Goal: Transaction & Acquisition: Purchase product/service

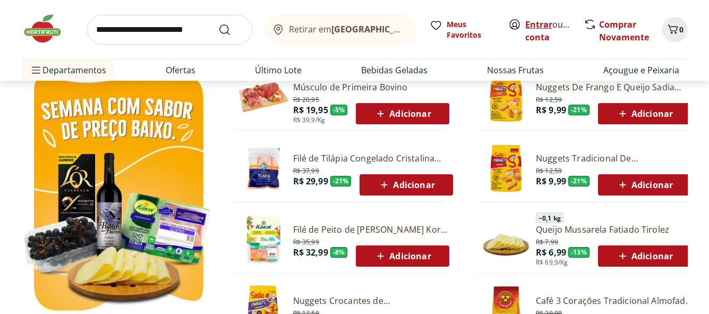
click at [540, 23] on link "Entrar" at bounding box center [538, 25] width 27 height 12
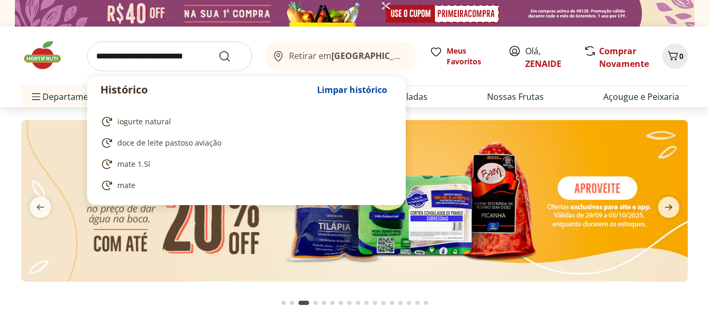
click at [102, 58] on input "search" at bounding box center [169, 56] width 165 height 30
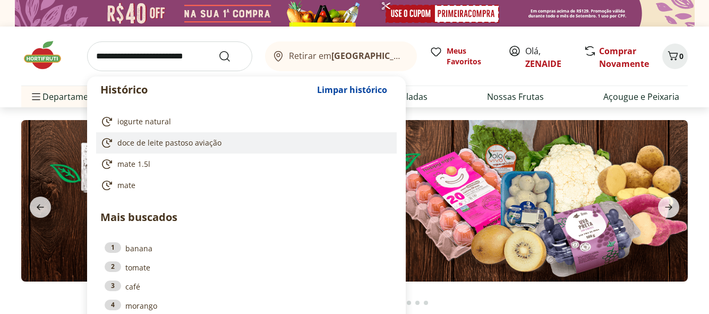
click at [162, 140] on span "doce de leite pastoso aviação" at bounding box center [169, 142] width 104 height 11
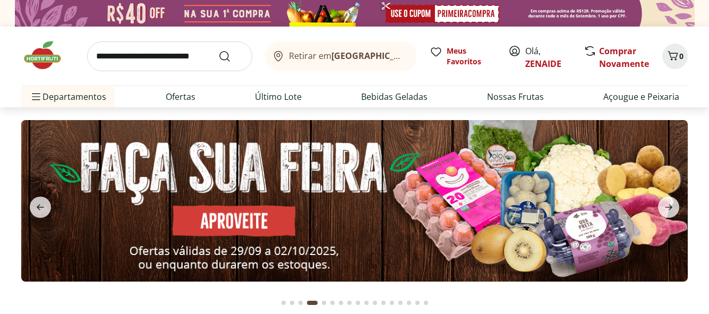
type input "**********"
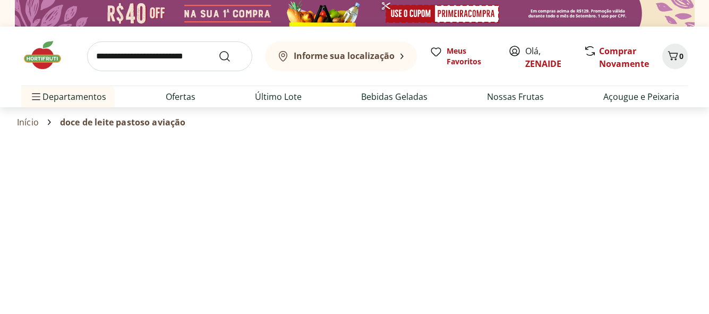
select select "**********"
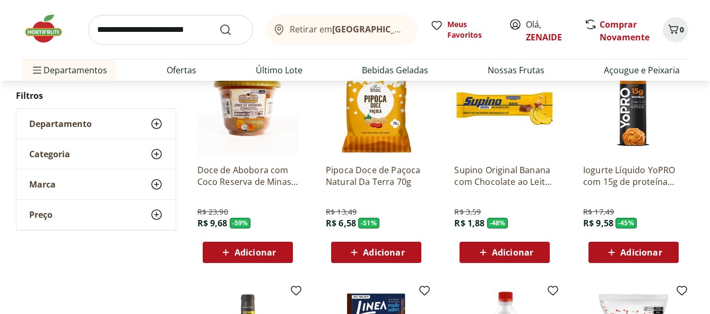
scroll to position [183, 0]
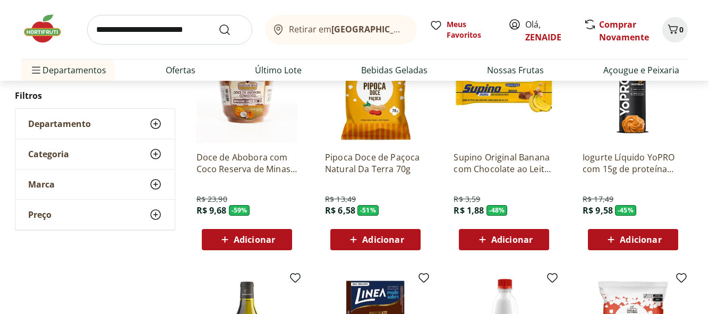
click at [254, 238] on span "Adicionar" at bounding box center [254, 239] width 41 height 8
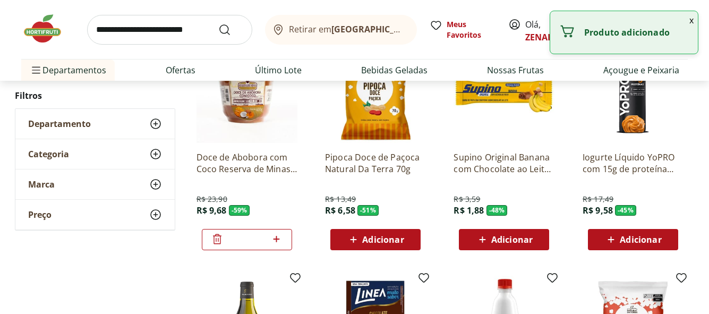
click at [274, 240] on icon at bounding box center [276, 238] width 13 height 13
type input "*"
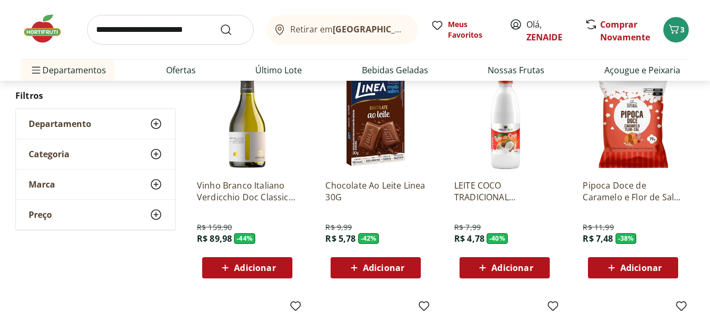
scroll to position [374, 0]
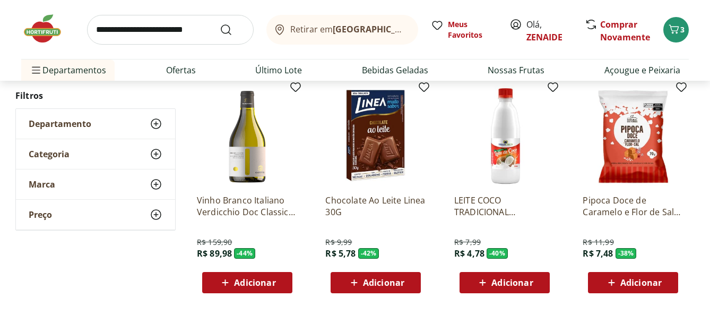
click at [651, 280] on span "Adicionar" at bounding box center [640, 282] width 41 height 8
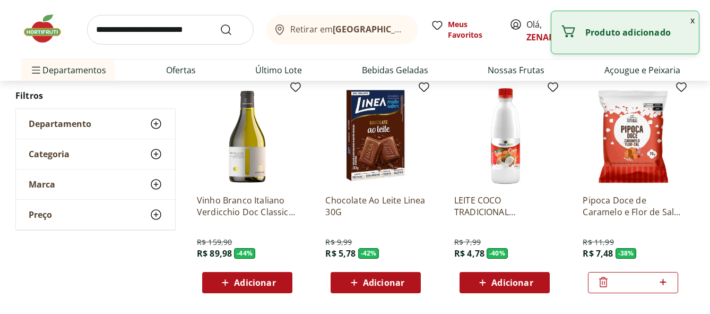
click at [662, 281] on icon at bounding box center [663, 281] width 13 height 13
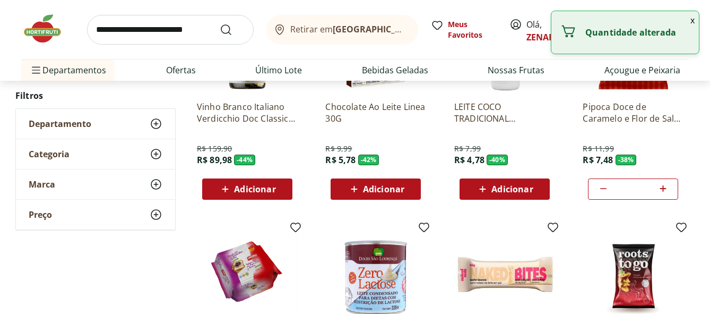
type input "*"
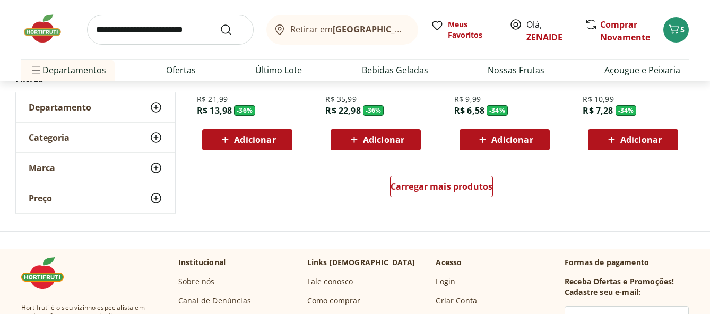
scroll to position [767, 0]
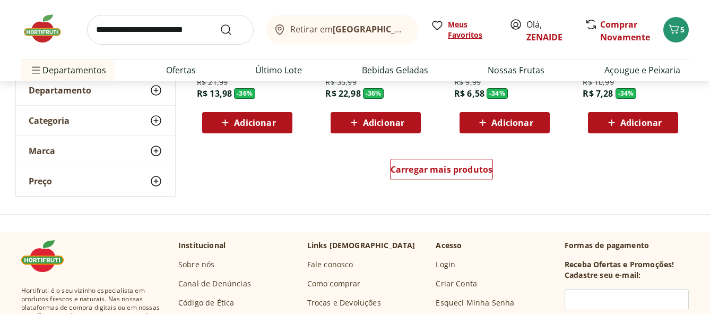
click at [464, 30] on span "Meus Favoritos" at bounding box center [472, 29] width 49 height 21
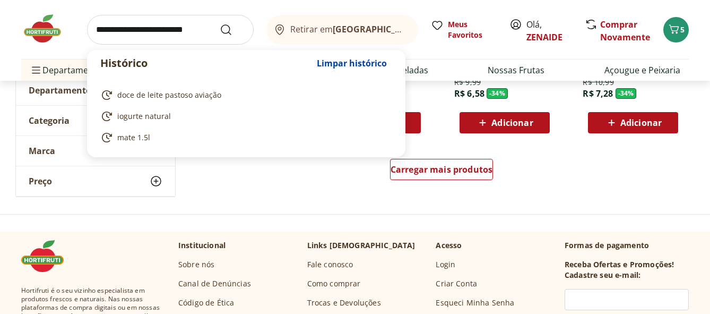
click at [104, 29] on input "search" at bounding box center [170, 30] width 167 height 30
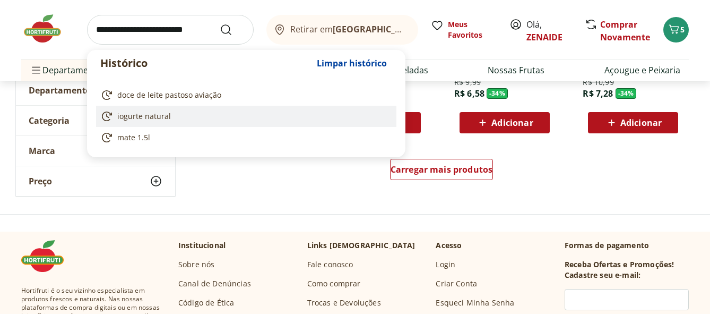
click at [154, 111] on span "iogurte natural" at bounding box center [144, 116] width 54 height 11
type input "**********"
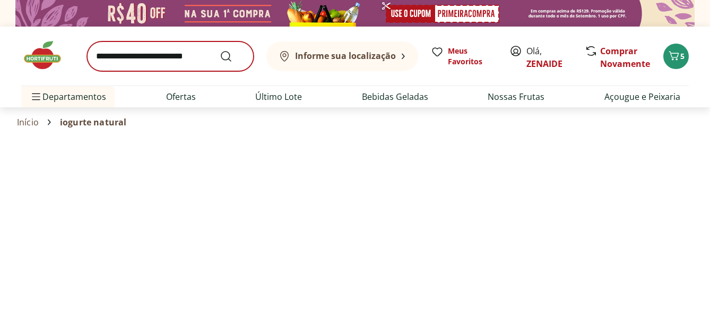
select select "**********"
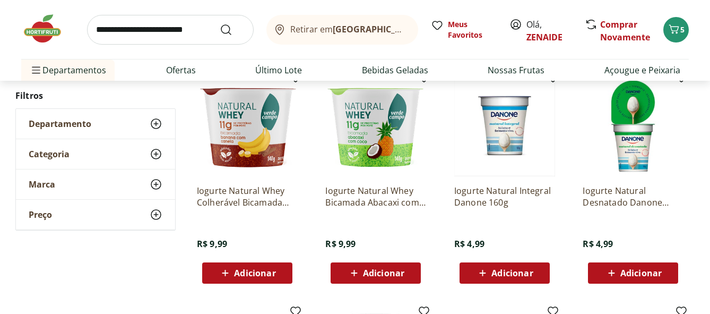
scroll to position [141, 0]
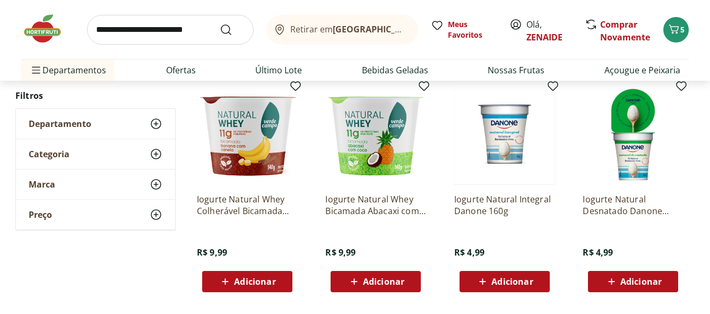
click at [650, 278] on span "Adicionar" at bounding box center [640, 281] width 41 height 8
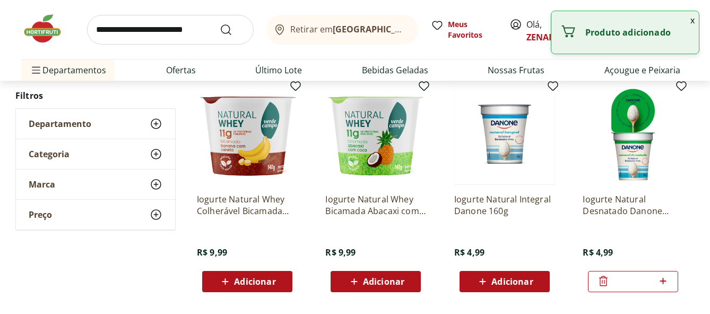
click at [664, 281] on icon at bounding box center [663, 280] width 13 height 13
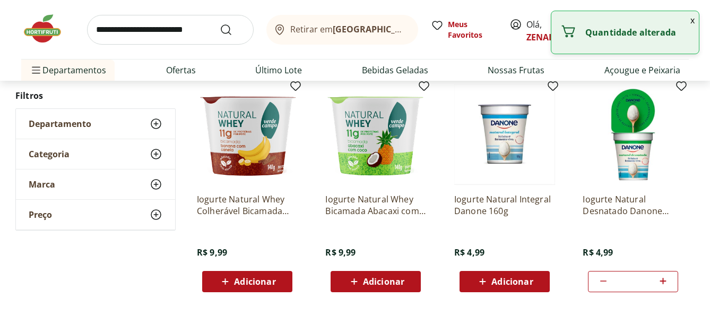
click at [664, 281] on icon at bounding box center [663, 280] width 13 height 13
type input "*"
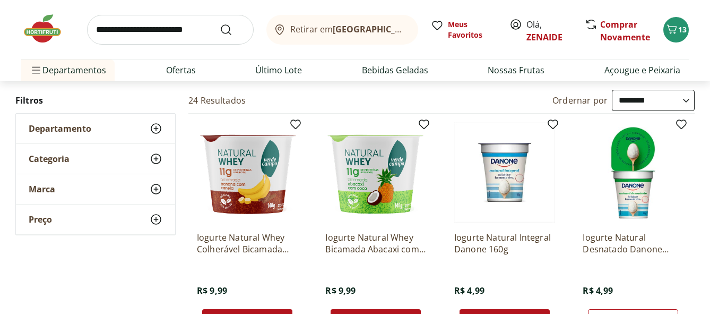
scroll to position [98, 0]
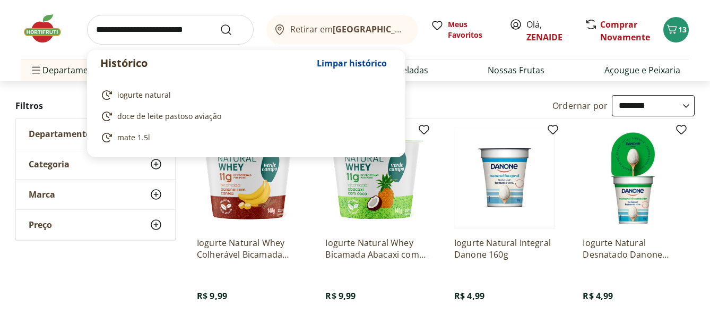
click at [106, 34] on input "search" at bounding box center [170, 30] width 167 height 30
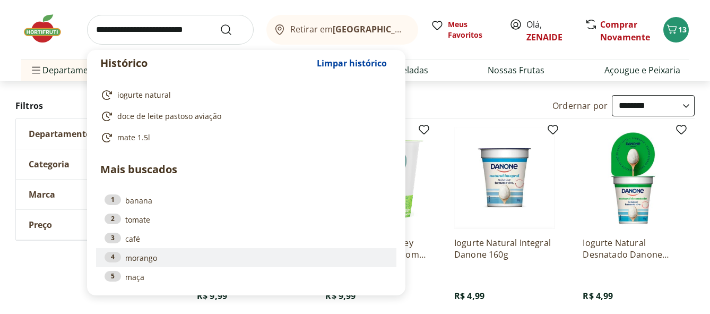
click at [156, 253] on link "4 morango" at bounding box center [246, 258] width 283 height 12
type input "*******"
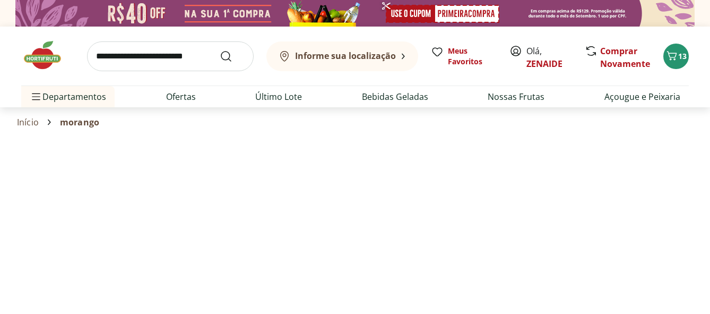
select select "**********"
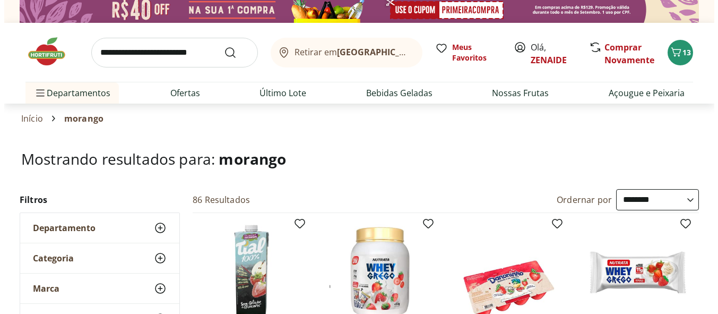
scroll to position [53, 0]
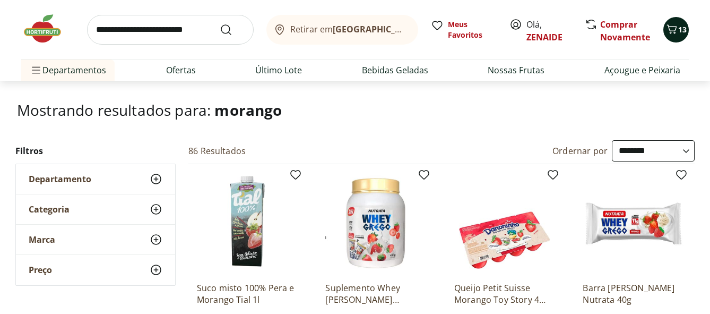
click at [674, 31] on icon "Carrinho" at bounding box center [672, 29] width 13 height 13
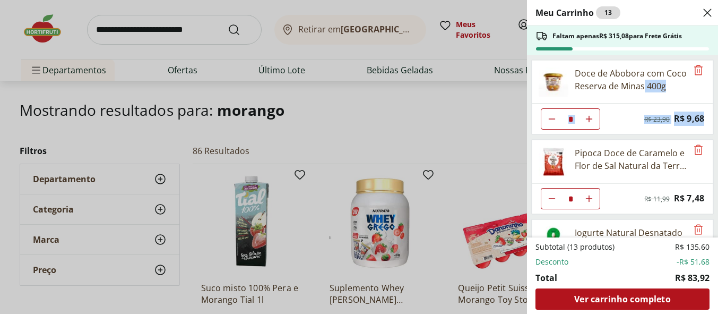
drag, startPoint x: 717, startPoint y: 92, endPoint x: 717, endPoint y: 109, distance: 17.0
click at [710, 109] on div "Meu Carrinho 13 Faltam apenas R$ 315,08 para Frete Grátis Doce de Abobora com C…" at bounding box center [622, 157] width 191 height 314
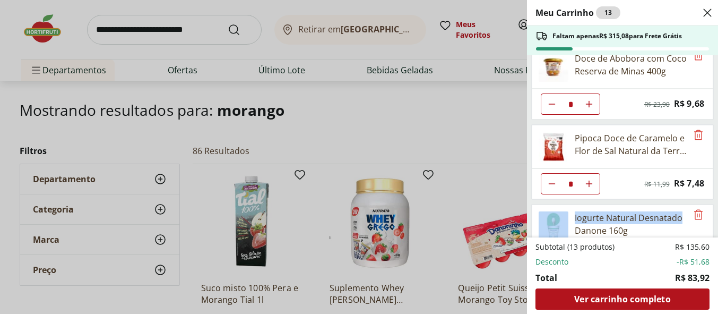
drag, startPoint x: 711, startPoint y: 188, endPoint x: 712, endPoint y: 204, distance: 16.0
click at [710, 204] on ul "Doce de Abobora com Coco Reserva de Minas 400g * Original price: R$ 23,90 Price…" at bounding box center [621, 146] width 189 height 182
click at [710, 193] on ul "Doce de Abobora com Coco Reserva de Minas 400g * Original price: R$ 23,90 Price…" at bounding box center [621, 146] width 189 height 182
drag, startPoint x: 717, startPoint y: 194, endPoint x: 715, endPoint y: 185, distance: 9.3
click at [710, 205] on div "Meu Carrinho 13 Faltam apenas R$ 315,08 para Frete Grátis Doce de Abobora com C…" at bounding box center [623, 157] width 191 height 314
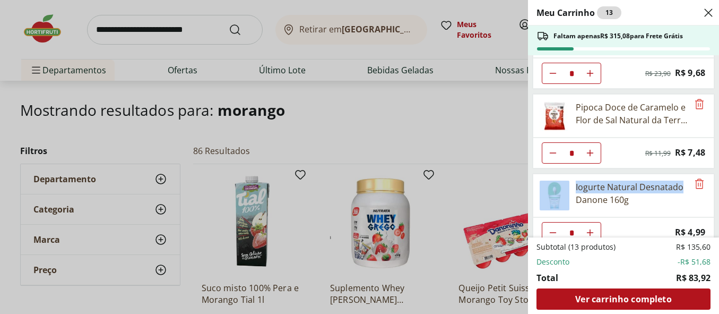
scroll to position [61, 0]
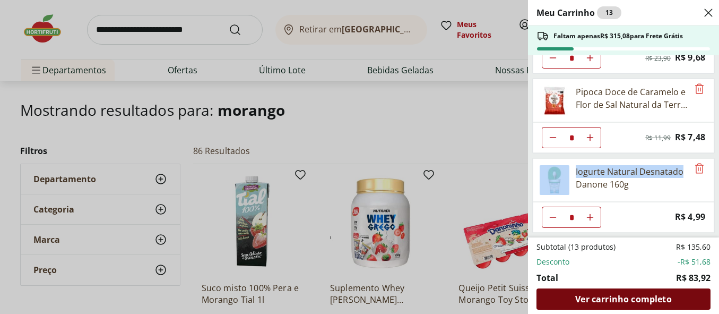
click at [633, 303] on span "Ver carrinho completo" at bounding box center [623, 299] width 96 height 8
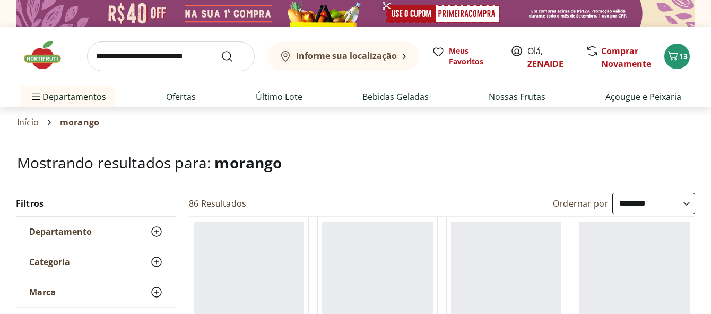
select select "**********"
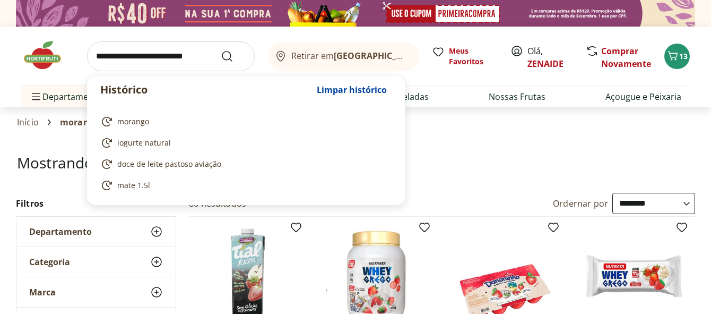
click at [99, 62] on input "search" at bounding box center [171, 56] width 168 height 30
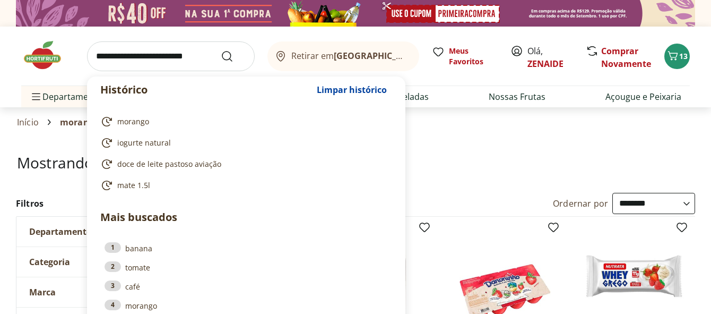
click at [177, 165] on span "doce de leite pastoso aviação" at bounding box center [169, 164] width 104 height 11
type input "**********"
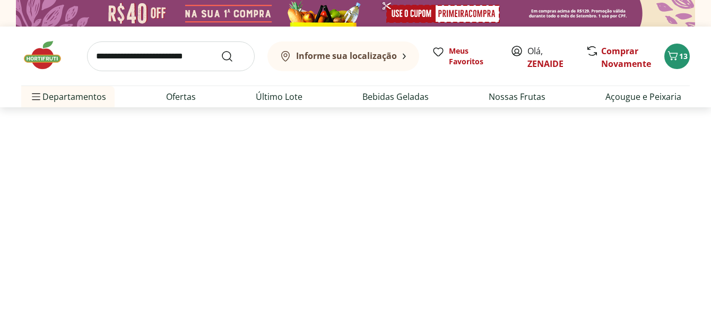
select select "**********"
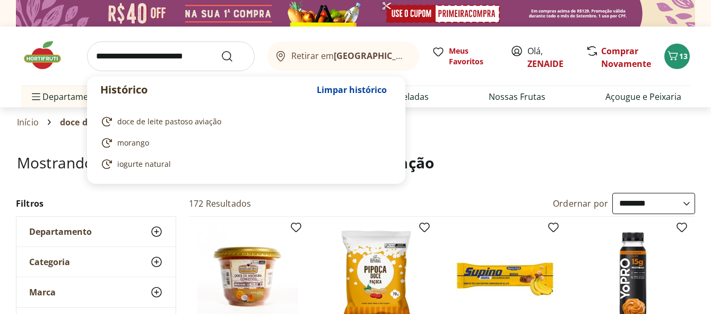
click at [100, 55] on input "search" at bounding box center [171, 56] width 168 height 30
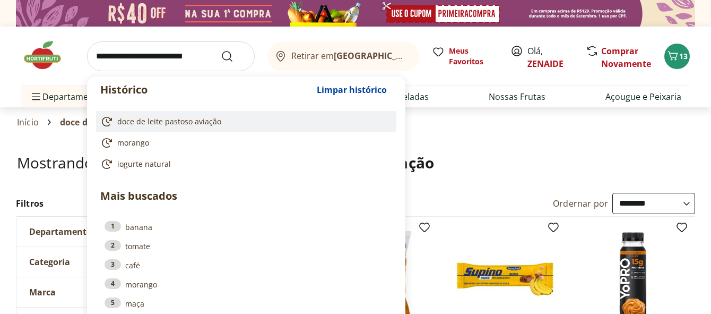
click at [145, 121] on span "doce de leite pastoso aviação" at bounding box center [169, 121] width 104 height 11
type input "**********"
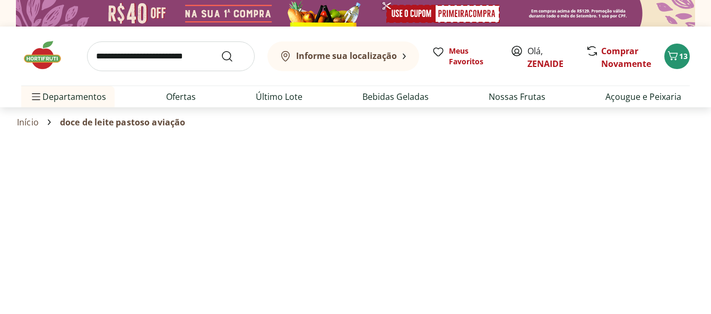
select select "**********"
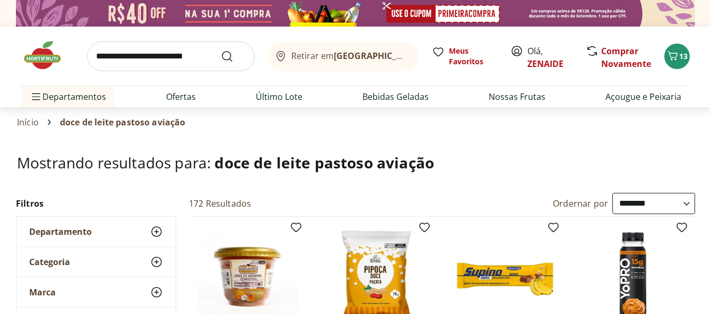
drag, startPoint x: 711, startPoint y: 31, endPoint x: 711, endPoint y: 47, distance: 15.9
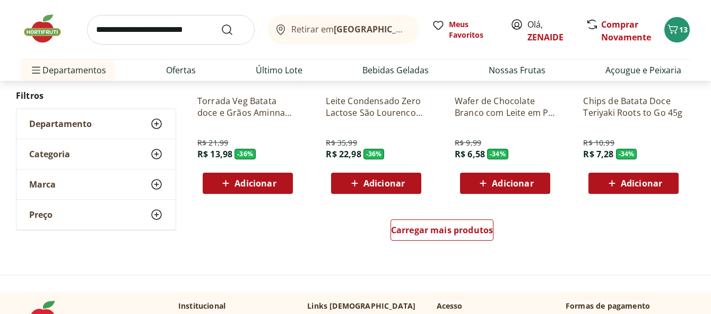
scroll to position [710, 0]
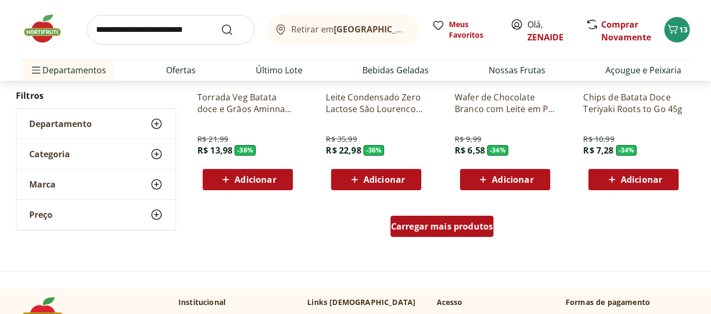
click at [433, 232] on div "Carregar mais produtos" at bounding box center [442, 225] width 103 height 21
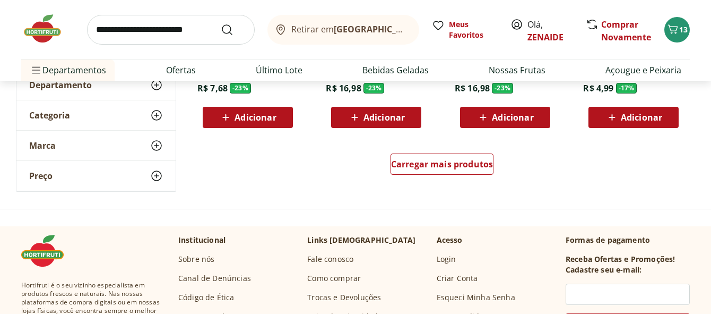
scroll to position [1473, 0]
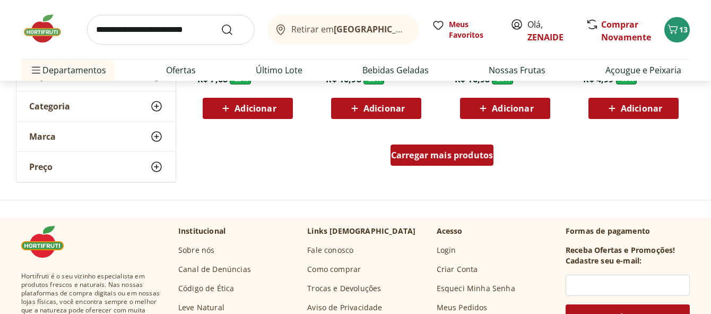
click at [434, 154] on span "Carregar mais produtos" at bounding box center [442, 155] width 102 height 8
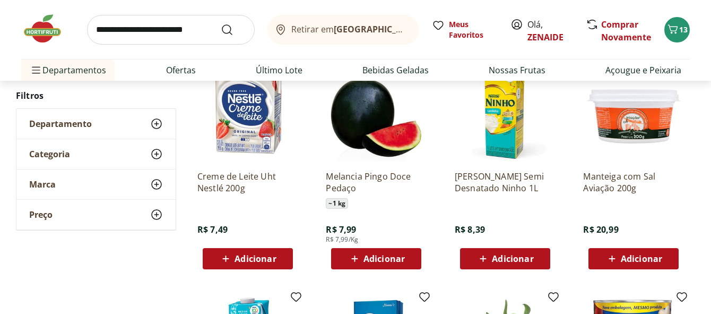
scroll to position [1793, 0]
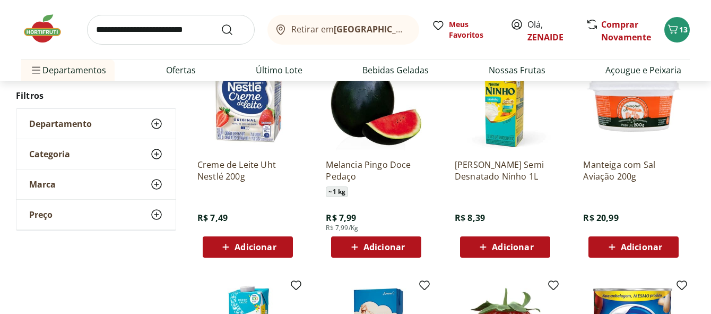
click at [621, 246] on span "Adicionar" at bounding box center [641, 247] width 41 height 8
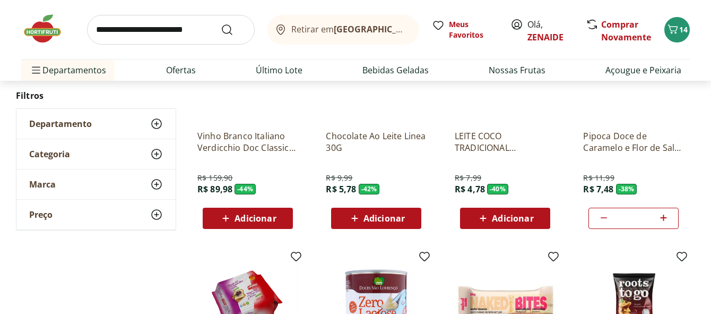
scroll to position [0, 0]
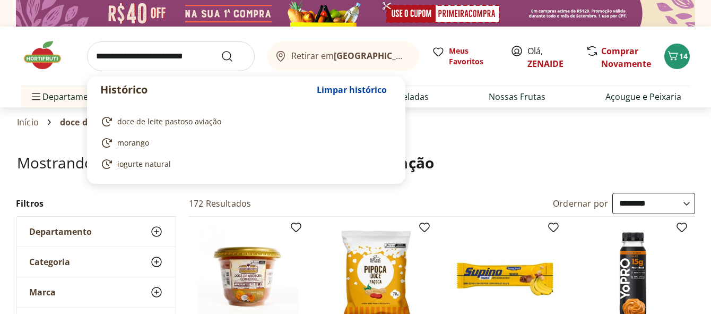
click at [97, 59] on input "search" at bounding box center [171, 56] width 168 height 30
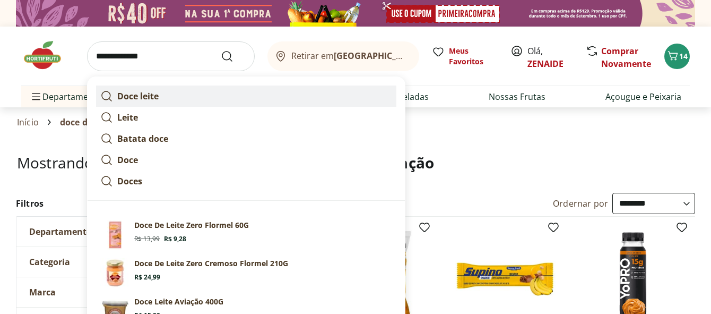
click at [137, 93] on strong "Doce leite" at bounding box center [137, 96] width 41 height 12
type input "**********"
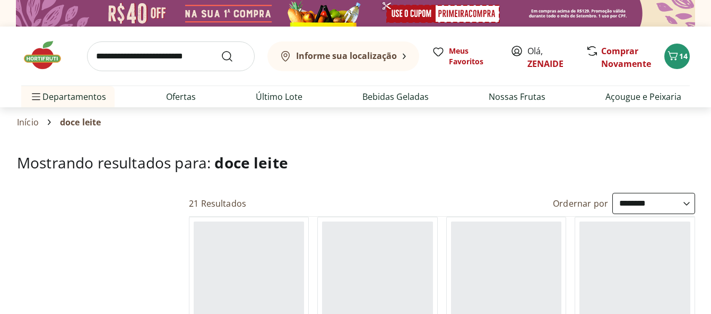
select select "**********"
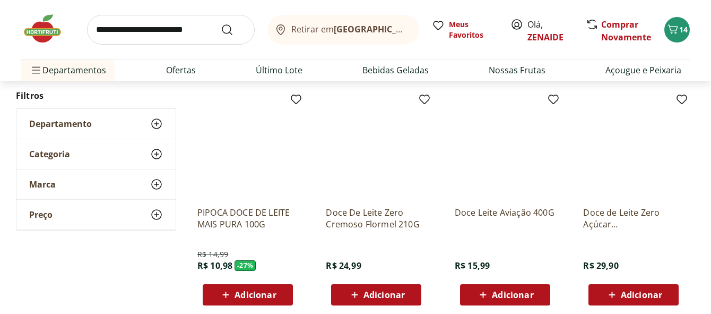
scroll to position [349, 0]
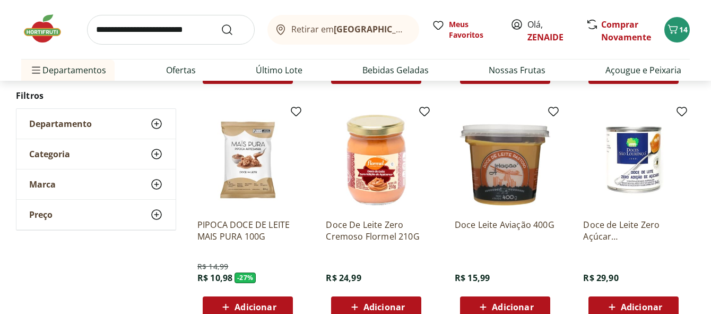
click at [499, 306] on span "Adicionar" at bounding box center [512, 307] width 41 height 8
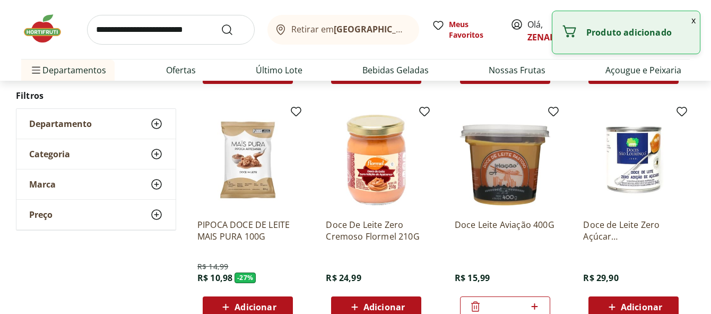
click at [533, 304] on icon at bounding box center [534, 306] width 13 height 13
type input "*"
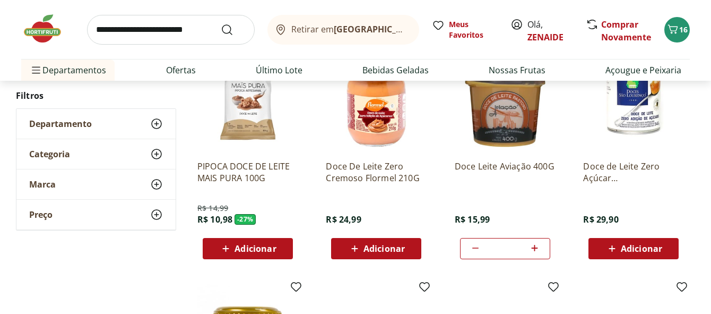
scroll to position [145, 0]
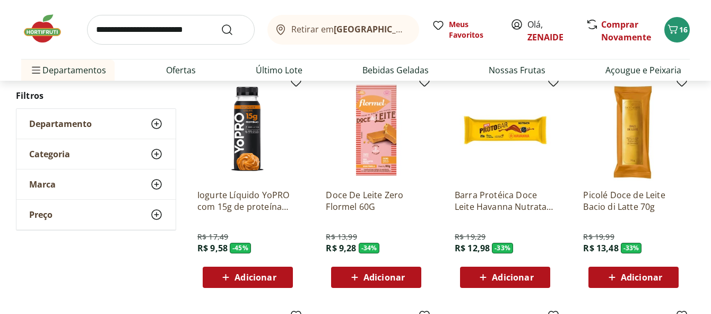
click at [105, 33] on input "search" at bounding box center [171, 30] width 168 height 30
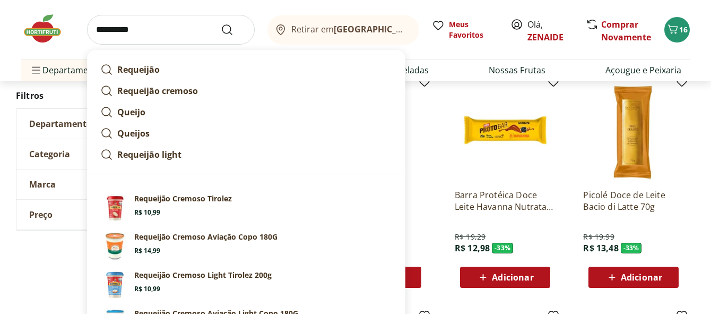
click at [132, 85] on strong "Requeijão cremoso" at bounding box center [157, 91] width 81 height 12
type input "**********"
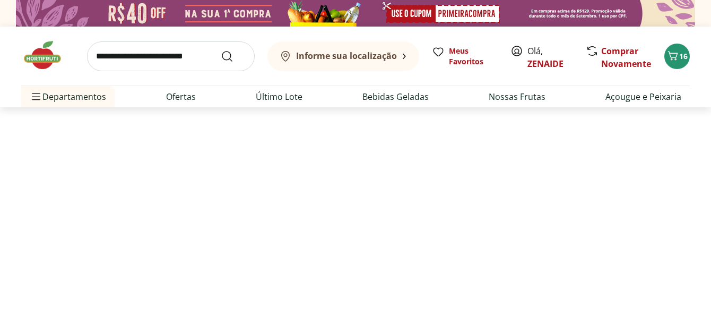
select select "**********"
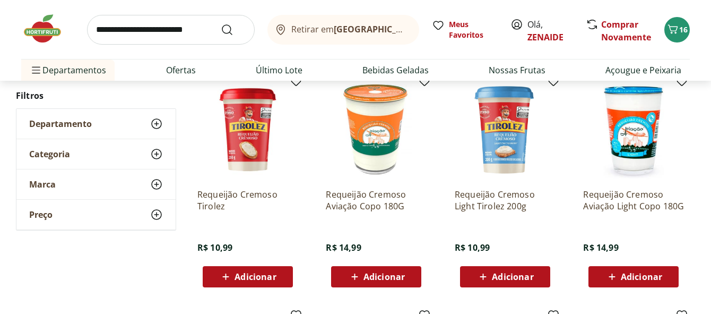
scroll to position [136, 0]
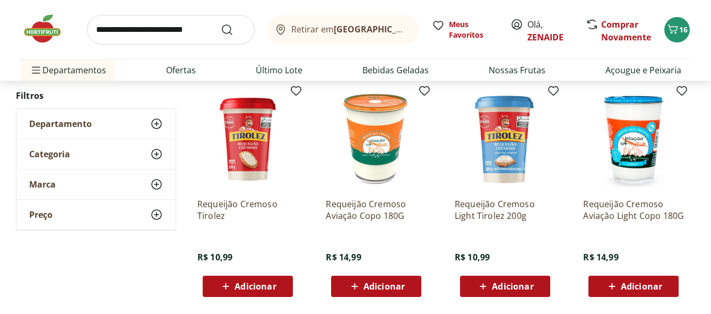
click at [383, 283] on span "Adicionar" at bounding box center [384, 286] width 41 height 8
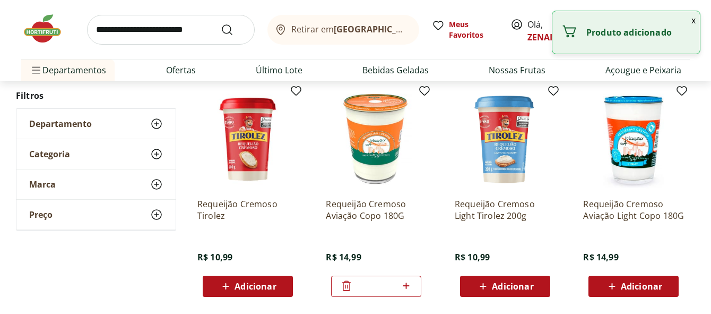
click at [405, 283] on icon at bounding box center [406, 285] width 13 height 13
type input "*"
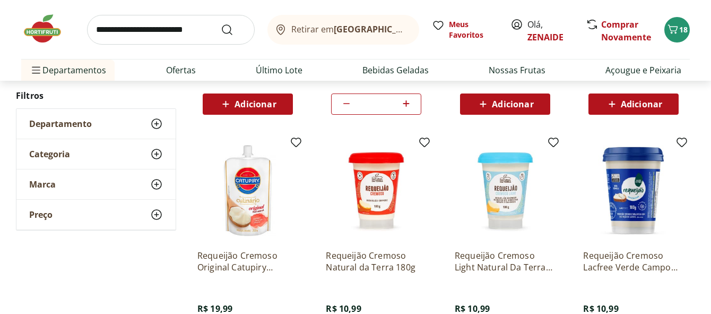
scroll to position [0, 0]
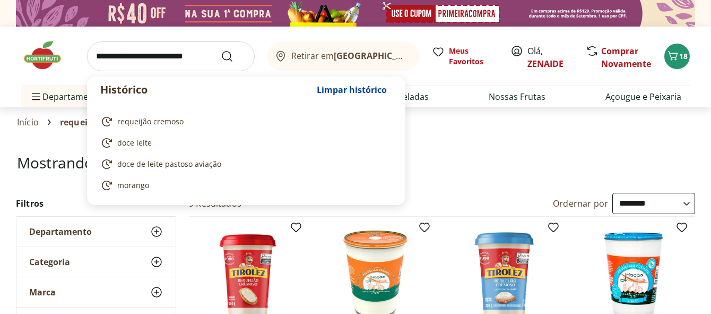
click at [105, 61] on input "search" at bounding box center [171, 56] width 168 height 30
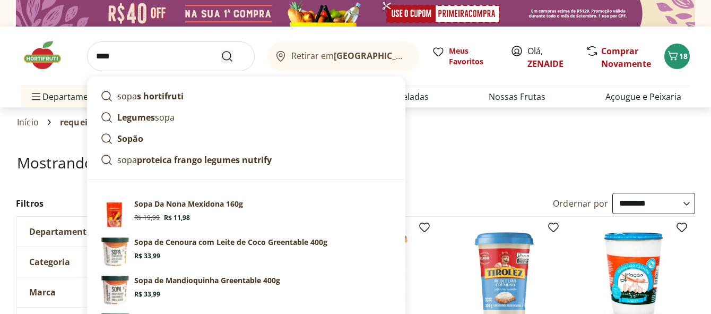
type input "****"
click at [227, 56] on icon "Submit Search" at bounding box center [227, 56] width 13 height 13
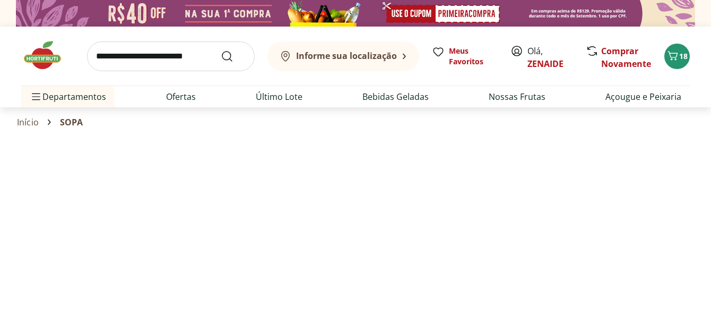
select select "**********"
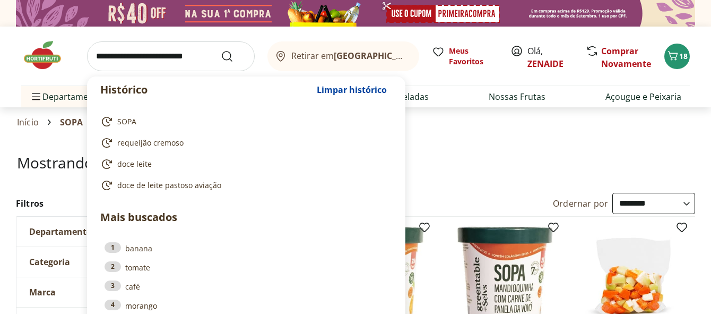
click at [103, 58] on input "search" at bounding box center [171, 56] width 168 height 30
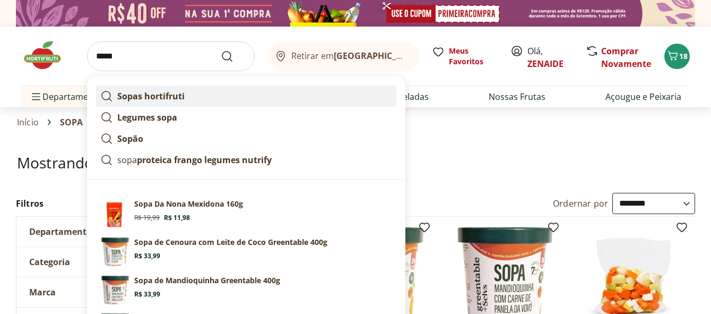
click at [145, 94] on strong "Sopas hortifruti" at bounding box center [150, 96] width 67 height 12
type input "**********"
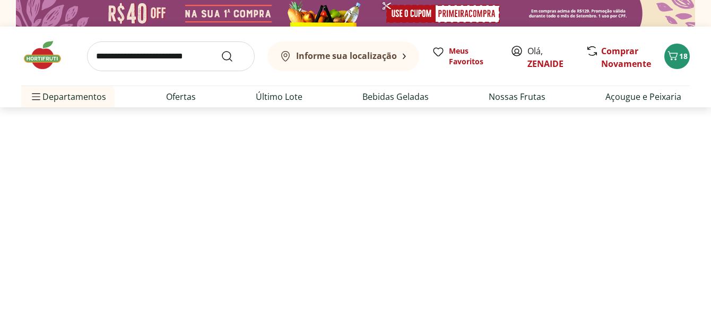
select select "**********"
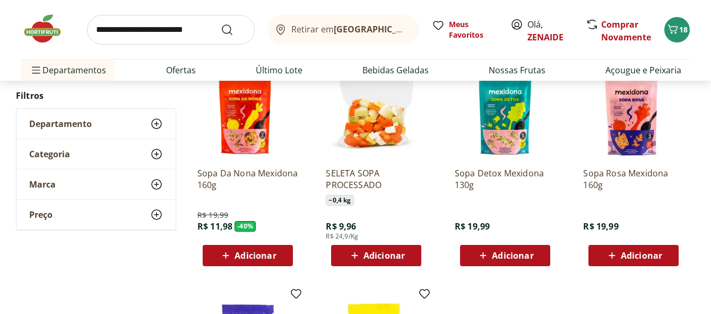
scroll to position [151, 0]
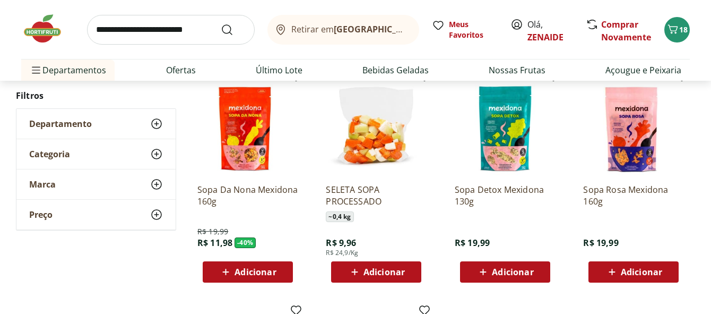
click at [235, 128] on img at bounding box center [247, 124] width 101 height 101
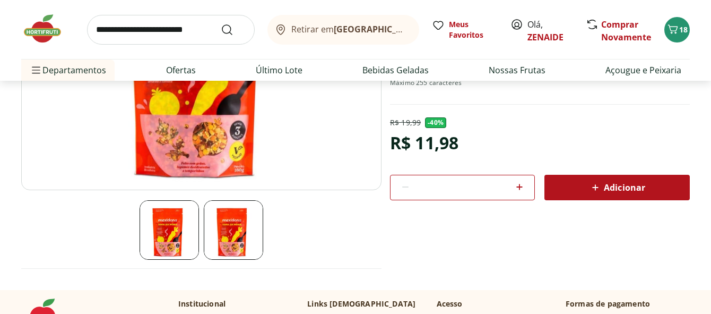
scroll to position [110, 0]
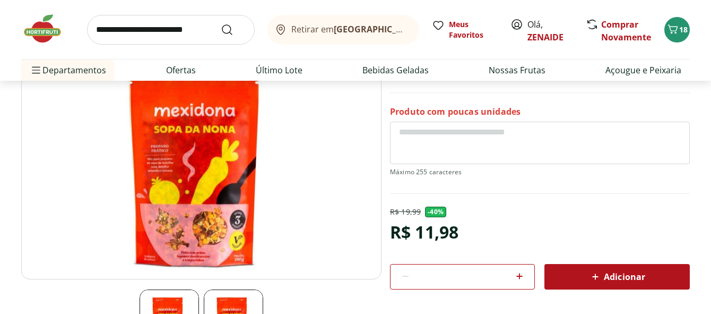
click at [163, 171] on img at bounding box center [201, 153] width 360 height 252
click at [170, 155] on img at bounding box center [201, 153] width 360 height 252
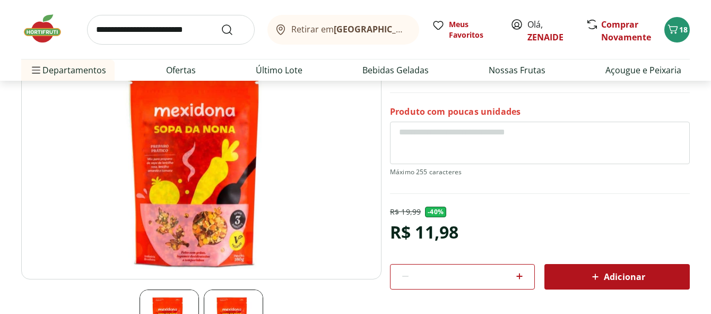
click at [213, 234] on img at bounding box center [201, 153] width 360 height 252
click at [167, 175] on img at bounding box center [201, 153] width 360 height 252
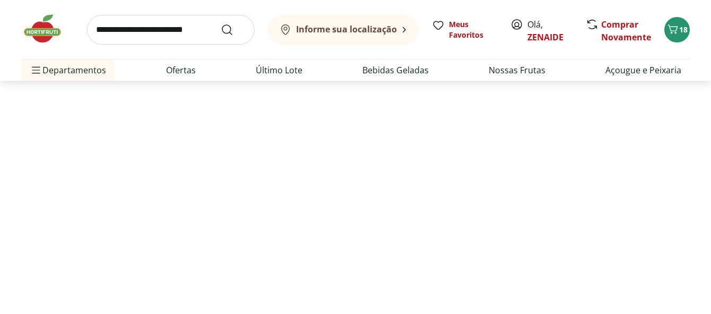
scroll to position [151, 0]
select select "**********"
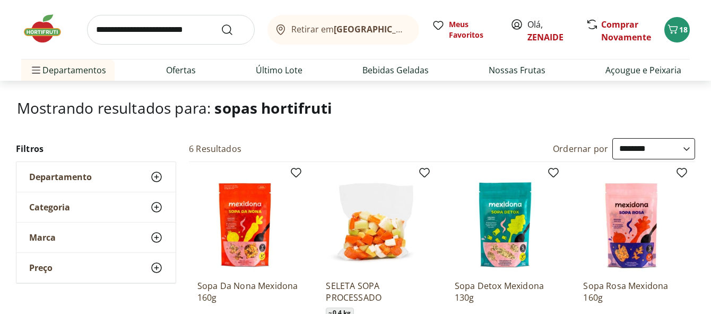
scroll to position [150, 0]
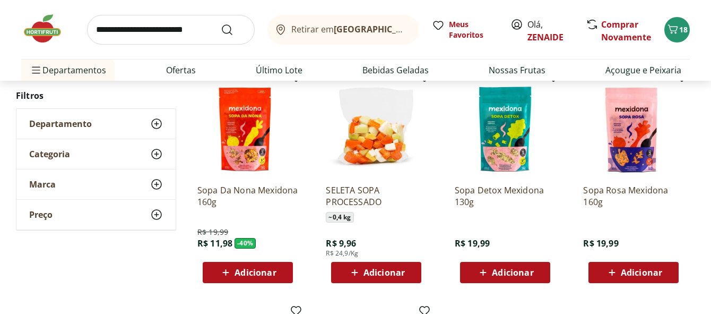
click at [364, 274] on span "Adicionar" at bounding box center [384, 272] width 41 height 8
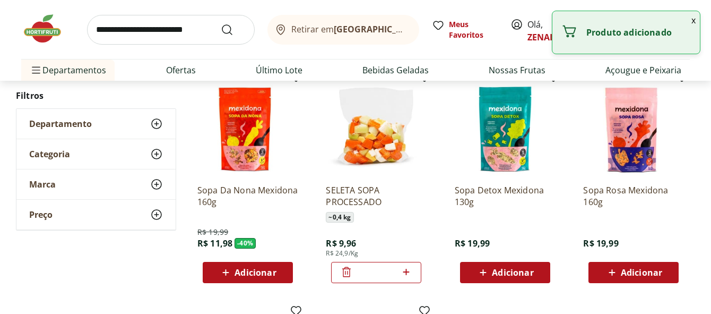
click at [407, 270] on icon at bounding box center [406, 272] width 6 height 6
type input "*"
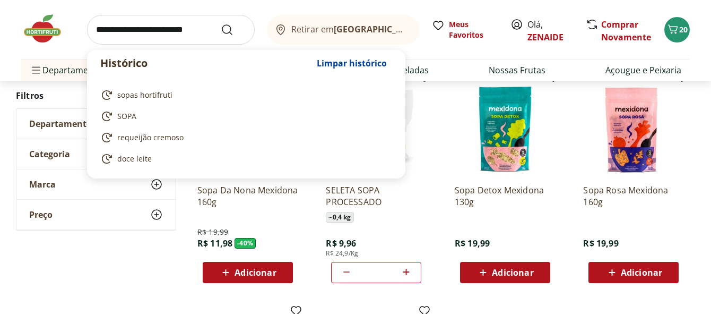
click at [105, 29] on input "search" at bounding box center [171, 30] width 168 height 30
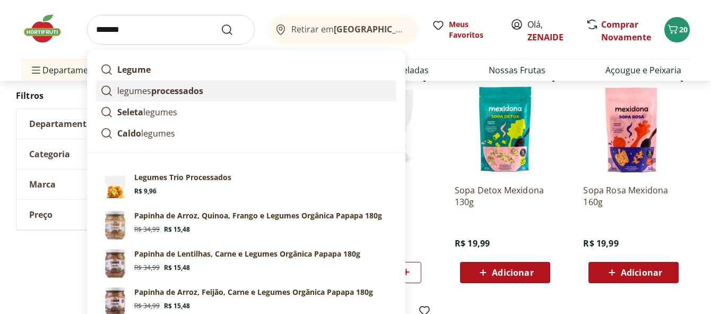
click at [177, 89] on strong "processados" at bounding box center [177, 91] width 52 height 12
type input "**********"
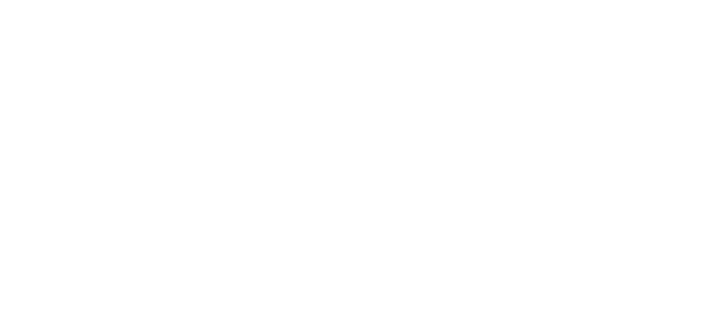
select select "**********"
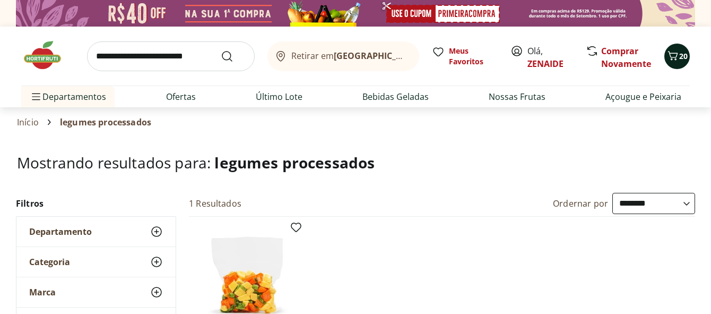
click at [675, 55] on icon "Carrinho" at bounding box center [673, 55] width 13 height 13
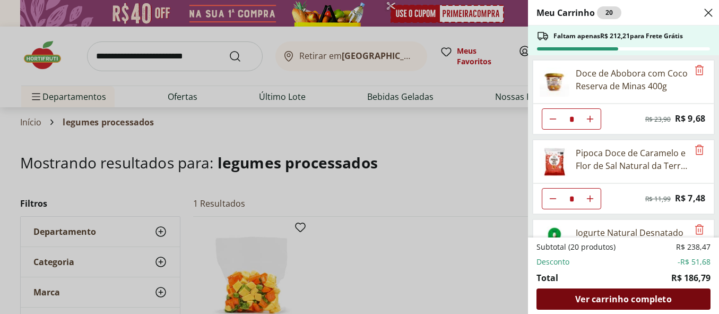
click at [625, 297] on span "Ver carrinho completo" at bounding box center [623, 299] width 96 height 8
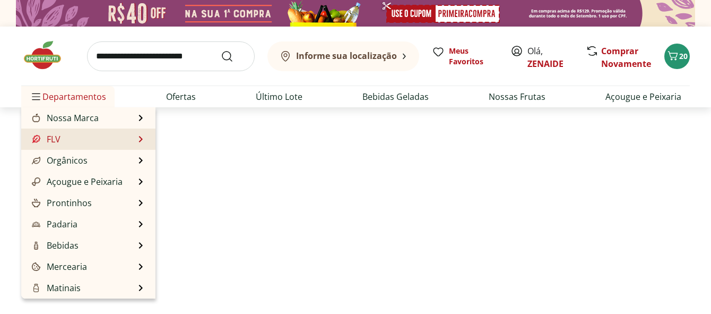
select select "**********"
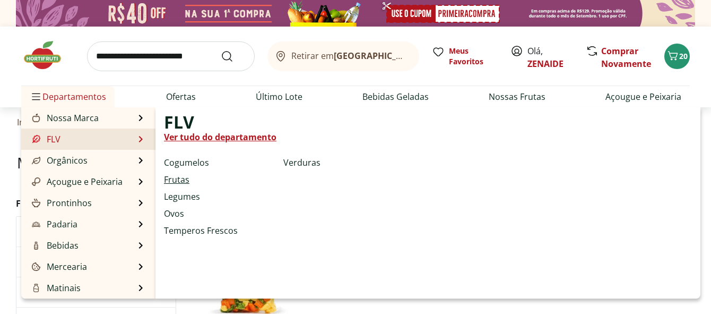
click at [182, 178] on link "Frutas" at bounding box center [176, 179] width 25 height 13
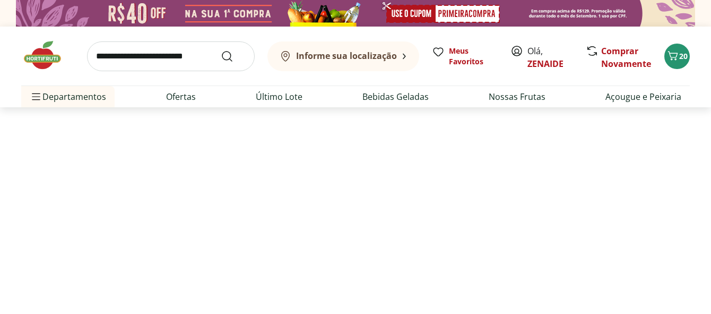
select select "**********"
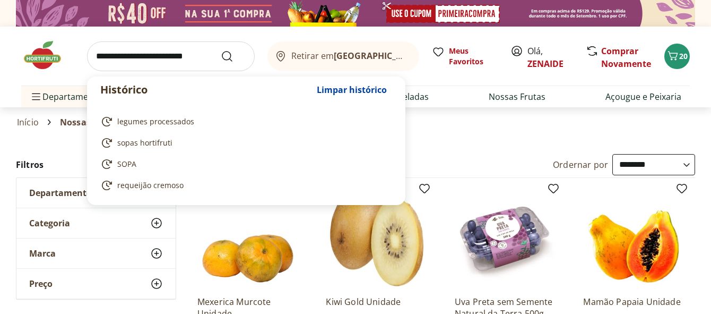
click at [113, 58] on input "search" at bounding box center [171, 56] width 168 height 30
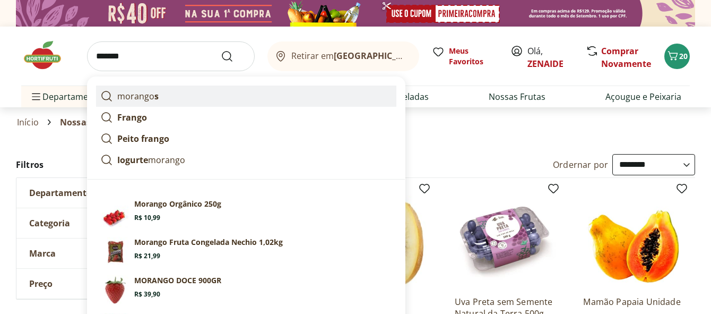
click at [145, 92] on p "morango s" at bounding box center [137, 96] width 41 height 13
type input "********"
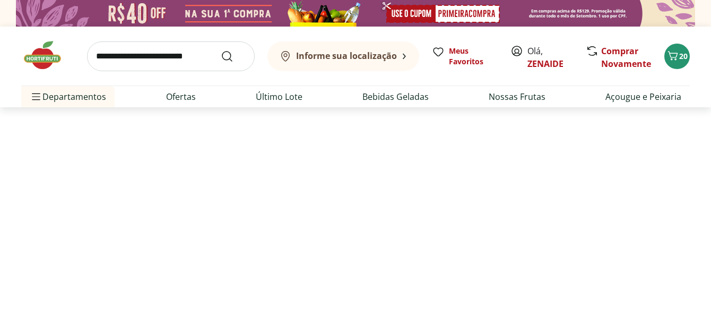
select select "**********"
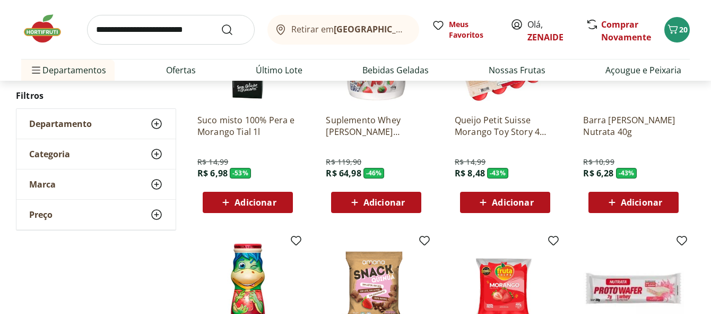
scroll to position [141, 0]
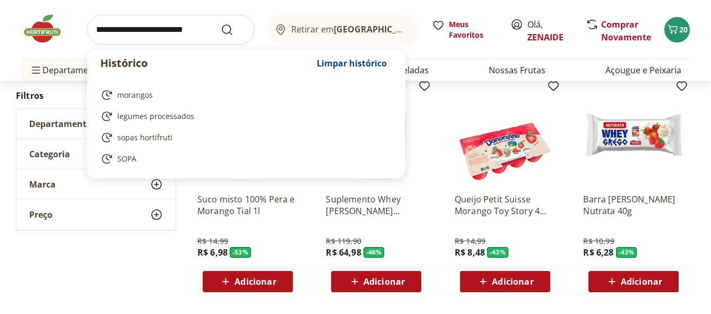
click at [102, 28] on input "search" at bounding box center [171, 30] width 168 height 30
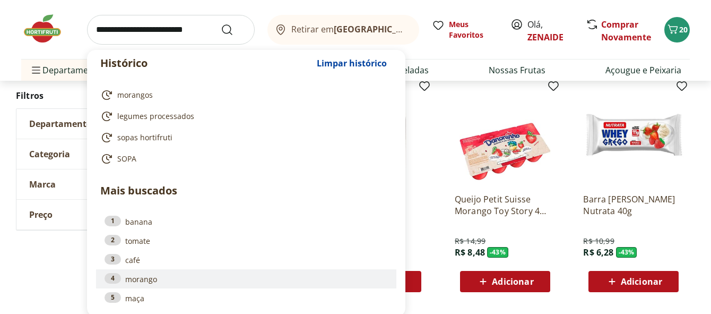
click at [141, 282] on link "4 morango" at bounding box center [246, 279] width 283 height 12
type input "*******"
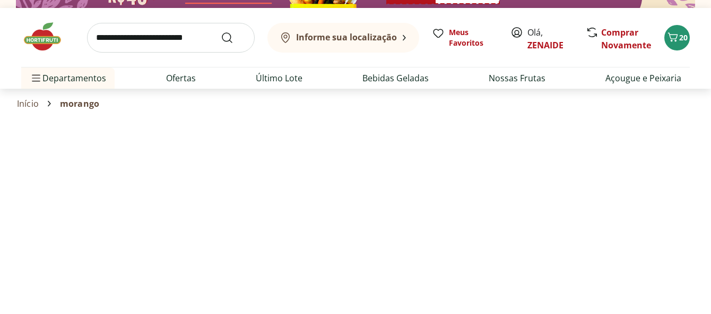
scroll to position [24, 0]
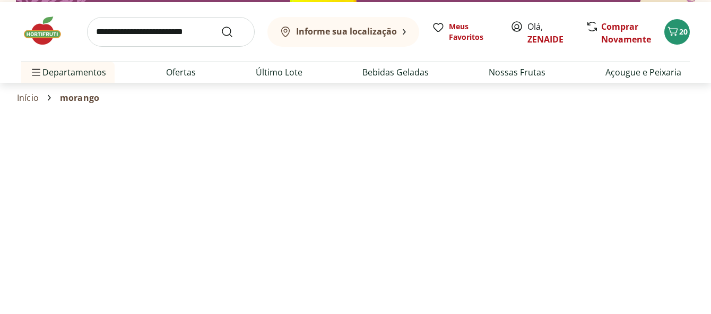
select select "**********"
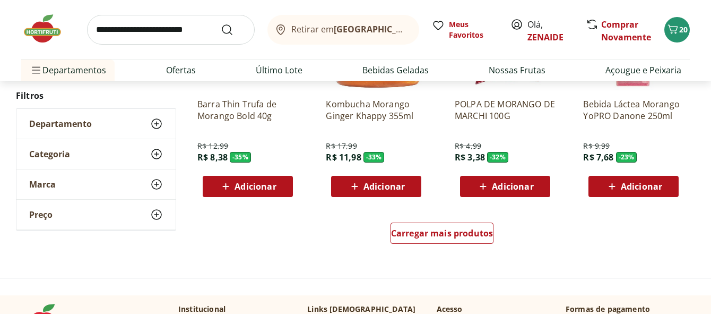
scroll to position [723, 0]
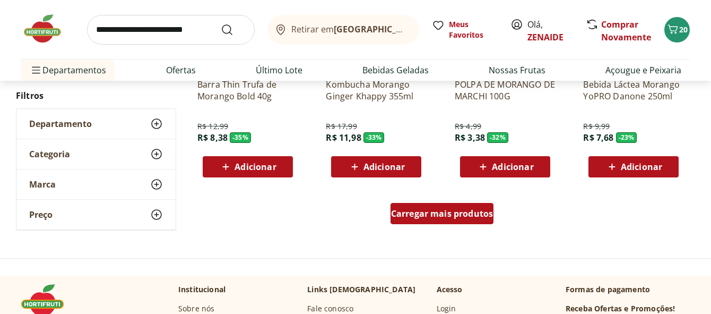
click at [453, 211] on span "Carregar mais produtos" at bounding box center [442, 213] width 102 height 8
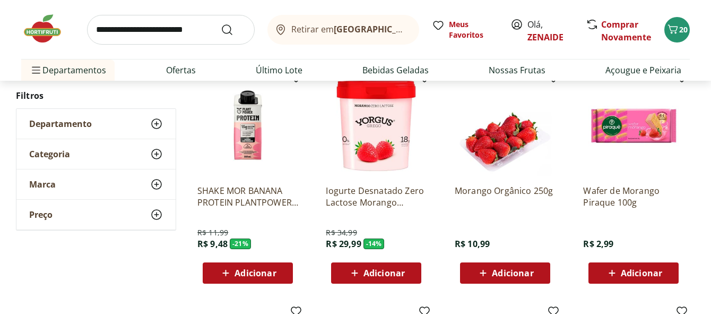
scroll to position [847, 0]
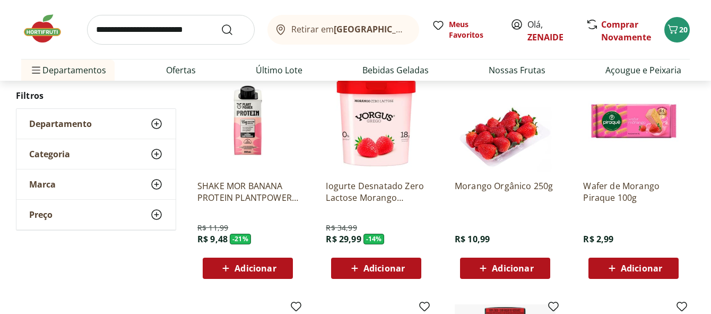
click at [516, 264] on span "Adicionar" at bounding box center [512, 268] width 41 height 8
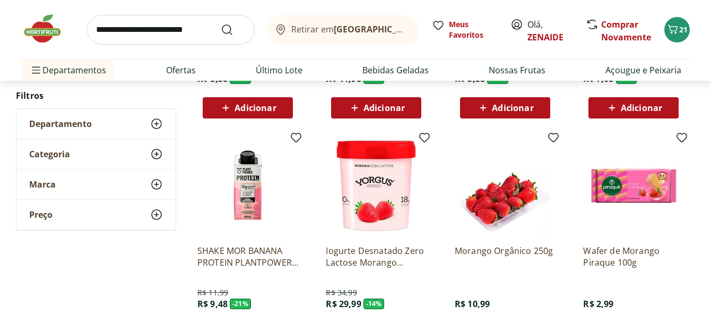
scroll to position [864, 0]
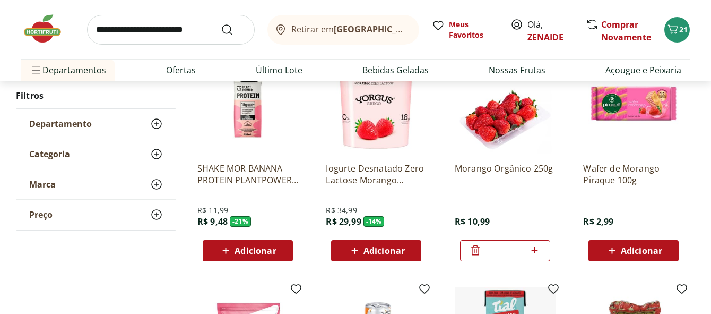
click at [536, 248] on icon at bounding box center [534, 250] width 13 height 13
type input "*"
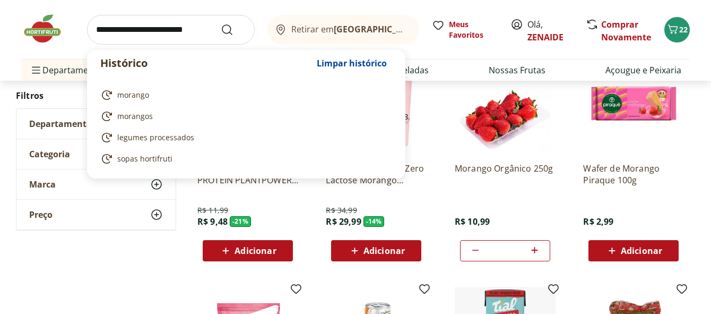
click at [100, 28] on input "search" at bounding box center [171, 30] width 168 height 30
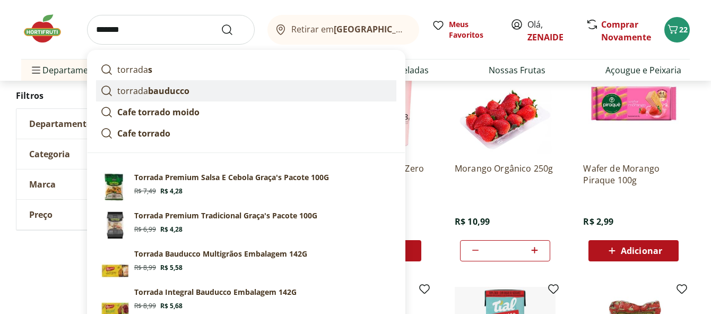
click at [149, 93] on strong "bauducco" at bounding box center [168, 91] width 41 height 12
type input "**********"
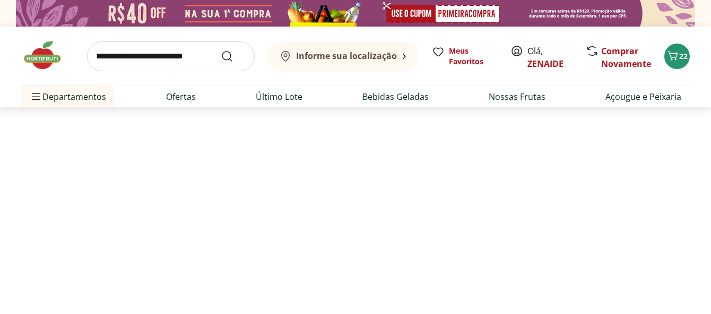
select select "**********"
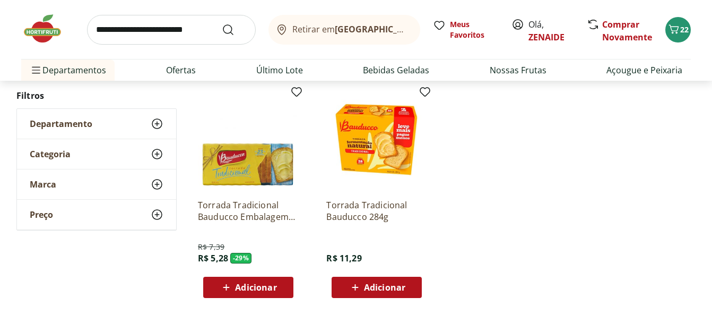
scroll to position [408, 0]
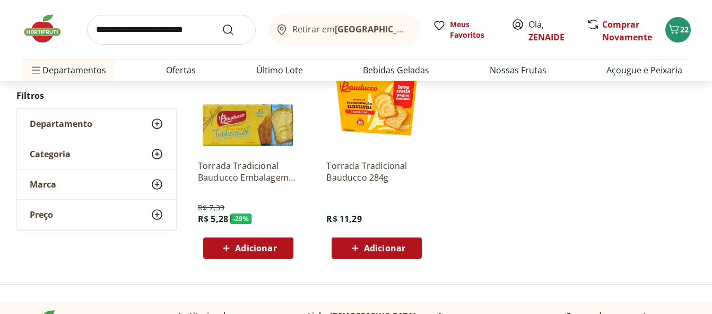
click at [373, 249] on span "Adicionar" at bounding box center [384, 248] width 41 height 8
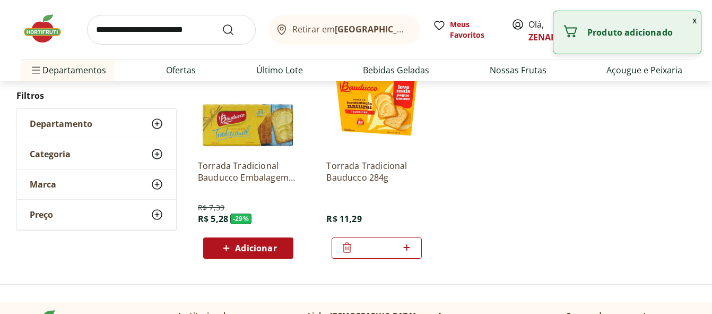
click at [406, 246] on icon at bounding box center [406, 247] width 13 height 13
type input "*"
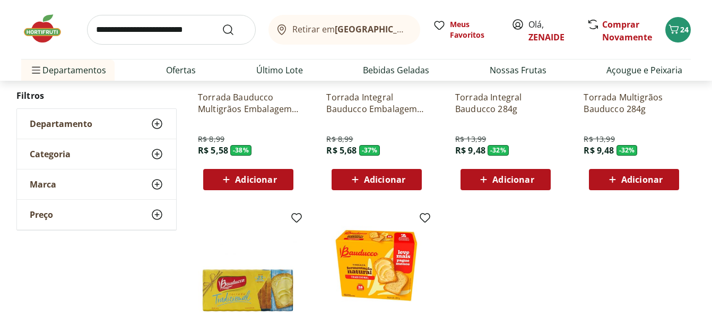
scroll to position [0, 0]
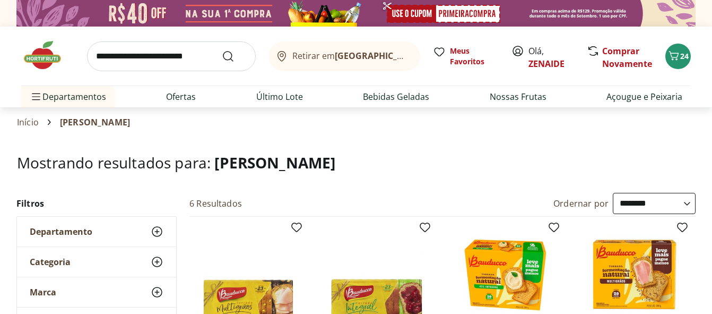
click at [97, 48] on input "search" at bounding box center [171, 56] width 169 height 30
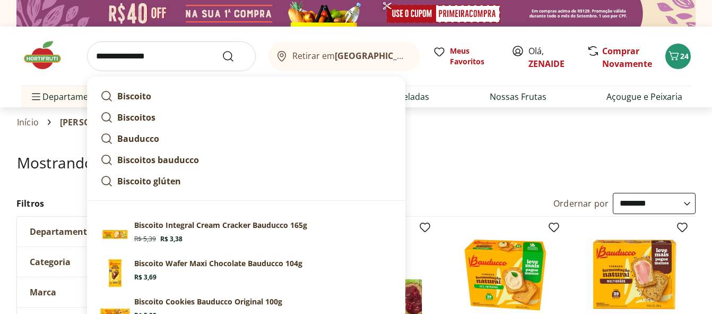
drag, startPoint x: 159, startPoint y: 56, endPoint x: 136, endPoint y: 61, distance: 22.8
click at [136, 61] on input "**********" at bounding box center [171, 56] width 169 height 30
click at [158, 57] on input "**********" at bounding box center [171, 56] width 169 height 30
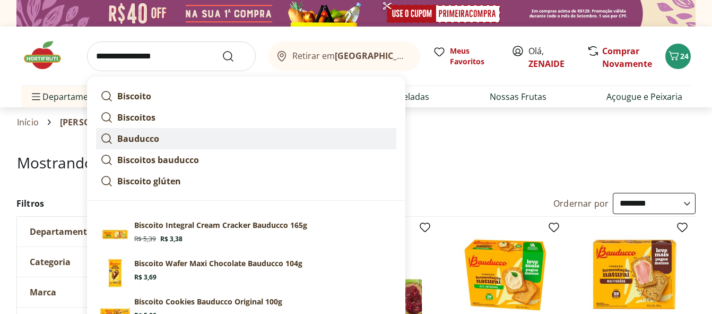
click at [140, 137] on strong "Bauducco" at bounding box center [138, 139] width 42 height 12
type input "********"
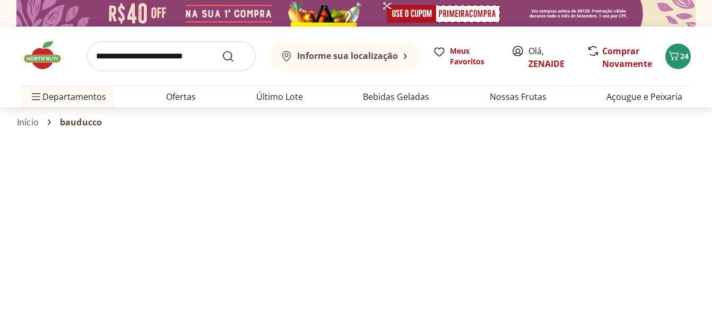
select select "**********"
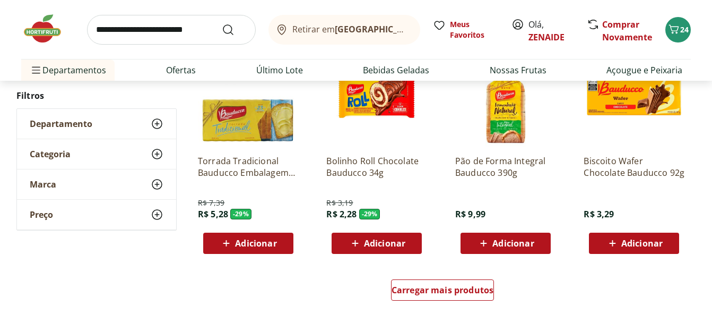
scroll to position [716, 0]
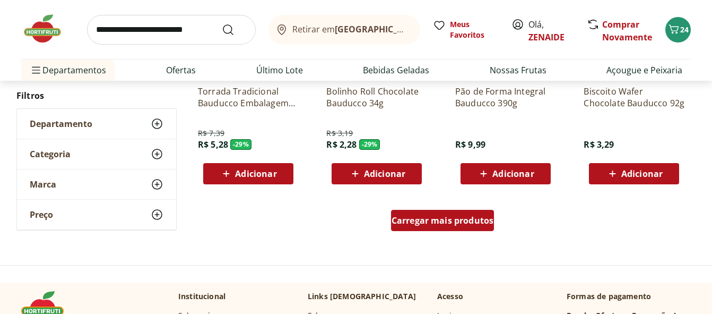
click at [430, 218] on span "Carregar mais produtos" at bounding box center [443, 220] width 102 height 8
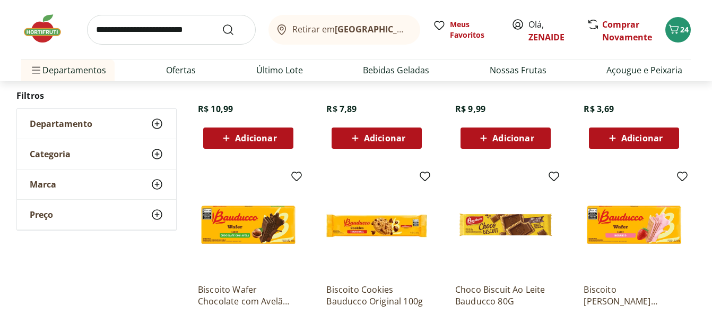
scroll to position [1040, 0]
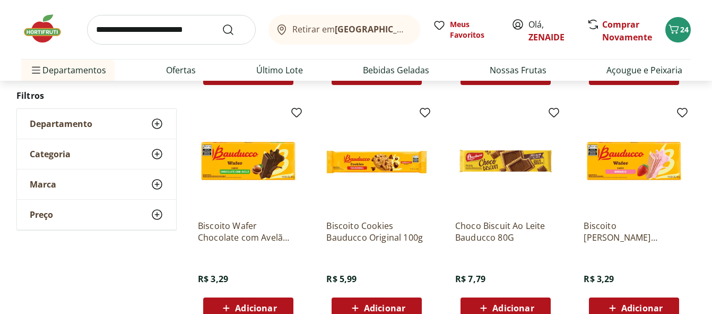
click at [518, 159] on img at bounding box center [505, 160] width 101 height 101
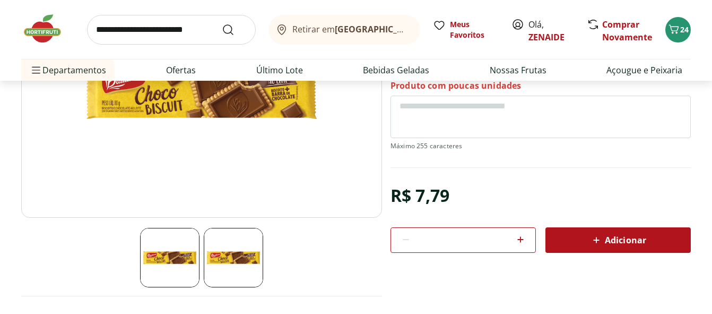
scroll to position [240, 0]
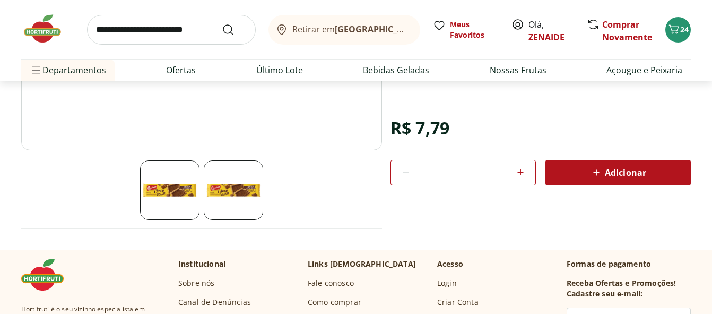
click at [521, 174] on icon at bounding box center [520, 172] width 13 height 13
type input "*"
click at [589, 169] on div "Adicionar" at bounding box center [618, 172] width 128 height 19
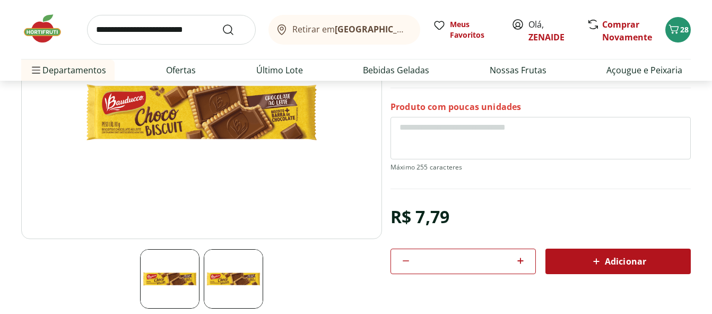
scroll to position [0, 0]
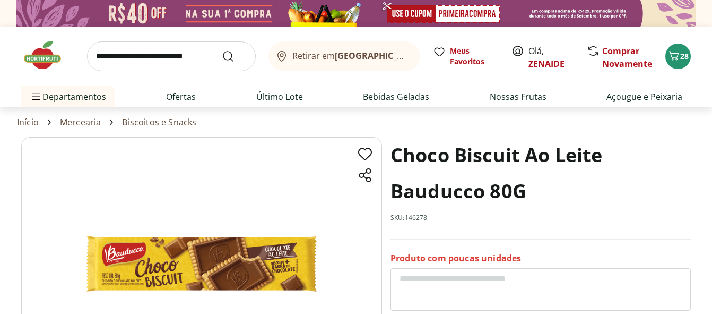
select select "**********"
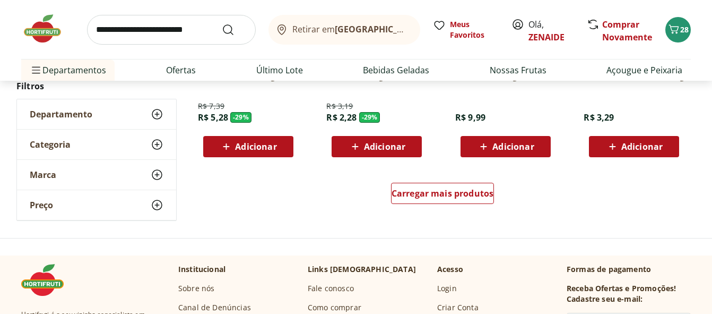
scroll to position [1607, 0]
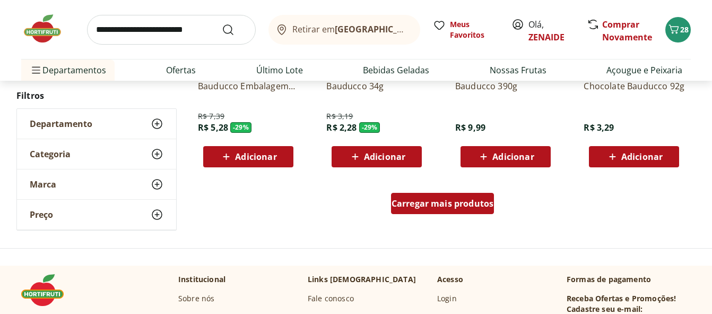
click at [442, 195] on div "Carregar mais produtos" at bounding box center [442, 203] width 103 height 21
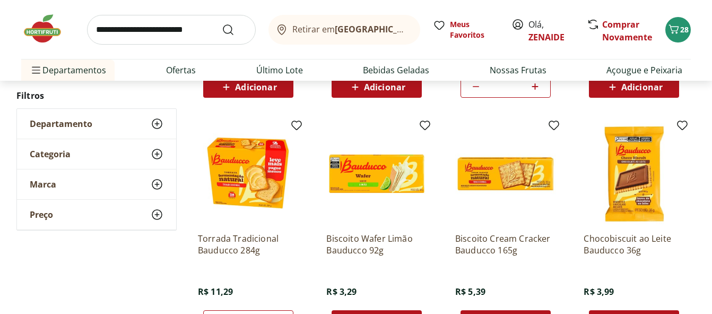
scroll to position [2172, 0]
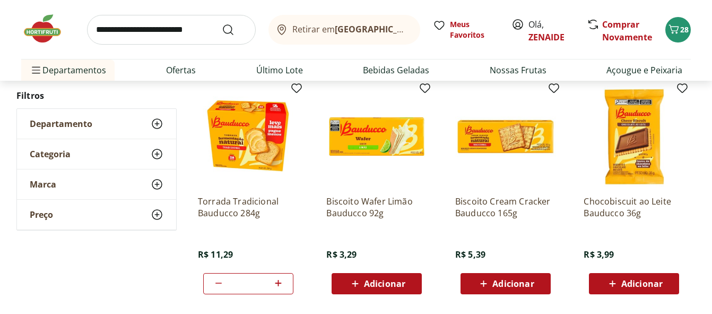
click at [645, 160] on img at bounding box center [634, 136] width 101 height 101
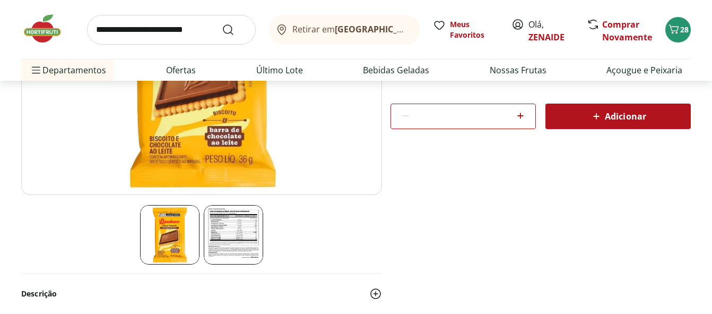
scroll to position [115, 0]
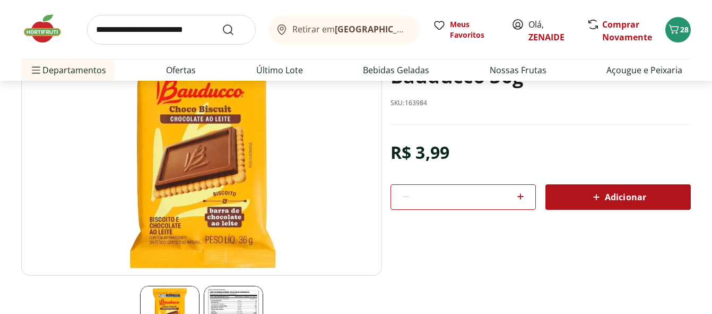
click at [519, 197] on icon at bounding box center [520, 196] width 13 height 13
type input "*"
click at [628, 196] on span "Adicionar" at bounding box center [618, 197] width 56 height 13
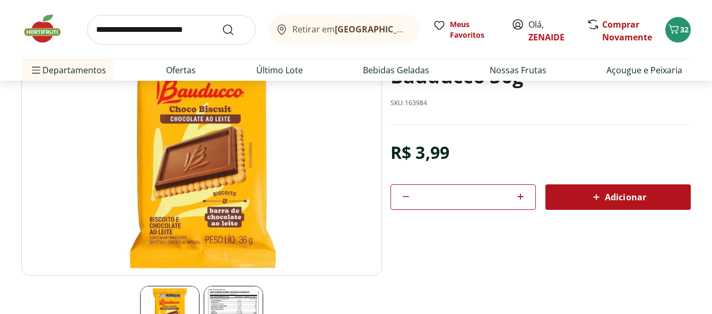
select select "**********"
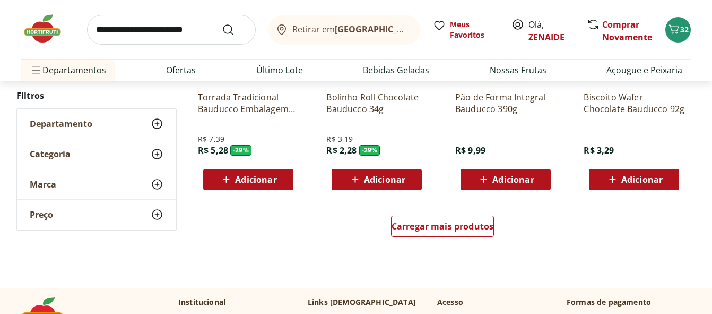
scroll to position [723, 0]
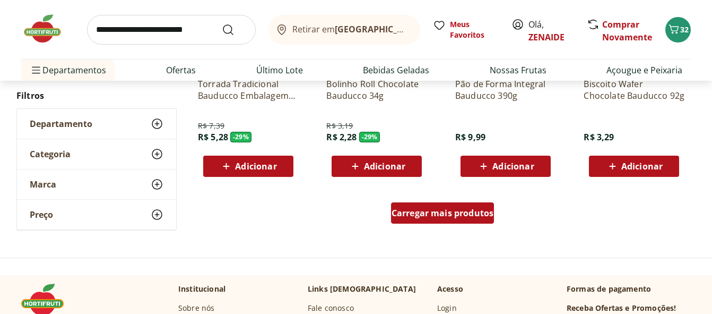
click at [437, 211] on span "Carregar mais produtos" at bounding box center [443, 213] width 102 height 8
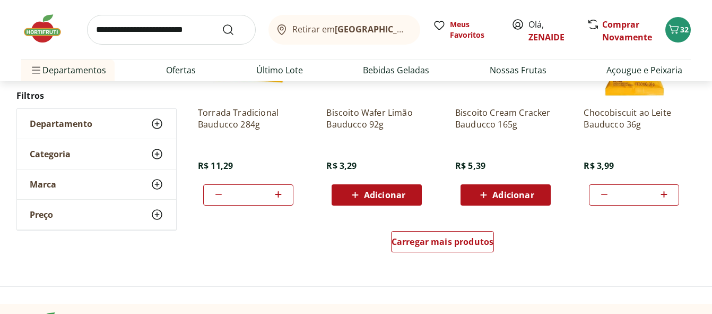
scroll to position [1355, 0]
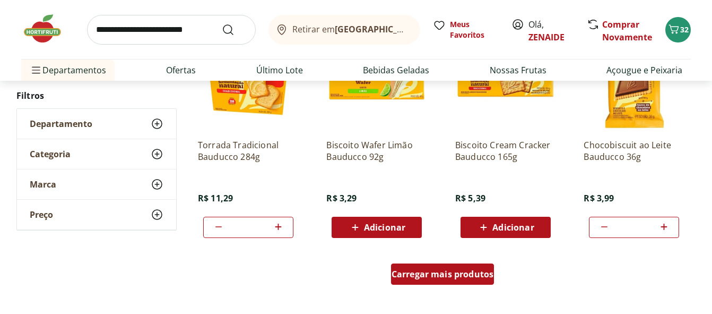
click at [448, 277] on span "Carregar mais produtos" at bounding box center [443, 274] width 102 height 8
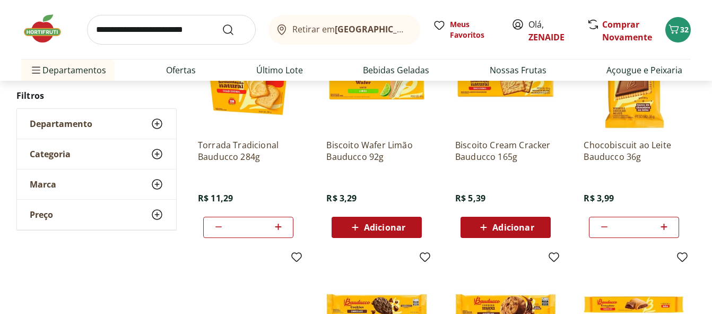
drag, startPoint x: 712, startPoint y: 157, endPoint x: 720, endPoint y: 158, distance: 8.0
click at [712, 178] on html "Hortifruti Retirar em Rio de Janeiro/RJ Olá, ZENAIDE 32 Retirar em Rio de Janei…" at bounding box center [356, 114] width 712 height 2939
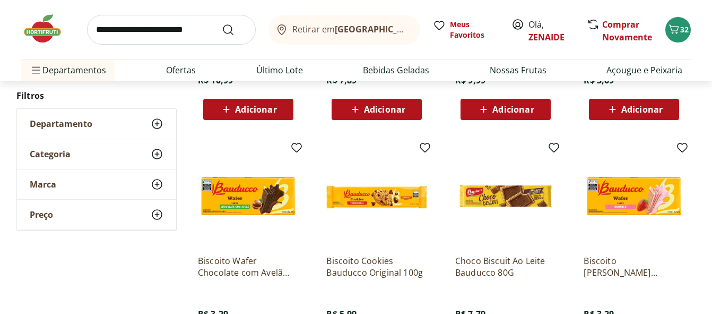
scroll to position [0, 0]
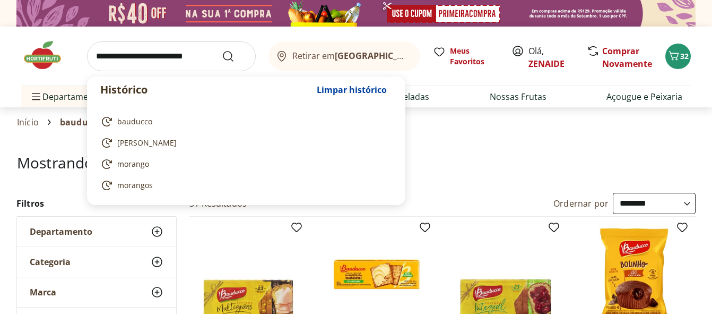
click at [99, 56] on input "search" at bounding box center [171, 56] width 169 height 30
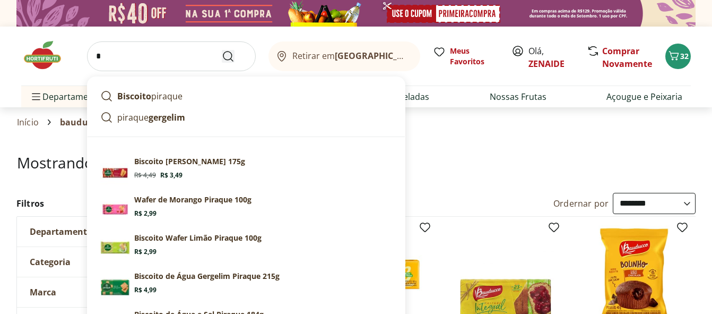
type input "*******"
click at [224, 57] on use "Submit Search" at bounding box center [228, 56] width 13 height 13
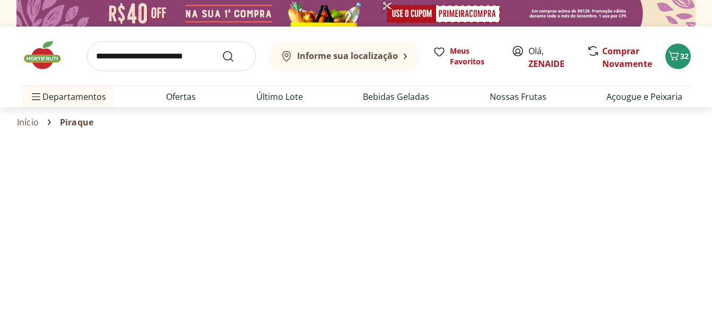
select select "**********"
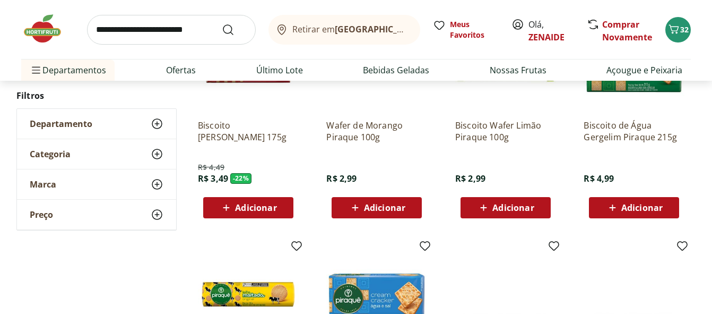
scroll to position [191, 0]
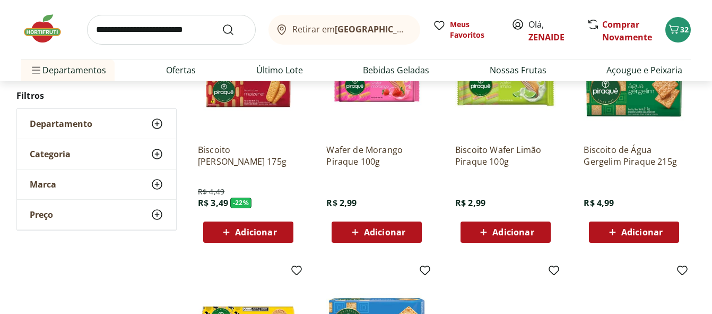
click at [519, 228] on span "Adicionar" at bounding box center [513, 232] width 41 height 8
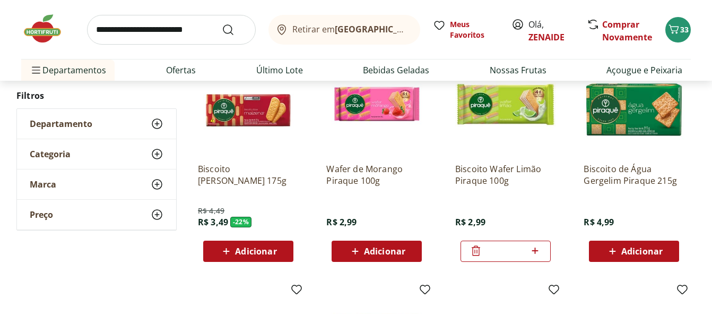
scroll to position [148, 0]
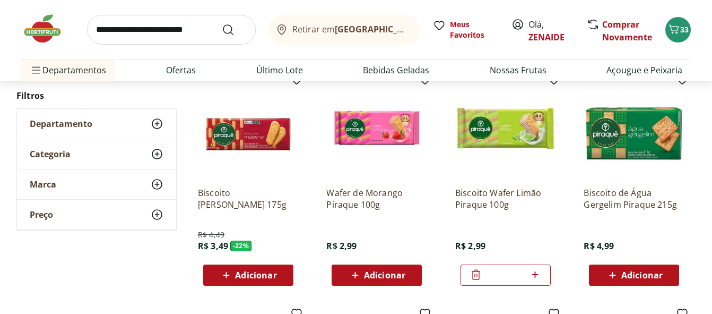
click at [536, 275] on icon at bounding box center [535, 274] width 6 height 6
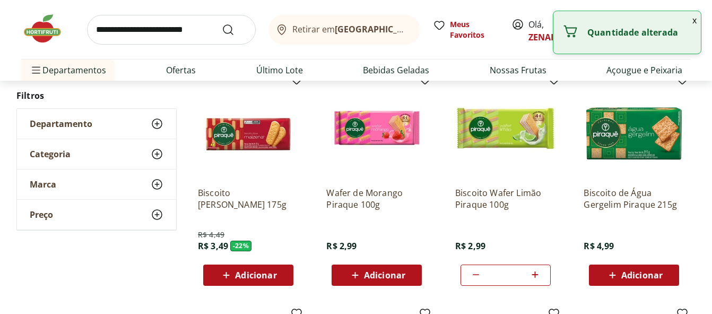
click at [536, 275] on icon at bounding box center [535, 274] width 6 height 6
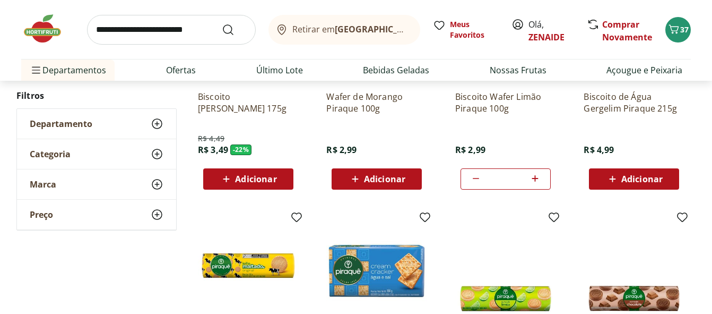
scroll to position [171, 0]
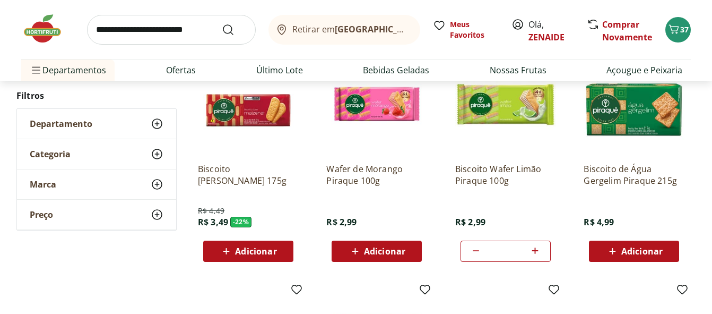
click at [480, 246] on icon at bounding box center [476, 250] width 13 height 13
type input "*"
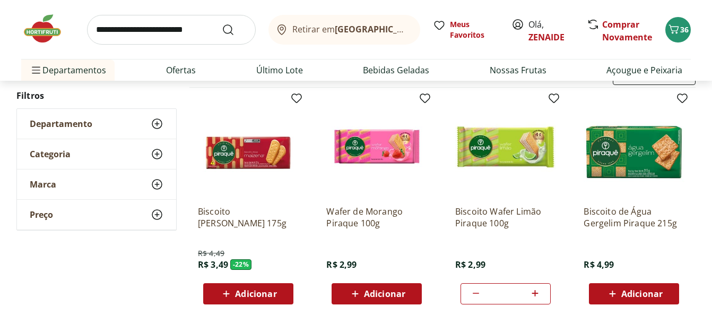
scroll to position [106, 0]
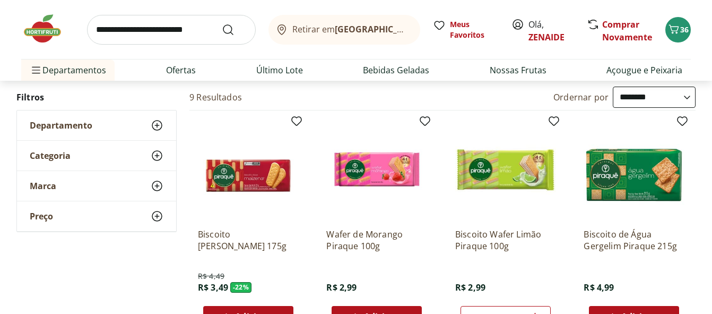
click at [487, 178] on img at bounding box center [505, 169] width 101 height 101
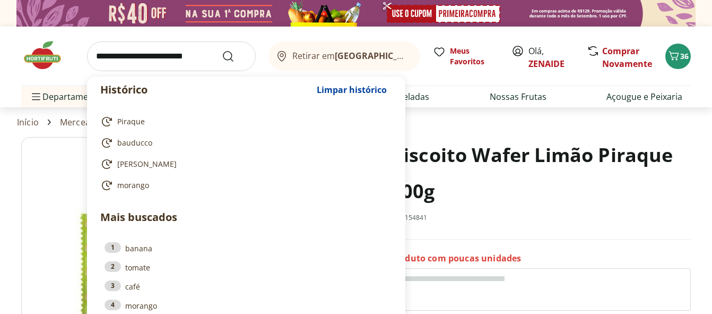
click at [98, 61] on input "search" at bounding box center [171, 56] width 169 height 30
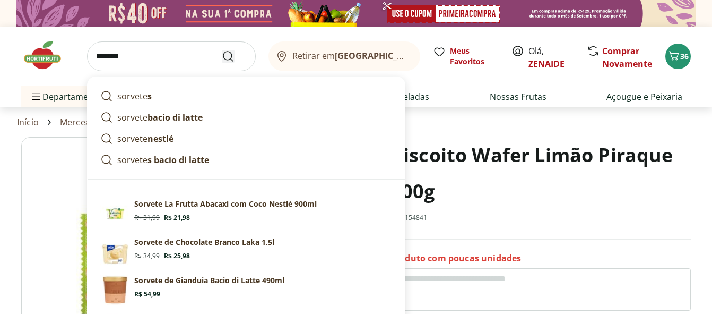
type input "*******"
click at [226, 54] on icon "Submit Search" at bounding box center [228, 56] width 13 height 13
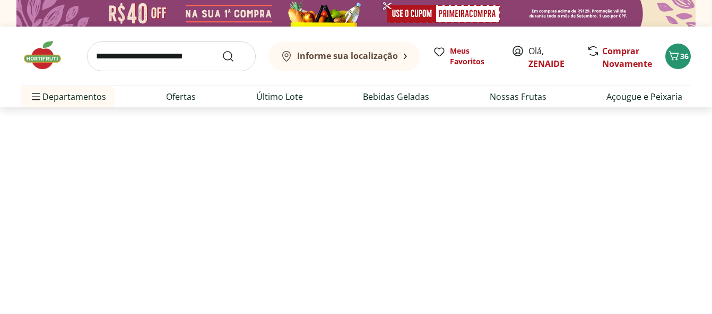
select select "**********"
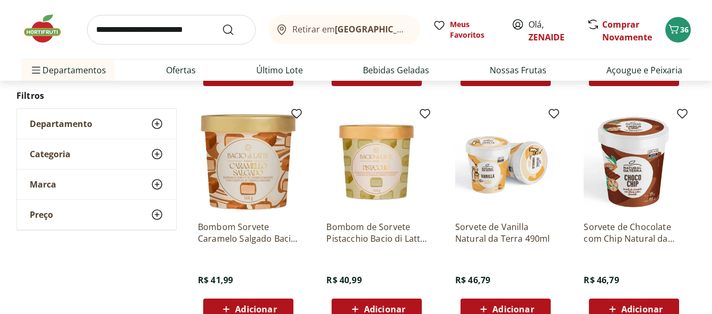
scroll to position [669, 0]
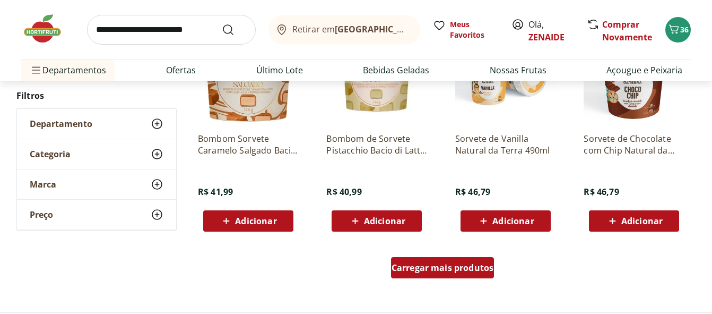
click at [453, 271] on span "Carregar mais produtos" at bounding box center [443, 267] width 102 height 8
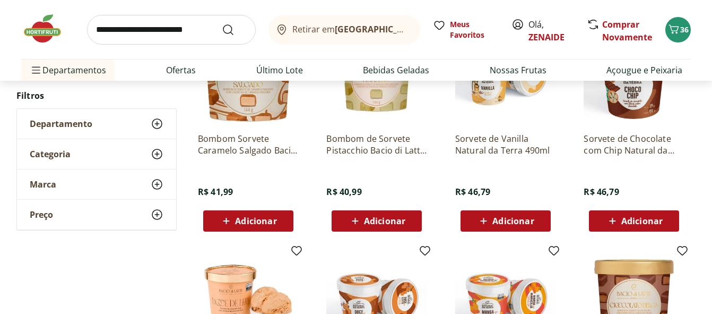
click at [696, 80] on div "Retirar em Rio de Janeiro/RJ Meus Favoritos Olá, ZENAIDE Comprar Novamente 36 D…" at bounding box center [356, 40] width 712 height 81
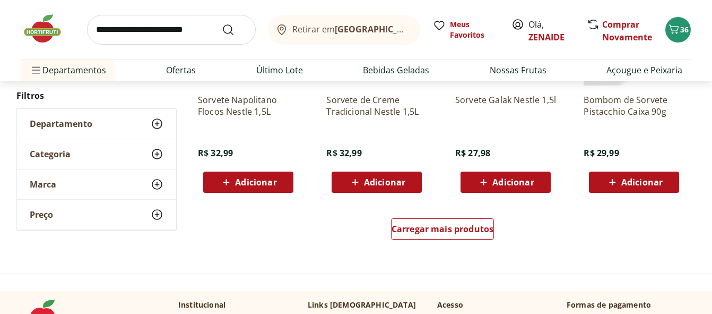
scroll to position [1441, 0]
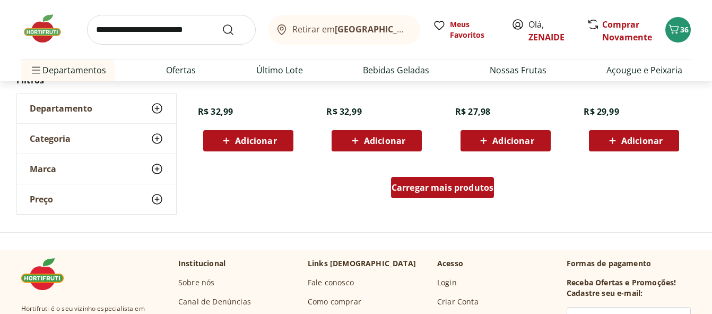
click at [448, 192] on span "Carregar mais produtos" at bounding box center [443, 187] width 102 height 8
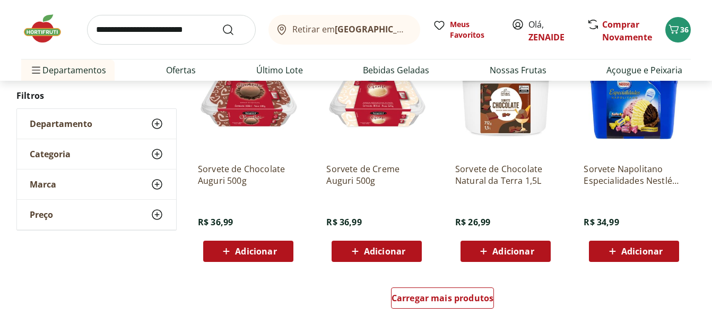
scroll to position [2063, 0]
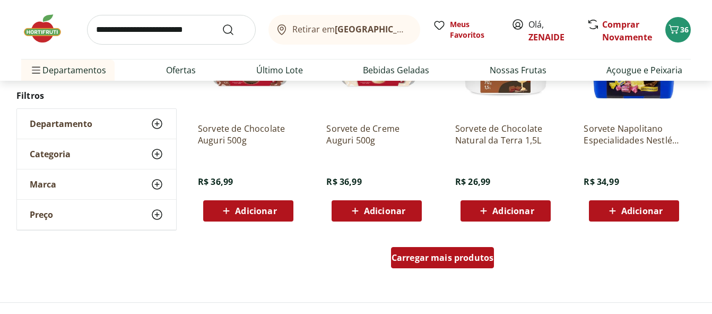
click at [442, 258] on span "Carregar mais produtos" at bounding box center [443, 257] width 102 height 8
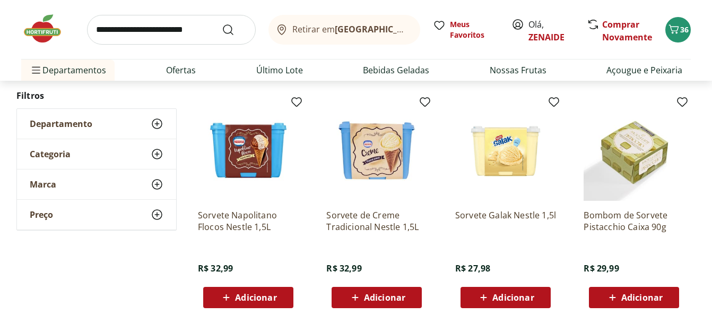
scroll to position [1291, 0]
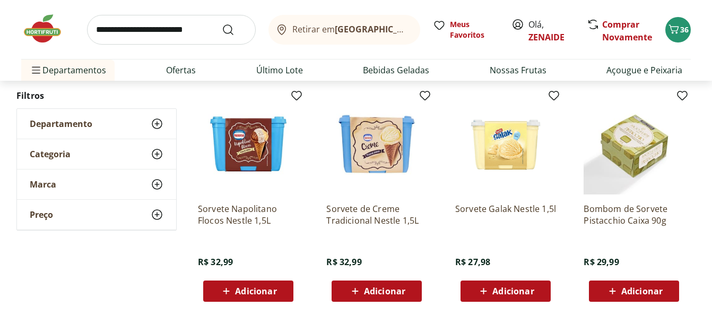
click at [630, 290] on span "Adicionar" at bounding box center [642, 291] width 41 height 8
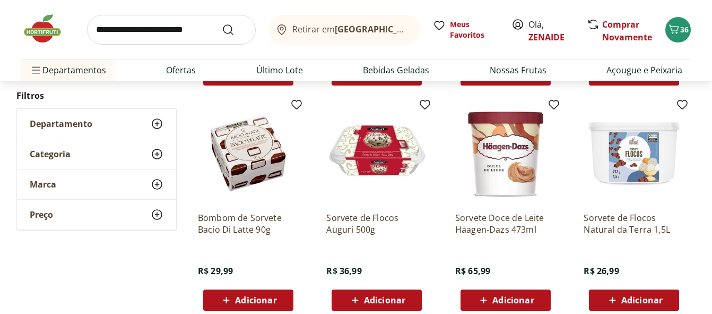
scroll to position [1533, 0]
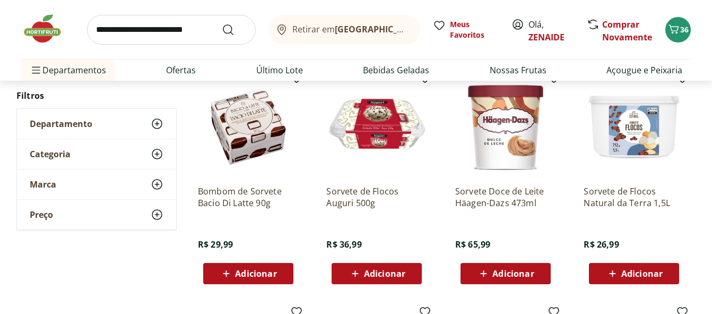
click at [234, 269] on span "Adicionar" at bounding box center [248, 273] width 57 height 13
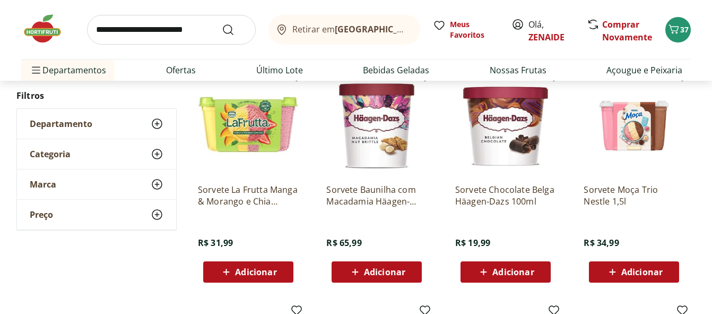
scroll to position [1821, 0]
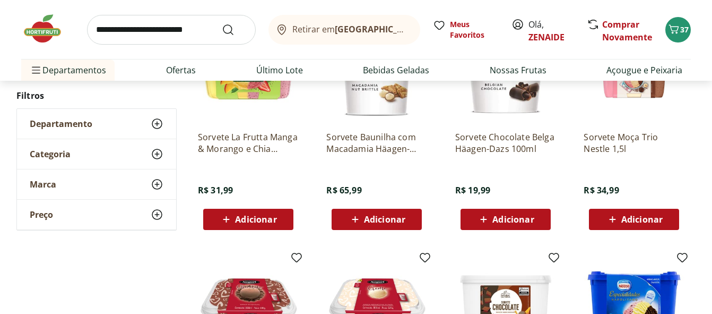
click at [497, 215] on span "Adicionar" at bounding box center [513, 219] width 41 height 8
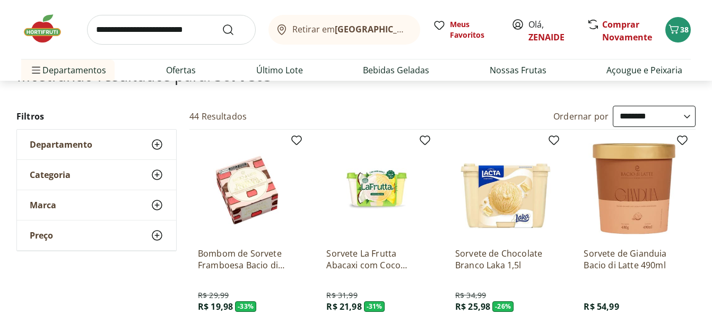
scroll to position [80, 0]
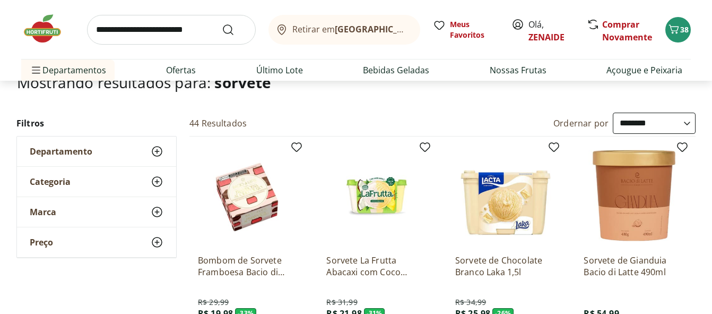
click at [102, 32] on input "search" at bounding box center [171, 30] width 169 height 30
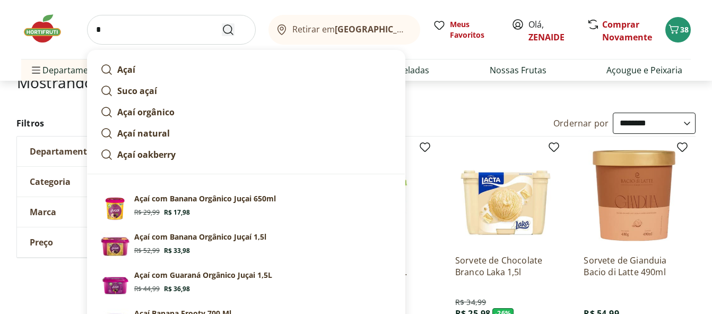
type input "****"
click at [225, 31] on icon "Submit Search" at bounding box center [228, 29] width 13 height 13
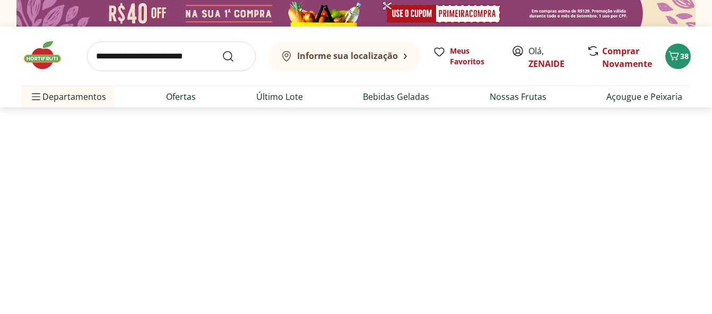
select select "**********"
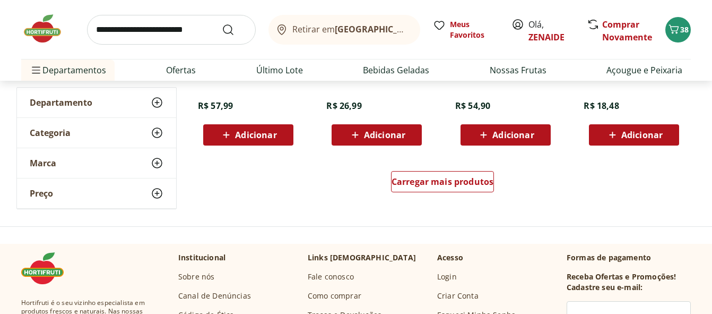
scroll to position [784, 0]
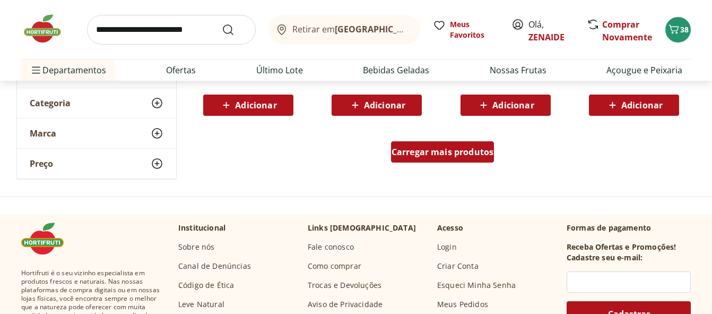
click at [432, 153] on span "Carregar mais produtos" at bounding box center [443, 152] width 102 height 8
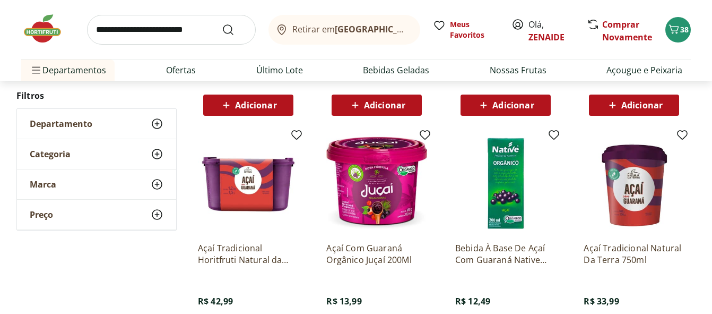
click at [257, 183] on img at bounding box center [248, 183] width 101 height 101
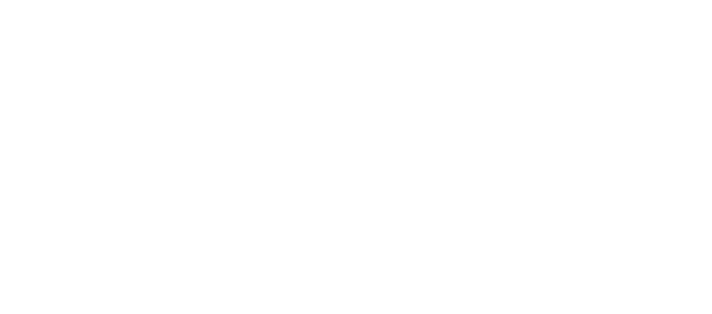
select select "**********"
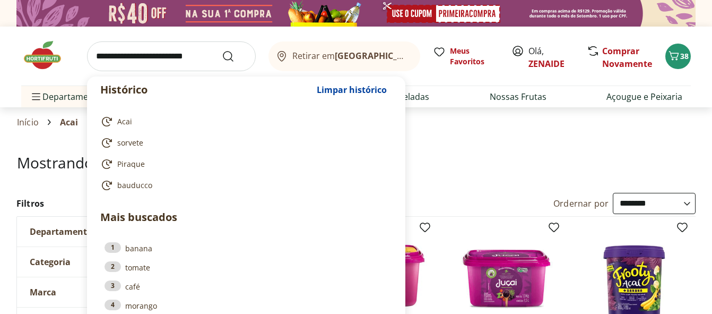
drag, startPoint x: 113, startPoint y: 58, endPoint x: 126, endPoint y: 49, distance: 15.6
click at [118, 57] on input "search" at bounding box center [171, 56] width 169 height 30
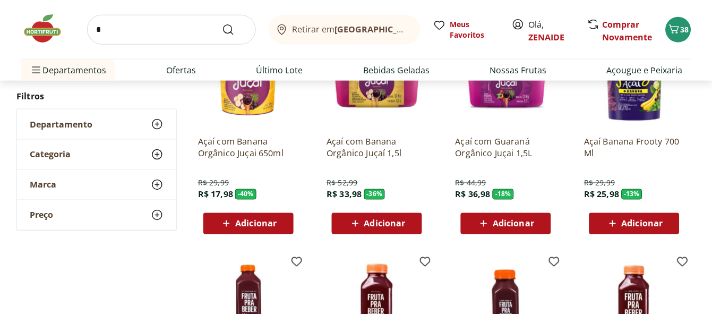
scroll to position [209, 0]
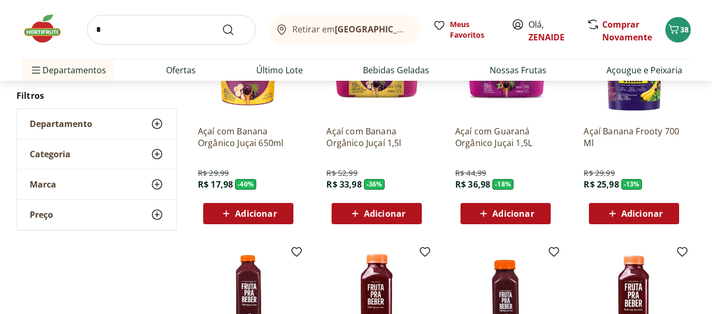
click at [185, 27] on input "*" at bounding box center [171, 30] width 169 height 30
click at [101, 31] on input "*" at bounding box center [171, 30] width 169 height 30
type input "**********"
click at [228, 29] on icon "Submit Search" at bounding box center [227, 29] width 13 height 13
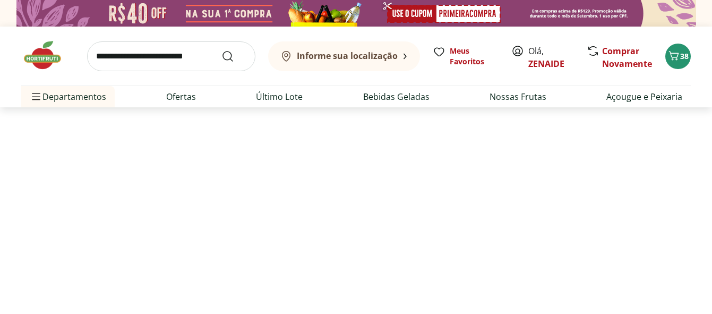
select select "**********"
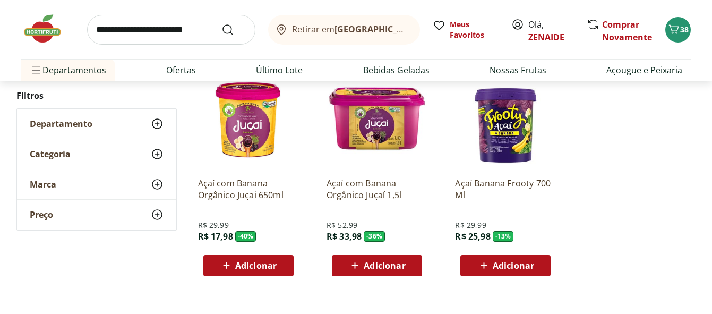
scroll to position [159, 0]
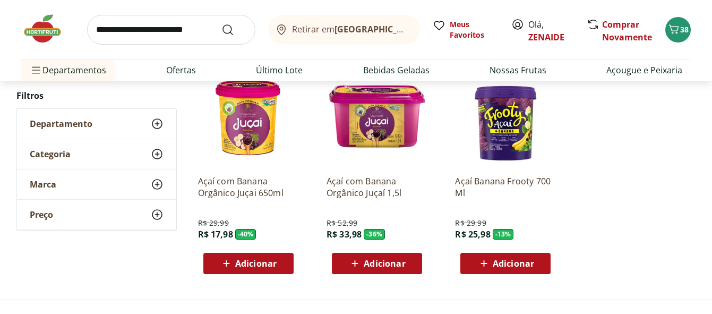
click at [391, 264] on span "Adicionar" at bounding box center [384, 263] width 41 height 8
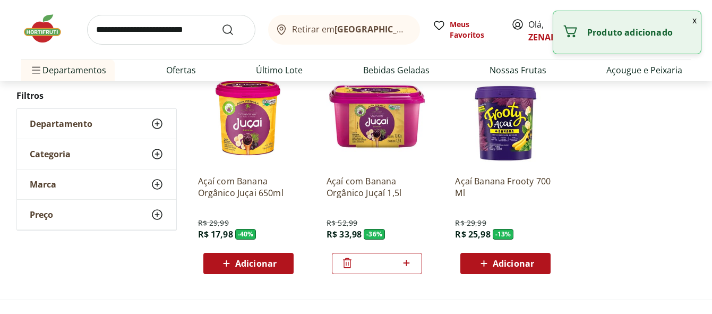
click at [409, 263] on icon at bounding box center [406, 263] width 6 height 6
type input "*"
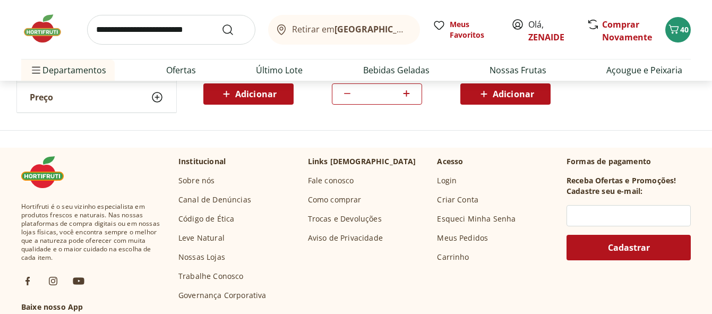
scroll to position [0, 0]
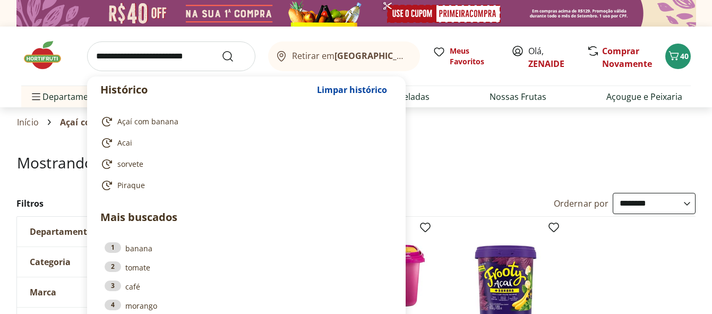
click at [109, 58] on input "search" at bounding box center [171, 56] width 168 height 30
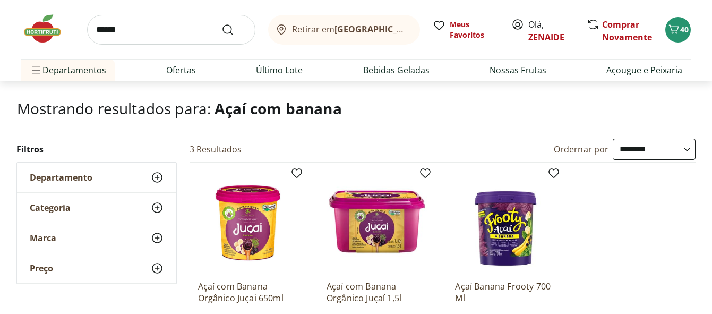
scroll to position [62, 0]
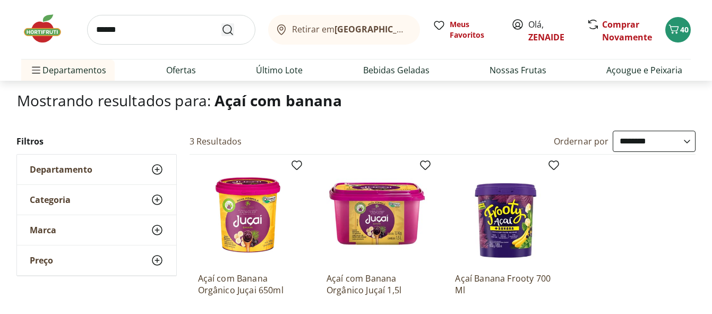
type input "******"
click at [229, 29] on icon "Submit Search" at bounding box center [227, 29] width 13 height 13
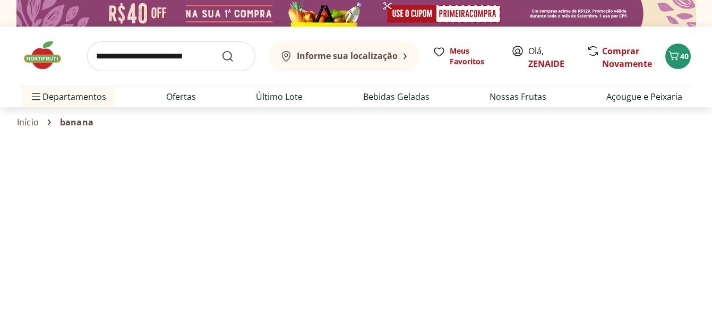
select select "**********"
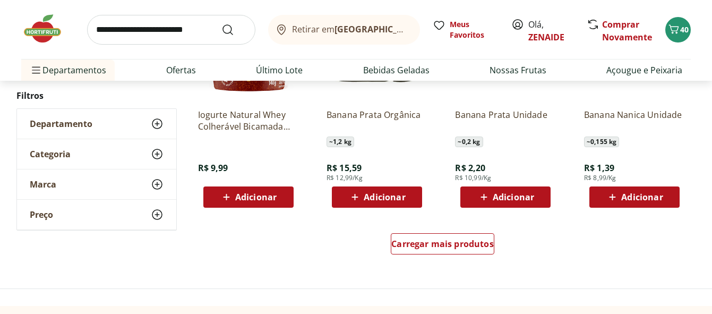
scroll to position [616, 0]
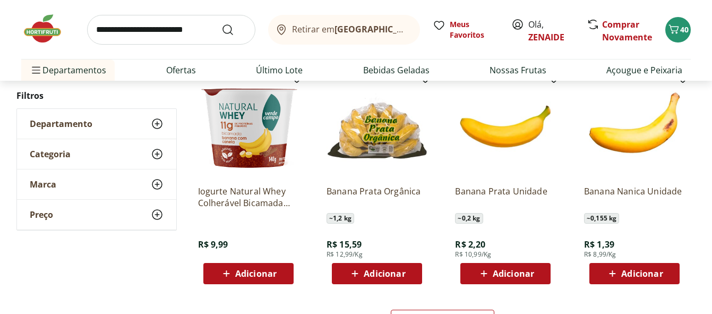
click at [624, 275] on span "Adicionar" at bounding box center [641, 273] width 41 height 8
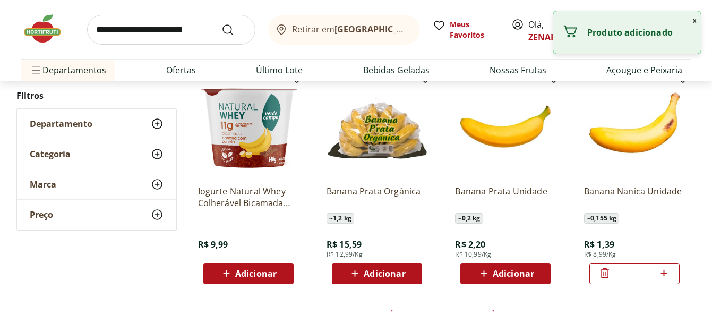
click at [666, 271] on icon at bounding box center [663, 272] width 13 height 13
click at [662, 268] on icon at bounding box center [663, 272] width 13 height 13
type input "*"
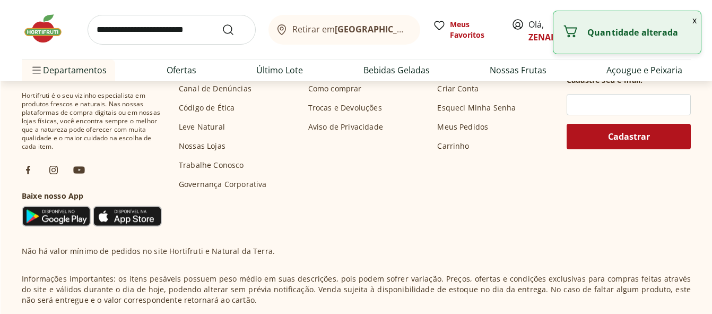
scroll to position [769, 0]
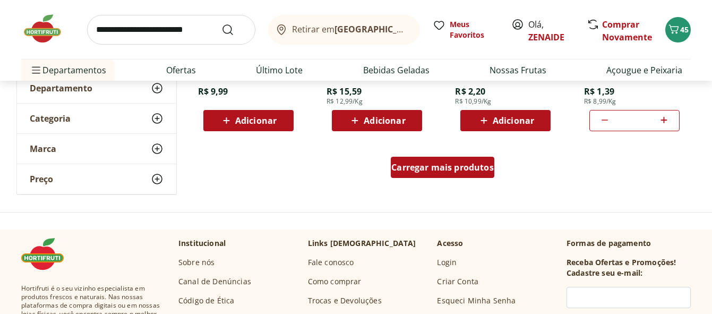
click at [454, 168] on span "Carregar mais produtos" at bounding box center [442, 167] width 102 height 8
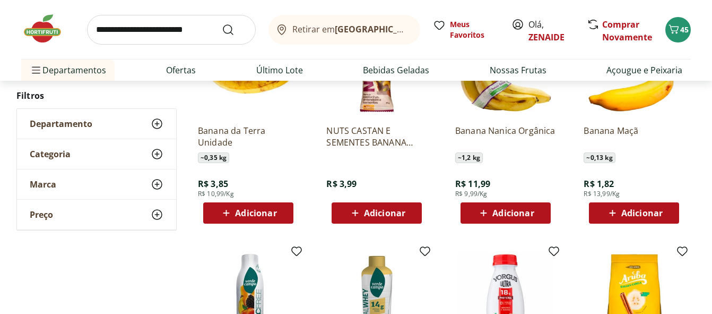
scroll to position [0, 0]
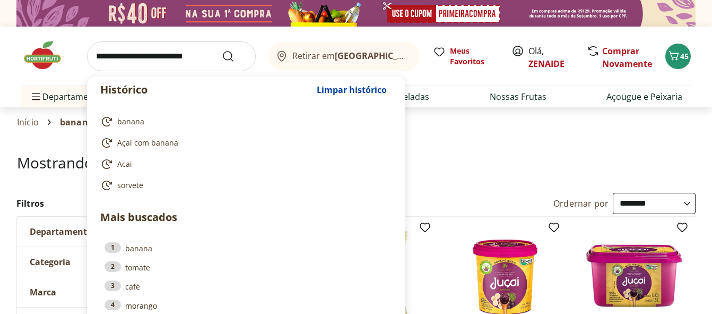
click at [112, 55] on input "search" at bounding box center [171, 56] width 169 height 30
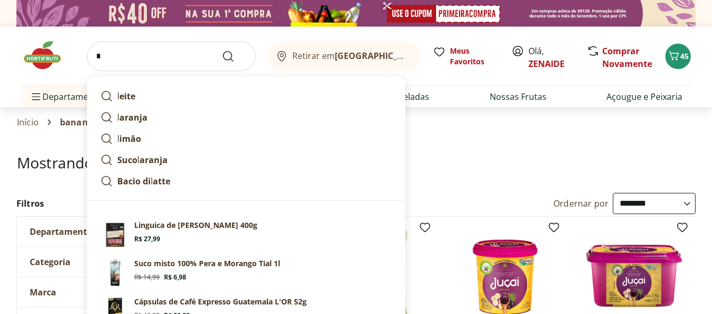
click at [99, 57] on input "*" at bounding box center [171, 56] width 169 height 30
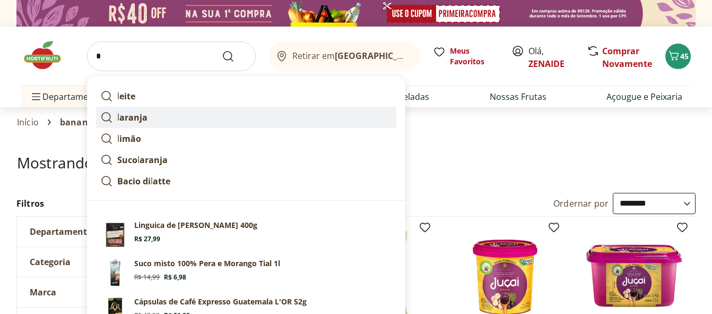
click at [118, 115] on p "l aranja" at bounding box center [132, 117] width 30 height 13
type input "*******"
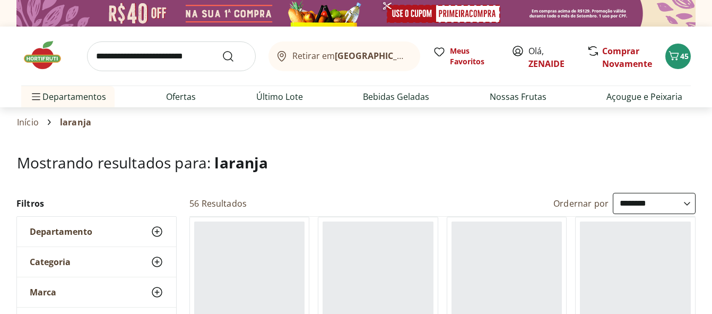
select select "**********"
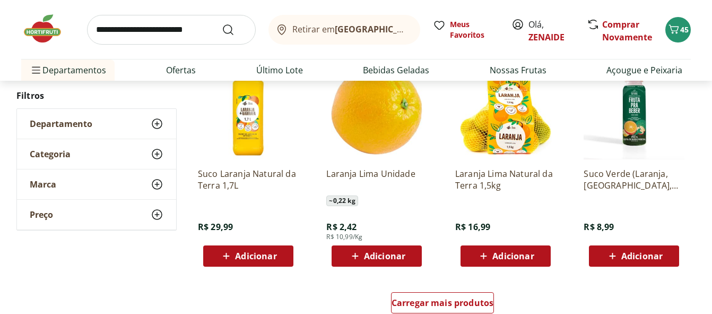
scroll to position [599, 0]
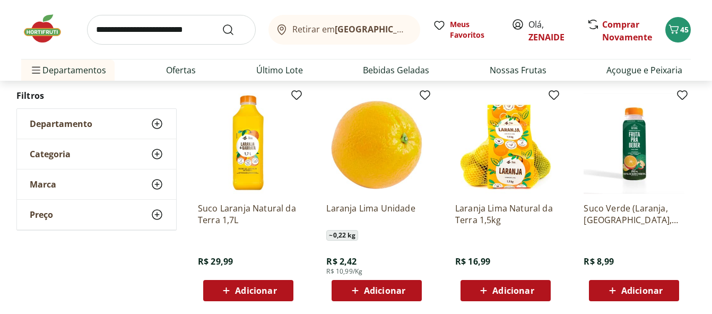
click at [252, 286] on span "Adicionar" at bounding box center [255, 290] width 41 height 8
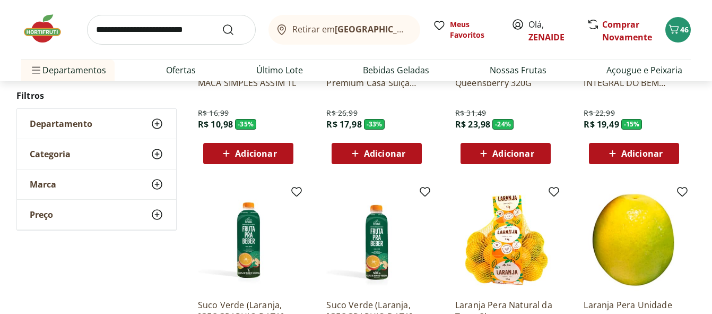
scroll to position [0, 0]
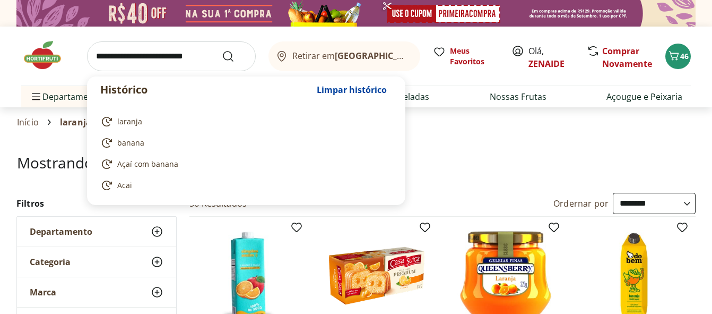
click at [98, 57] on input "search" at bounding box center [171, 56] width 169 height 30
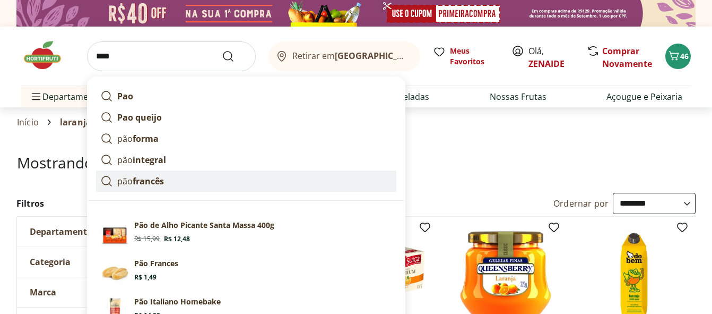
click at [150, 175] on strong "francês" at bounding box center [148, 181] width 31 height 12
type input "**********"
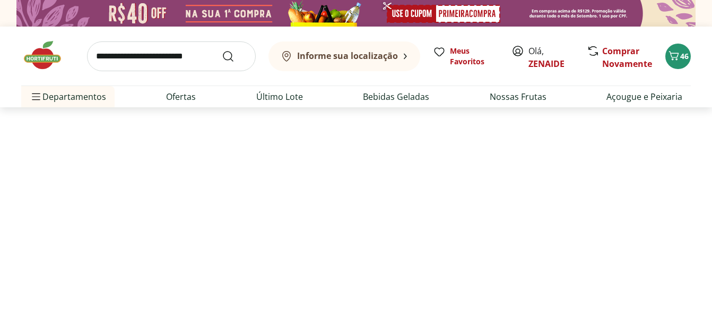
select select "**********"
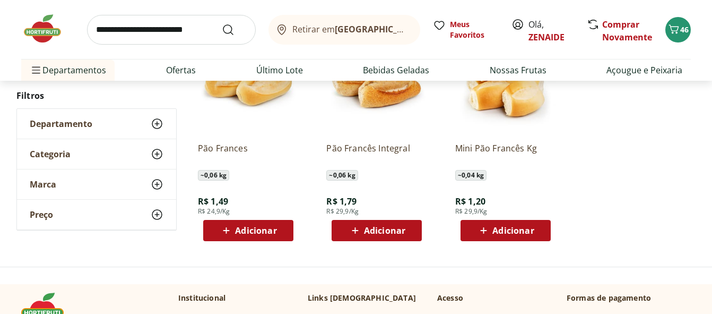
scroll to position [137, 0]
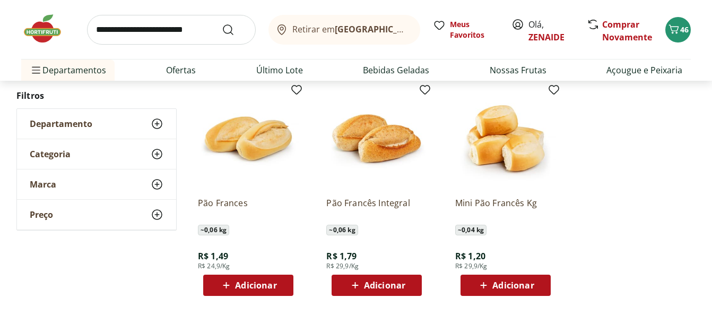
click at [247, 285] on span "Adicionar" at bounding box center [255, 285] width 41 height 8
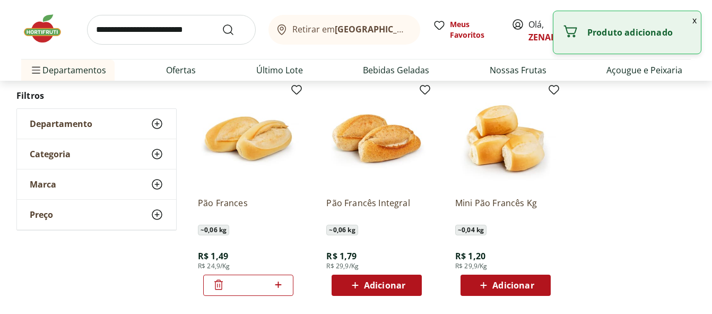
click at [276, 286] on icon at bounding box center [278, 284] width 13 height 13
click at [275, 286] on icon at bounding box center [278, 284] width 13 height 13
type input "*"
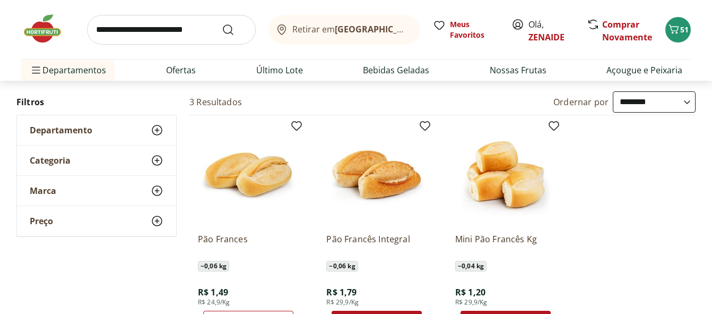
scroll to position [0, 0]
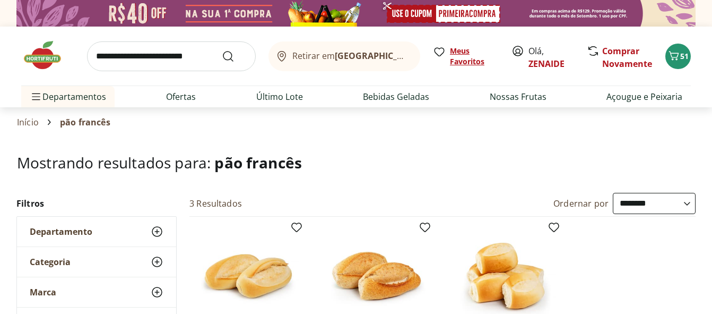
click at [460, 58] on span "Meus Favoritos" at bounding box center [474, 56] width 49 height 21
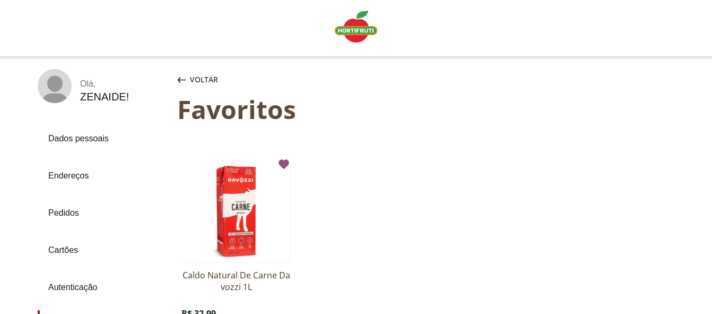
scroll to position [7, 0]
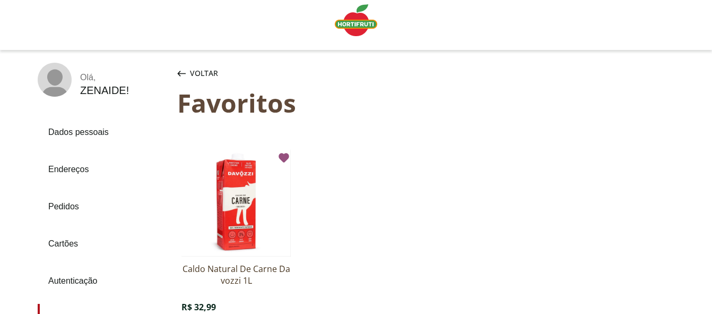
click at [66, 204] on link "Pedidos" at bounding box center [103, 206] width 131 height 29
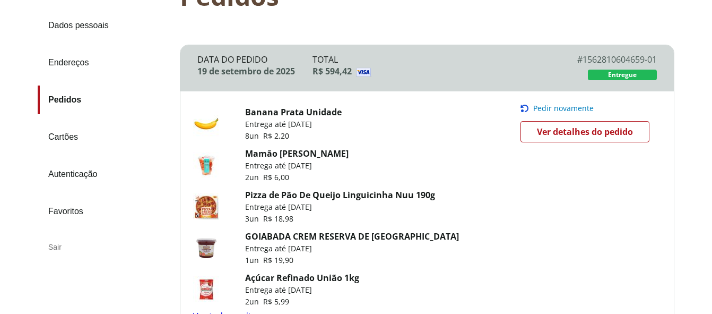
scroll to position [146, 0]
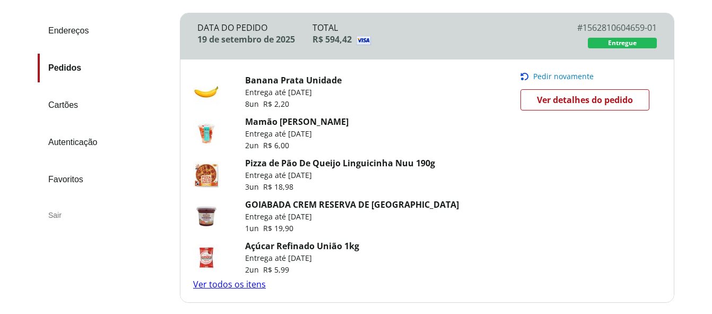
click at [301, 122] on link "Mamão [PERSON_NAME]" at bounding box center [296, 122] width 103 height 12
click at [222, 280] on link "Ver todos os itens" at bounding box center [229, 284] width 73 height 12
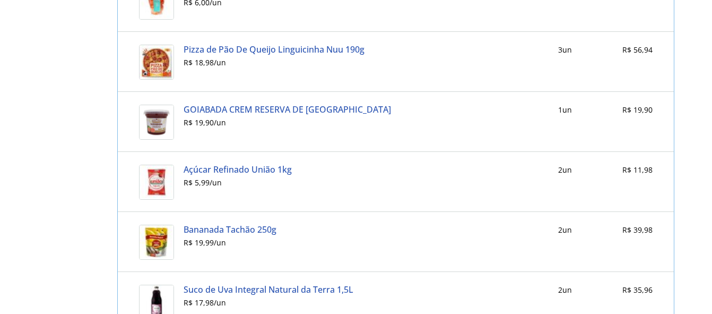
scroll to position [605, 0]
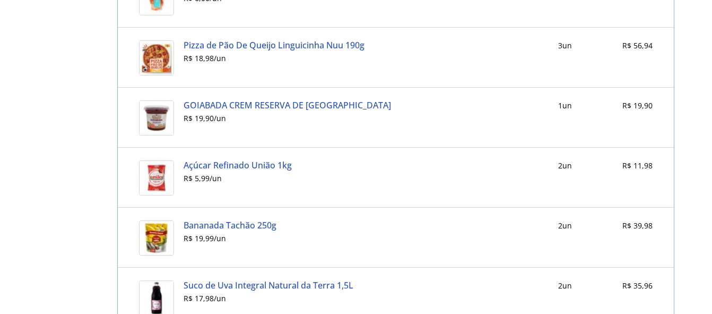
click at [161, 170] on img at bounding box center [156, 177] width 35 height 35
click at [196, 165] on link "Açúcar Refinado União 1kg" at bounding box center [238, 165] width 108 height 10
click at [243, 224] on link "Bananada Tachão 250g" at bounding box center [230, 225] width 93 height 10
click at [248, 286] on link "Suco de Uva Integral Natural da Terra 1,5L" at bounding box center [269, 285] width 170 height 10
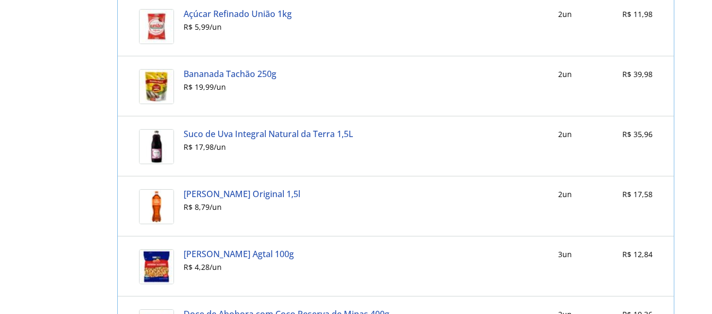
scroll to position [778, 0]
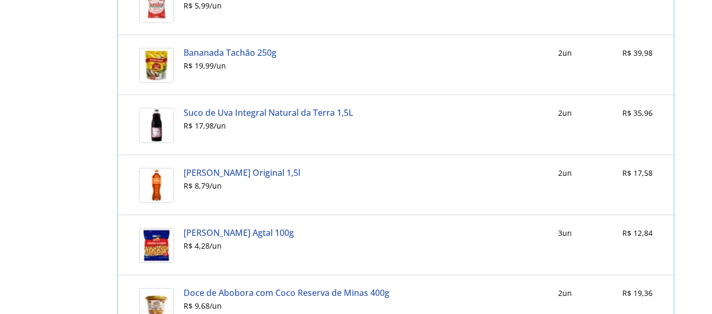
click at [158, 189] on img at bounding box center [156, 185] width 35 height 35
click at [220, 169] on link "Matte Leão Original 1,5l" at bounding box center [242, 173] width 117 height 10
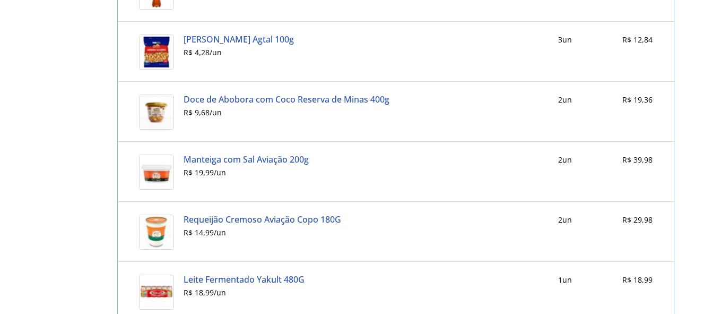
scroll to position [1051, 0]
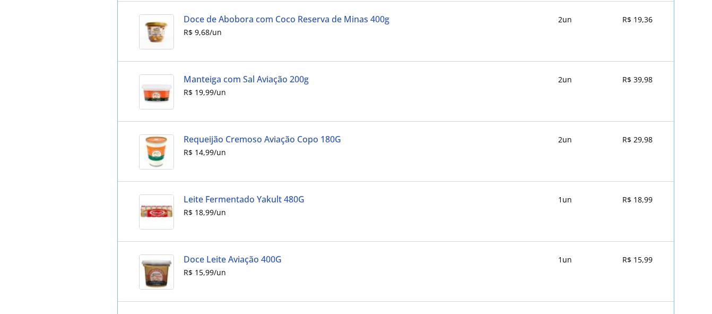
click at [229, 198] on link "Leite Fermentado Yakult 480G" at bounding box center [244, 199] width 121 height 10
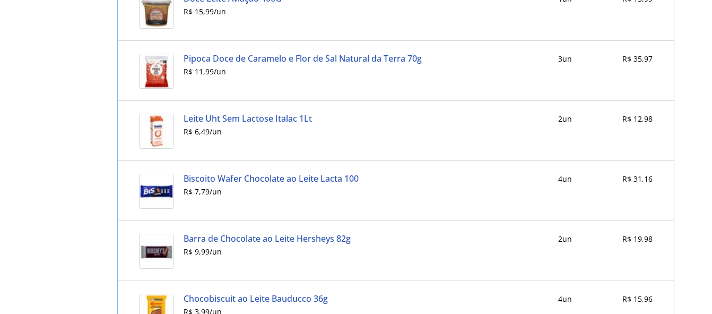
scroll to position [1396, 0]
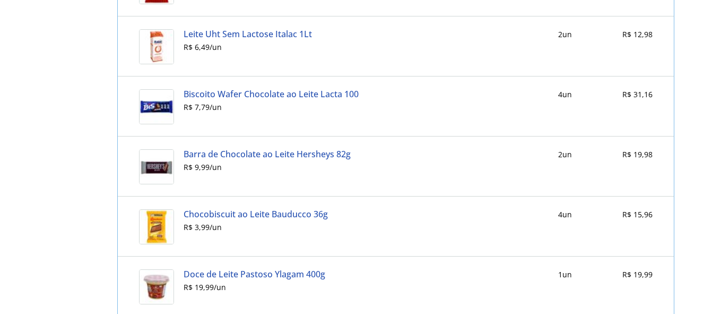
click at [226, 154] on link "Barra de Chocolate ao Leite Hersheys 82g" at bounding box center [267, 154] width 167 height 10
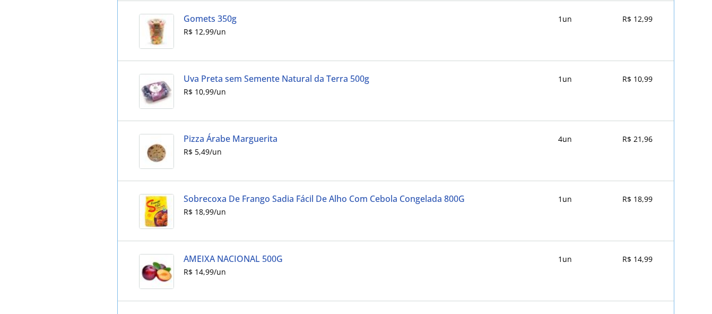
scroll to position [1774, 0]
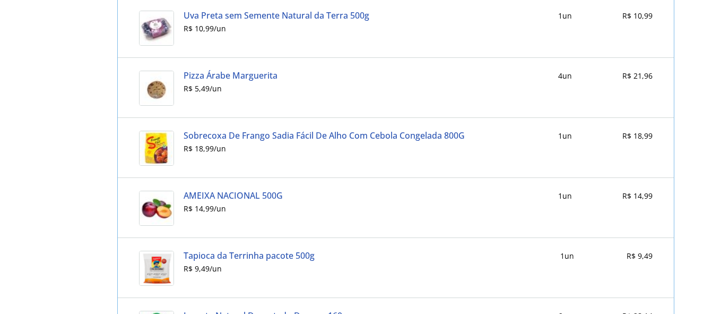
click at [229, 135] on link "Sobrecoxa De Frango Sadia Fácil De Alho Com Cebola Congelada 800G" at bounding box center [324, 136] width 281 height 10
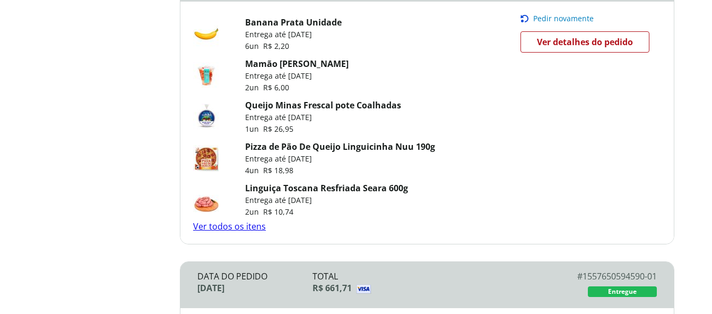
scroll to position [612, 0]
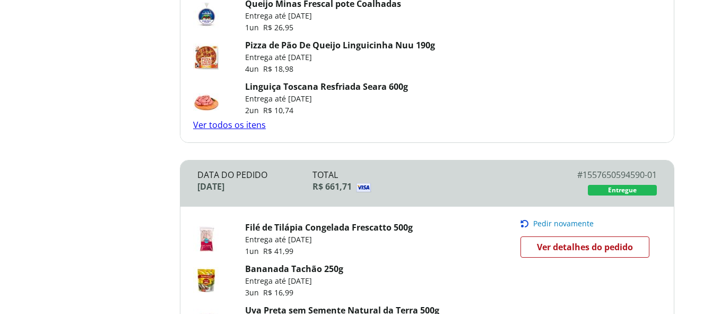
click at [245, 126] on link "Ver todos os itens" at bounding box center [229, 125] width 73 height 12
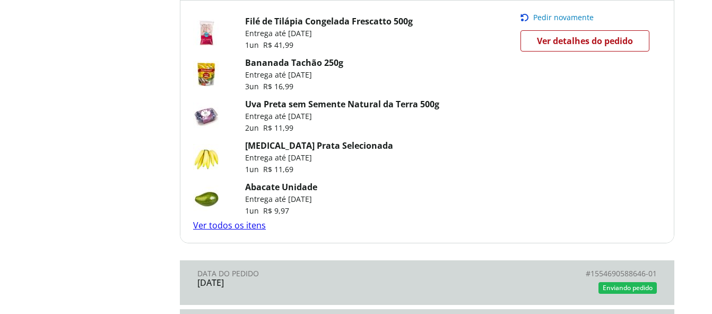
scroll to position [862, 0]
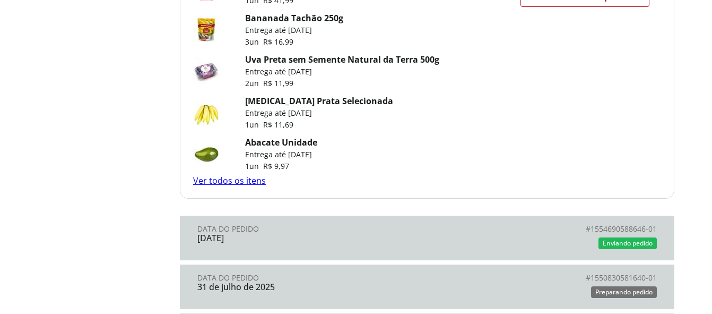
click at [233, 179] on link "Ver todos os itens" at bounding box center [229, 181] width 73 height 12
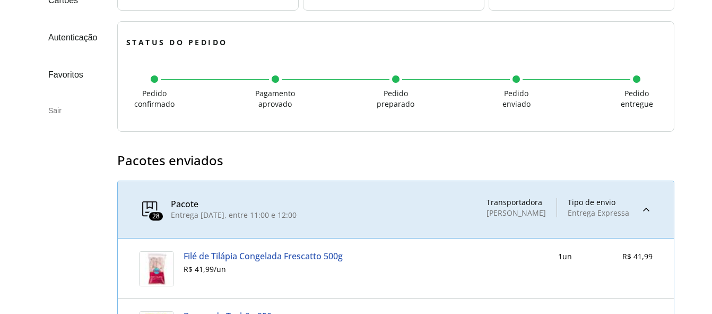
scroll to position [640, 0]
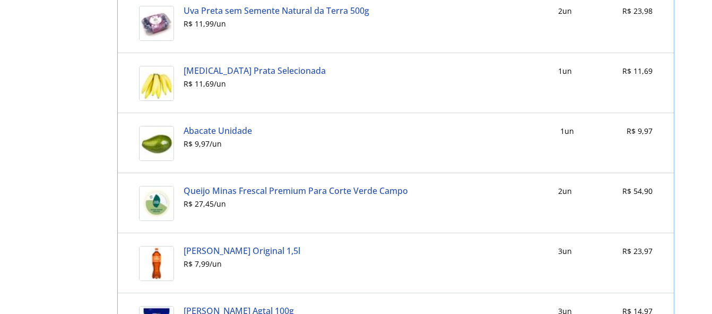
drag, startPoint x: 712, startPoint y: 110, endPoint x: 704, endPoint y: 56, distance: 54.6
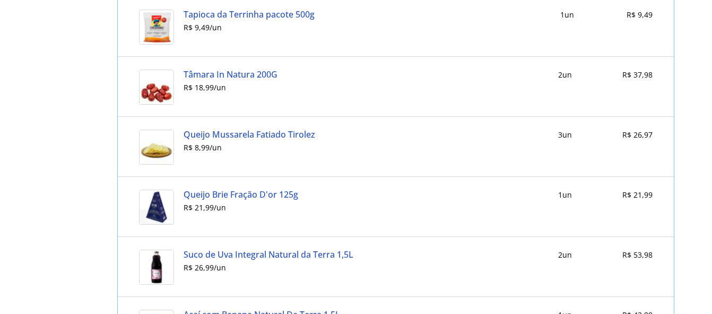
scroll to position [1586, 0]
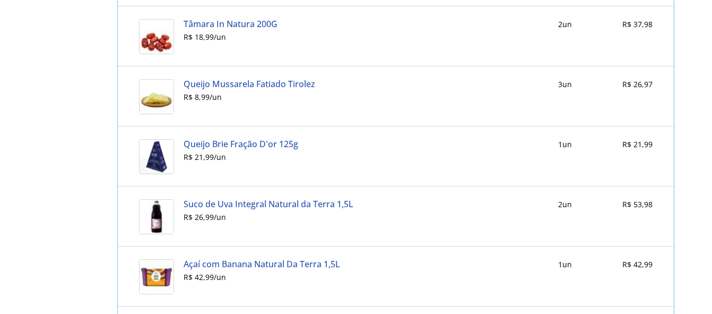
click at [247, 80] on link "Queijo Mussarela Fatiado Tirolez" at bounding box center [250, 84] width 132 height 10
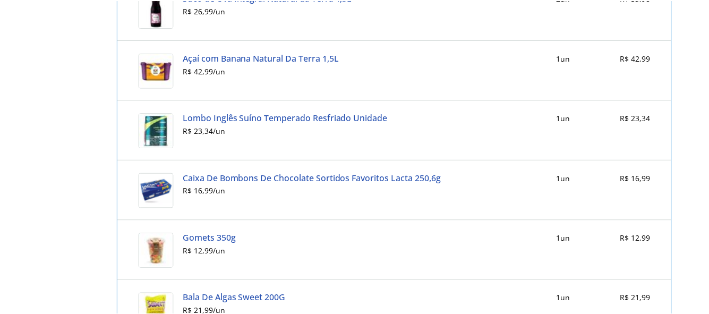
scroll to position [1880, 0]
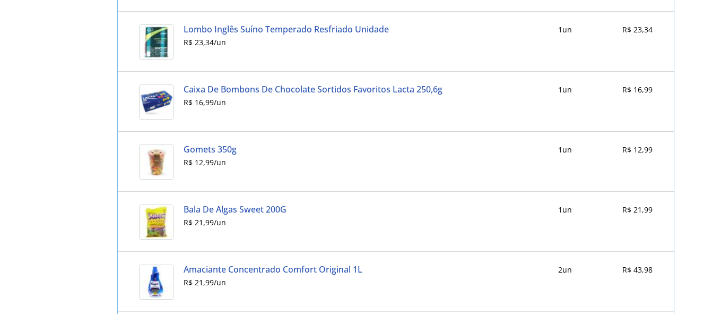
click at [221, 27] on link "Lombo Inglês Suíno Temperado Resfriado Unidade" at bounding box center [286, 29] width 205 height 10
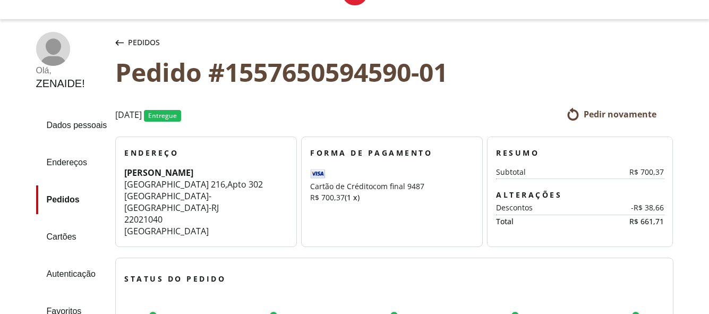
scroll to position [0, 0]
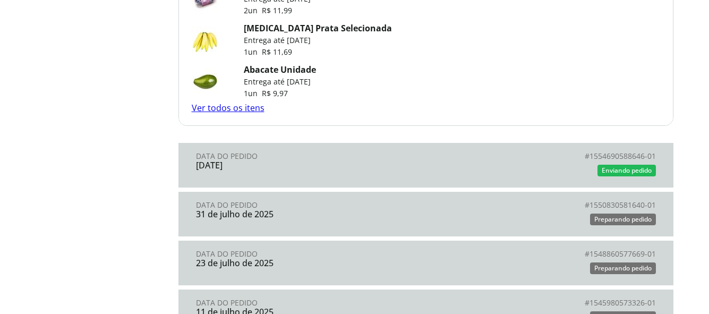
scroll to position [948, 0]
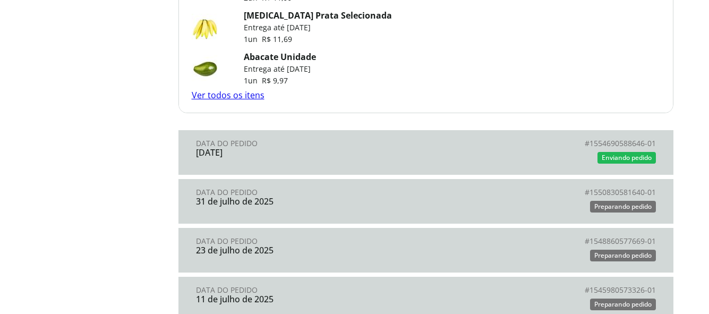
click at [615, 153] on span "Enviando pedido" at bounding box center [626, 157] width 50 height 9
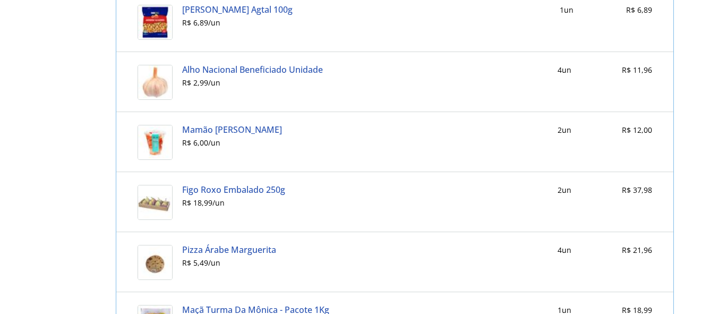
scroll to position [921, 0]
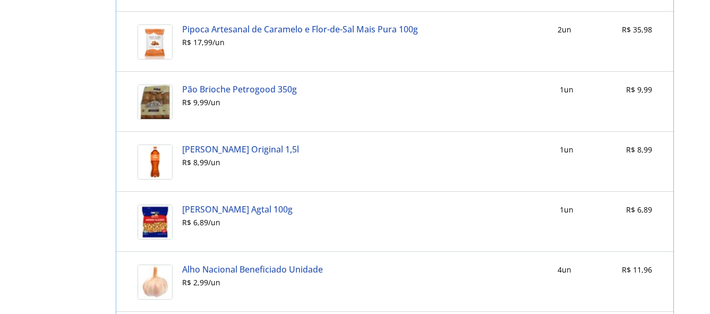
click at [212, 88] on link "Pão Brioche Petrogood 350g" at bounding box center [239, 89] width 115 height 10
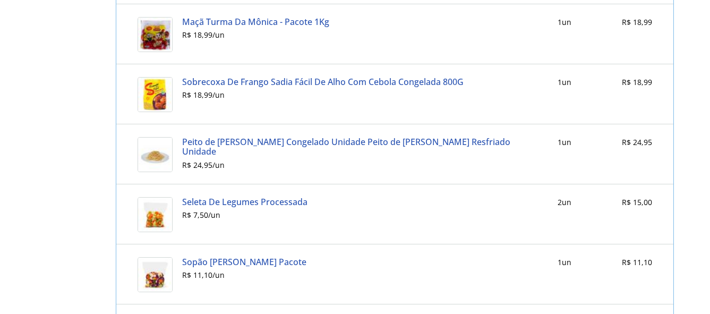
scroll to position [1444, 0]
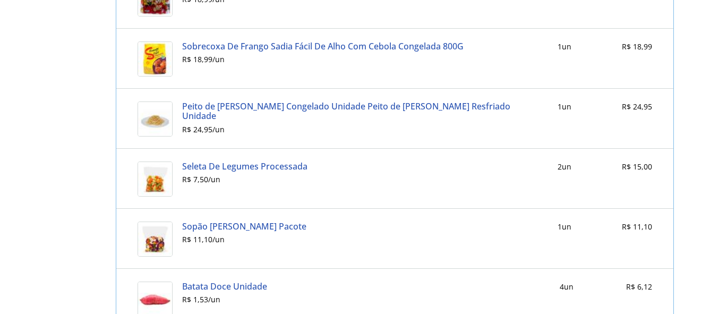
click at [215, 226] on link "Sopão Roxo Cortadinho Pacote" at bounding box center [244, 226] width 124 height 10
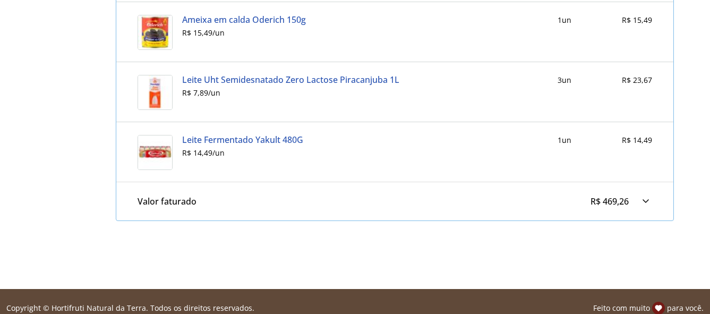
scroll to position [2139, 0]
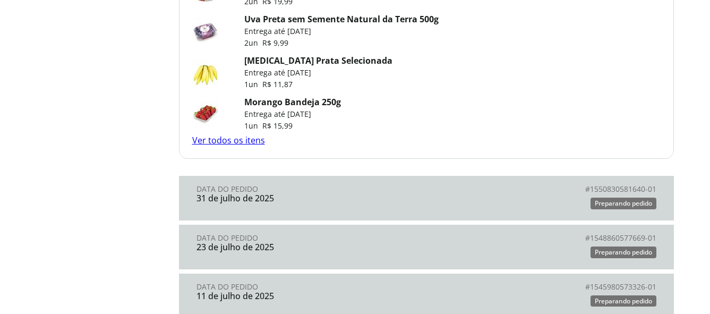
scroll to position [1246, 0]
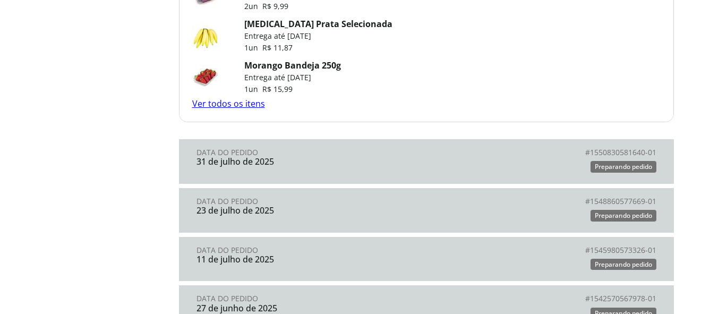
click at [627, 166] on span "Preparando pedido" at bounding box center [622, 166] width 57 height 9
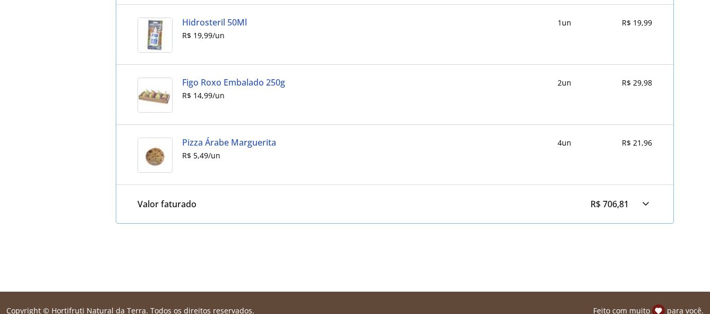
scroll to position [2233, 0]
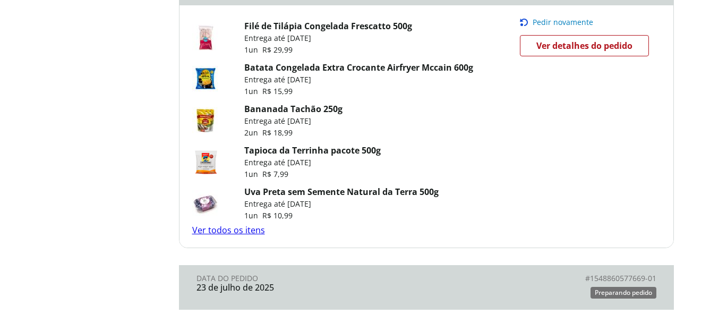
scroll to position [1558, 0]
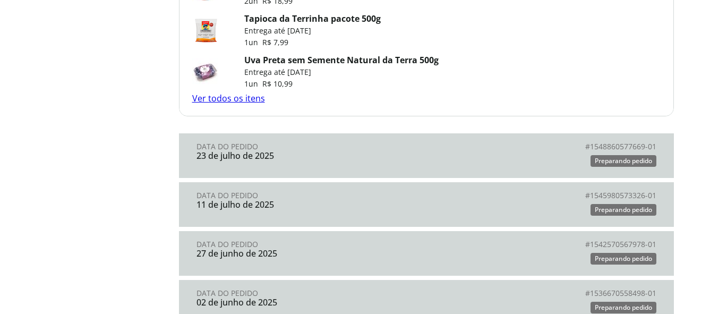
click at [625, 161] on span "Preparando pedido" at bounding box center [622, 160] width 57 height 9
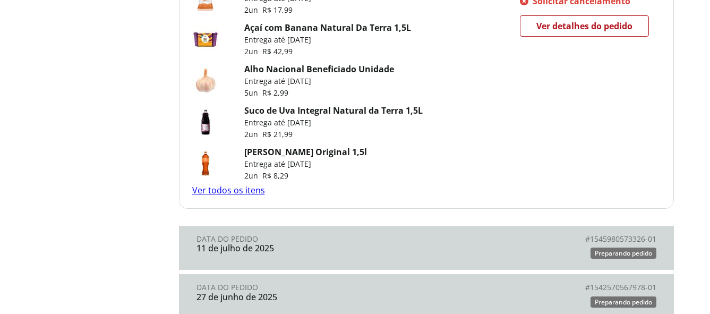
scroll to position [1823, 0]
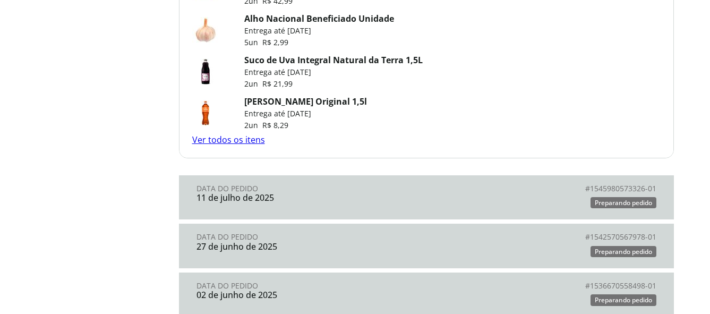
click at [228, 140] on link "Ver todos os itens" at bounding box center [228, 140] width 73 height 12
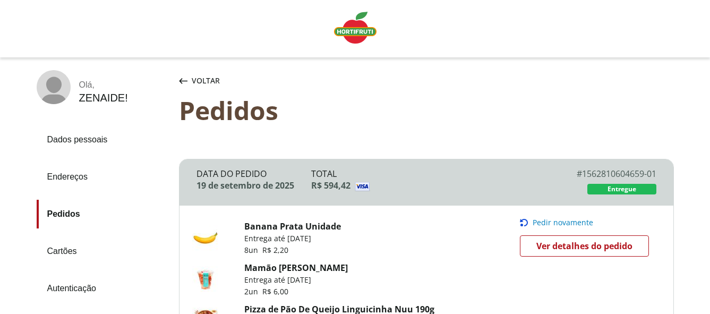
scroll to position [1823, 0]
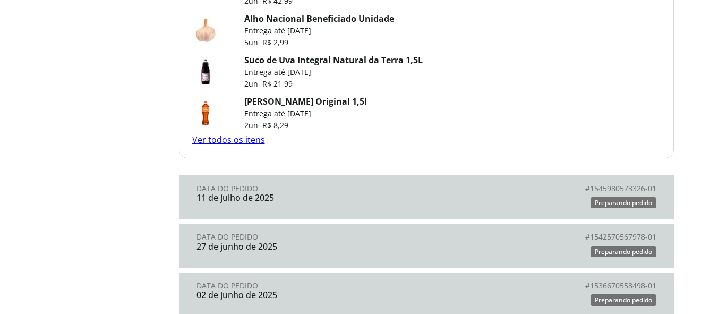
drag, startPoint x: 699, startPoint y: 227, endPoint x: 708, endPoint y: 239, distance: 14.9
click at [606, 188] on div "# 1545980573326-01" at bounding box center [541, 188] width 230 height 8
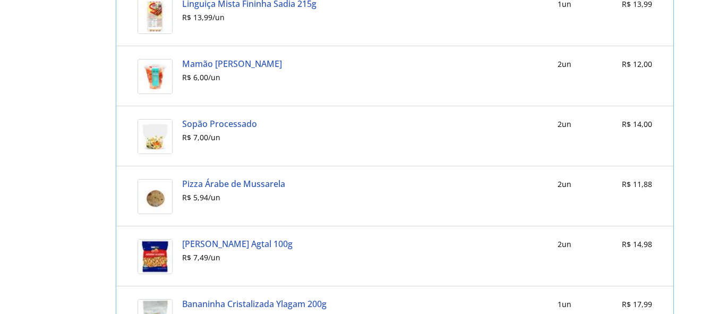
scroll to position [741, 0]
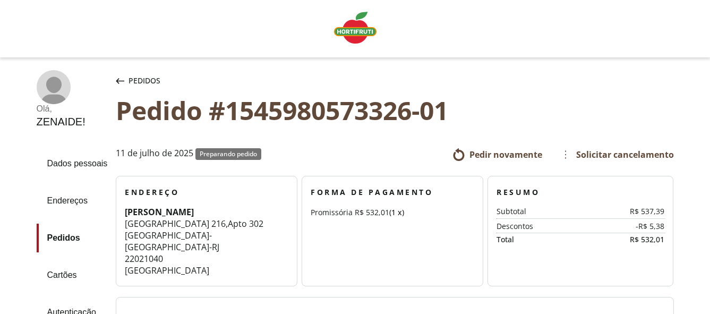
scroll to position [1823, 0]
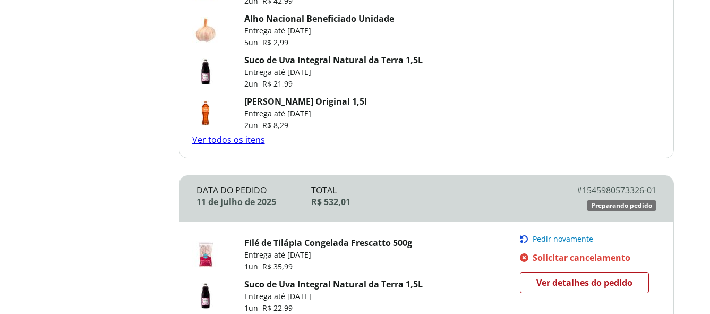
scroll to position [7, 0]
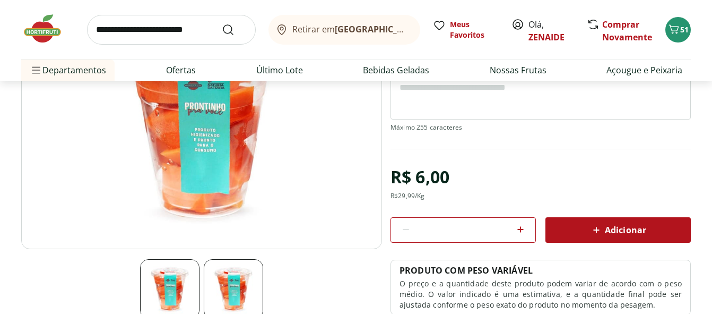
scroll to position [148, 0]
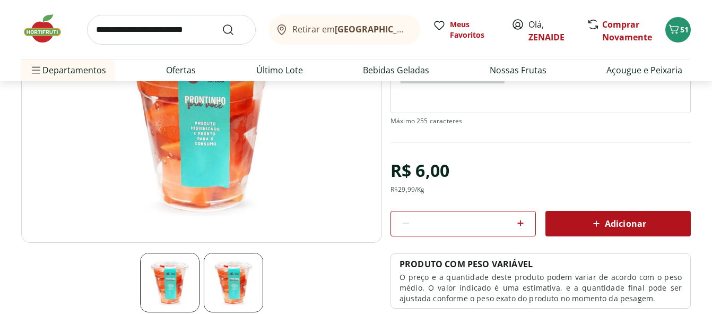
click at [523, 220] on icon at bounding box center [520, 223] width 13 height 13
type input "*"
click at [631, 218] on span "Adicionar" at bounding box center [618, 223] width 56 height 13
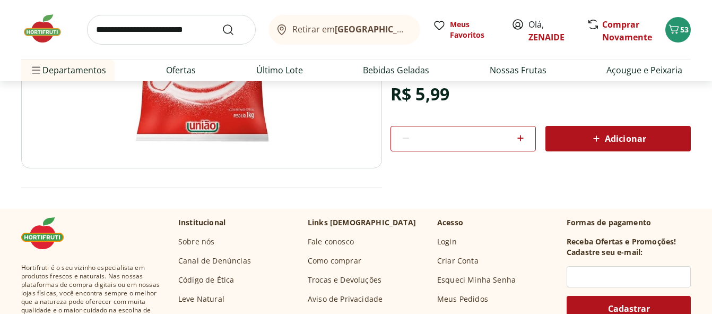
click at [523, 139] on icon at bounding box center [520, 138] width 13 height 13
type input "*"
click at [639, 136] on span "Adicionar" at bounding box center [618, 138] width 56 height 13
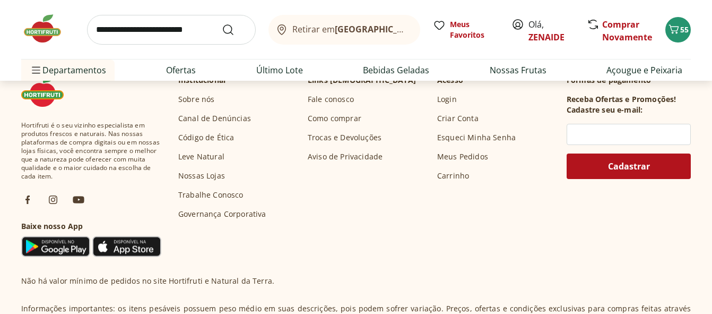
scroll to position [357, 0]
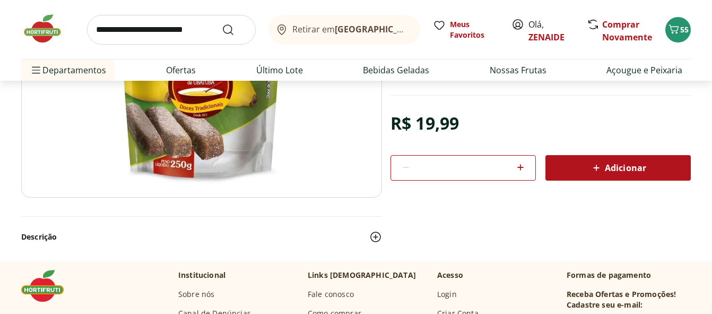
scroll to position [188, 0]
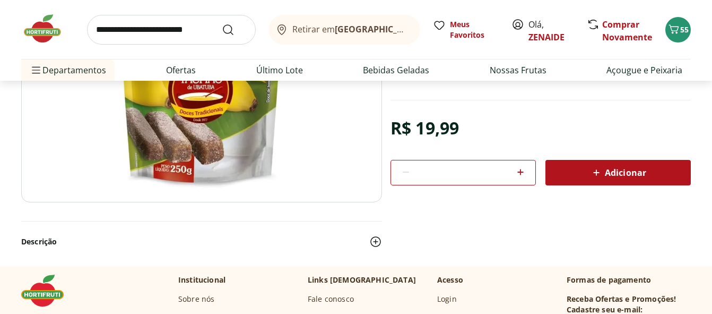
drag, startPoint x: 720, startPoint y: 42, endPoint x: 720, endPoint y: 64, distance: 22.3
click at [519, 171] on icon at bounding box center [520, 172] width 6 height 6
type input "*"
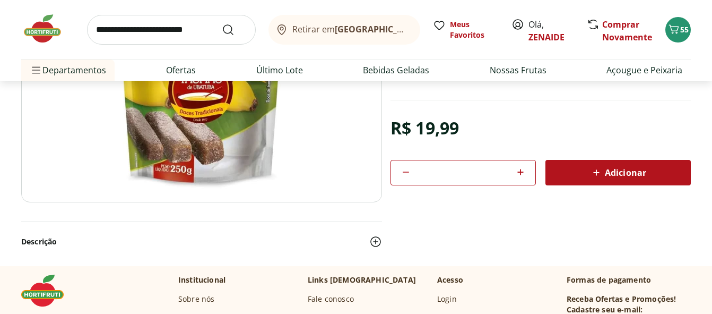
click at [612, 171] on span "Adicionar" at bounding box center [618, 172] width 56 height 13
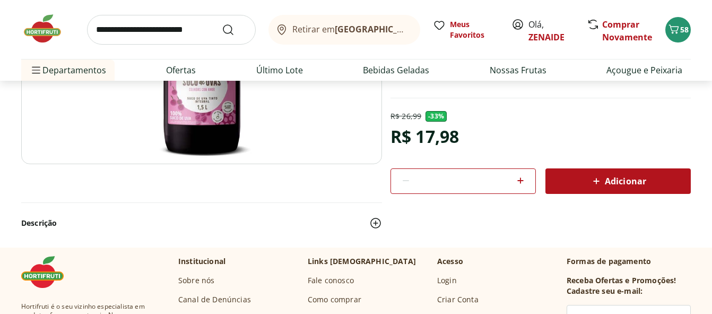
scroll to position [226, 0]
click at [517, 182] on icon at bounding box center [520, 180] width 13 height 13
type input "*"
click at [651, 185] on div "Adicionar" at bounding box center [618, 180] width 128 height 19
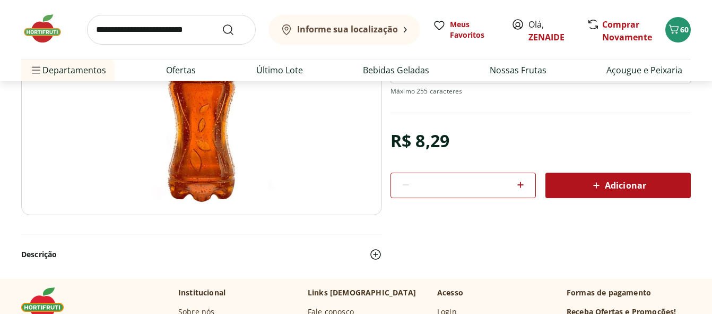
click at [521, 187] on icon at bounding box center [520, 185] width 6 height 6
click at [410, 188] on icon at bounding box center [406, 184] width 13 height 13
type input "*"
click at [636, 179] on span "Adicionar" at bounding box center [618, 185] width 56 height 13
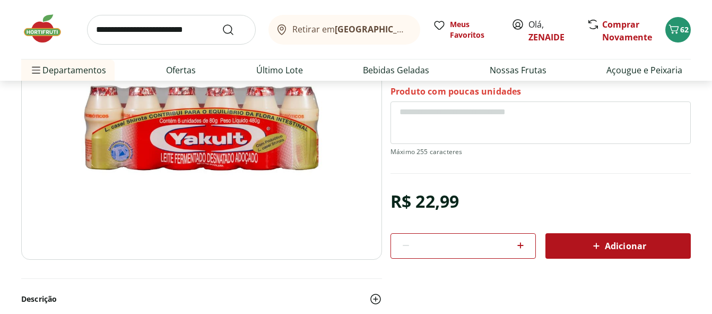
click at [593, 246] on icon at bounding box center [596, 245] width 13 height 13
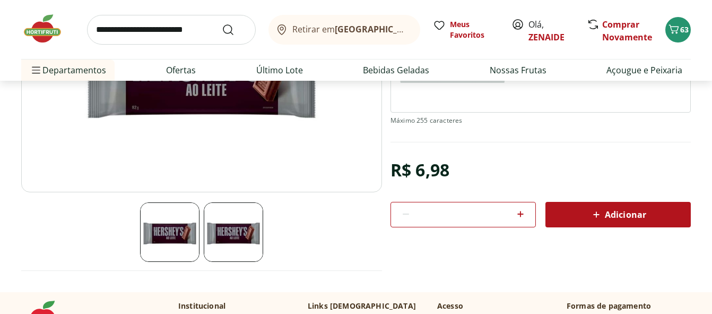
click at [517, 214] on icon at bounding box center [520, 214] width 13 height 13
type input "*"
click at [627, 209] on span "Adicionar" at bounding box center [618, 214] width 56 height 13
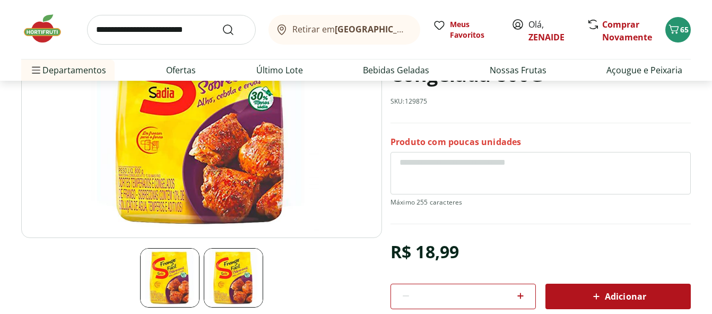
click at [596, 302] on icon at bounding box center [596, 296] width 13 height 13
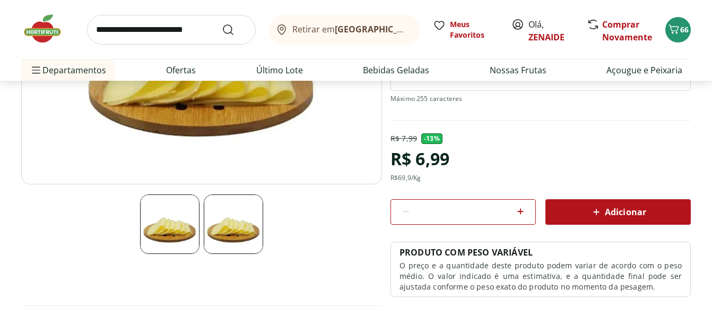
click at [521, 212] on icon at bounding box center [520, 211] width 6 height 6
type input "*"
click at [629, 214] on span "Adicionar" at bounding box center [618, 211] width 56 height 13
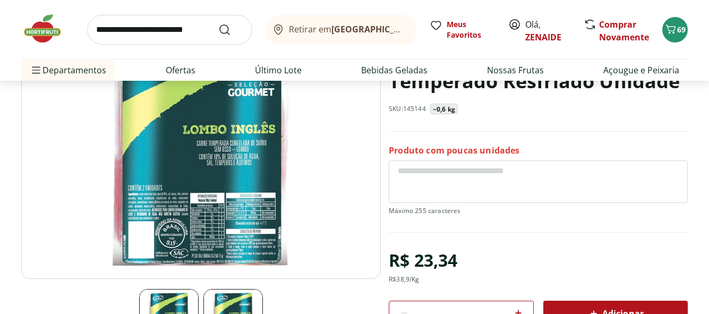
scroll to position [210, 0]
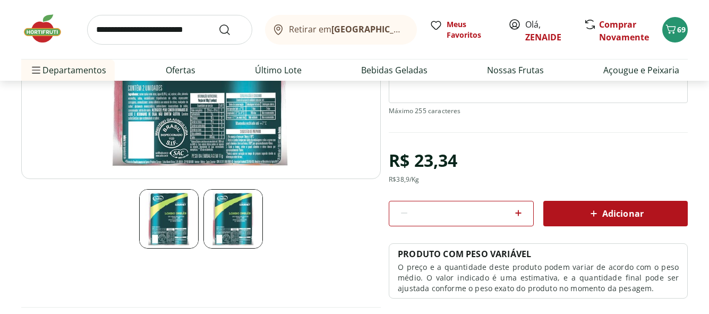
click at [635, 213] on span "Adicionar" at bounding box center [615, 213] width 56 height 13
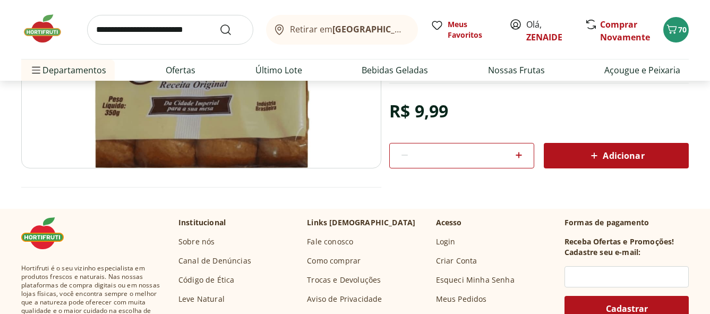
scroll to position [221, 0]
click at [620, 160] on span "Adicionar" at bounding box center [616, 155] width 56 height 13
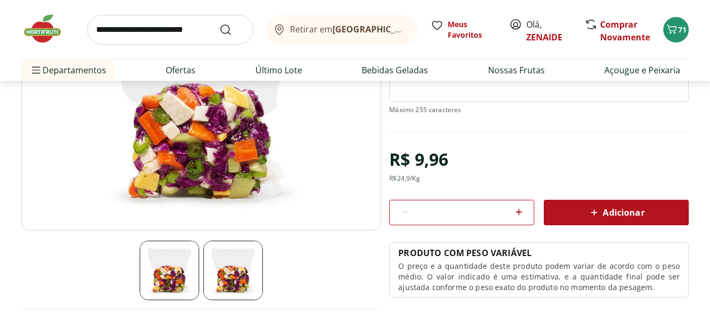
click at [617, 214] on span "Adicionar" at bounding box center [616, 212] width 56 height 13
click at [608, 209] on span "Adicionar" at bounding box center [616, 212] width 56 height 13
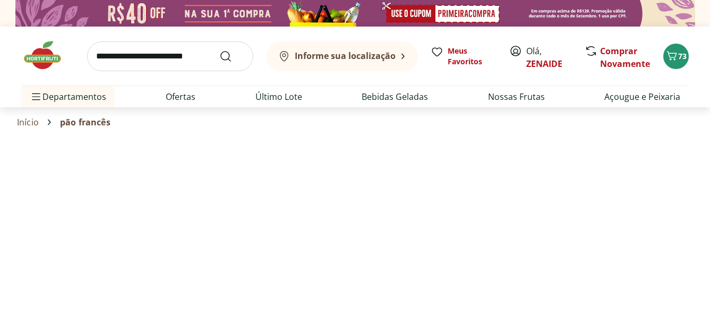
select select "**********"
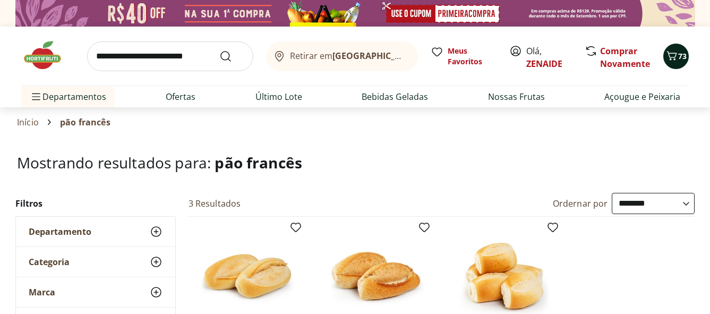
click at [672, 60] on icon "Carrinho" at bounding box center [671, 55] width 13 height 13
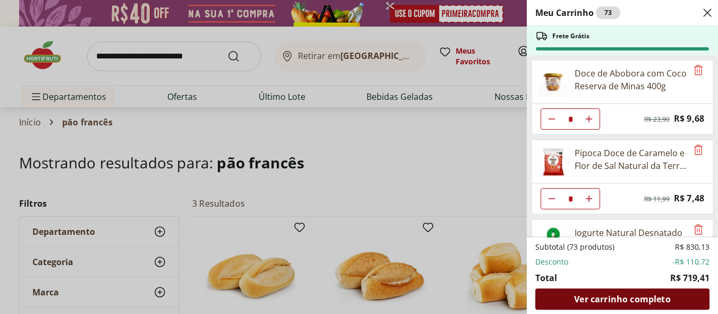
click at [626, 295] on span "Ver carrinho completo" at bounding box center [622, 299] width 96 height 8
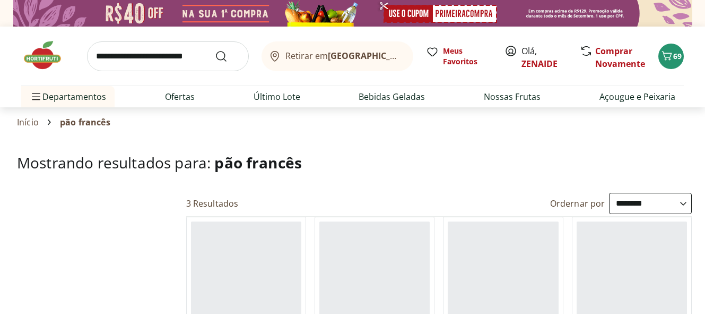
select select "**********"
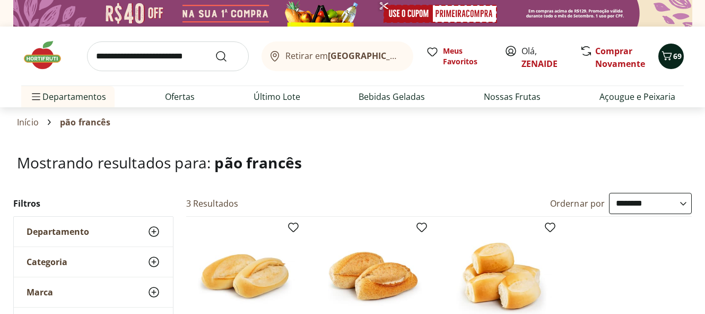
click at [667, 54] on icon "Carrinho" at bounding box center [667, 55] width 13 height 13
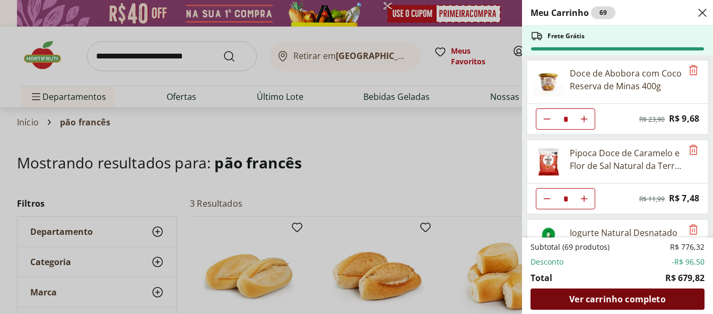
click at [628, 296] on span "Ver carrinho completo" at bounding box center [618, 299] width 96 height 8
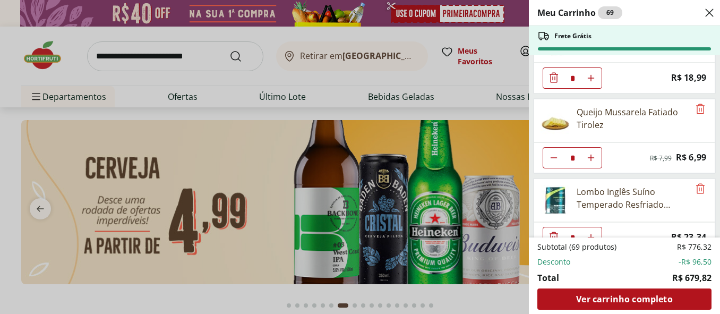
scroll to position [2051, 0]
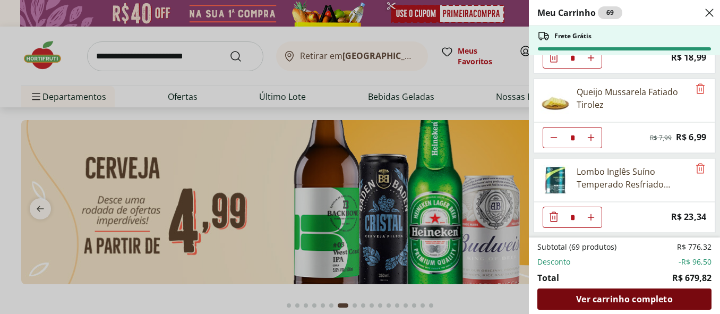
click at [625, 296] on span "Ver carrinho completo" at bounding box center [624, 299] width 96 height 8
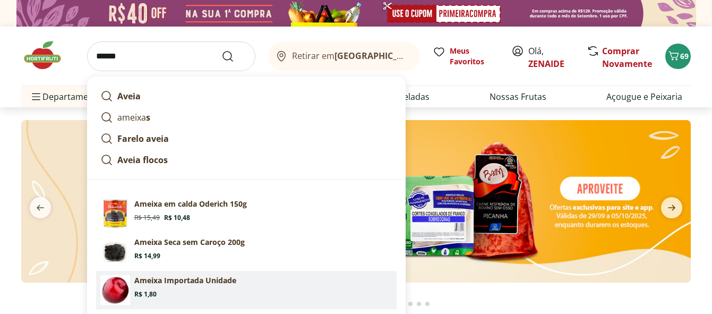
click at [176, 281] on p "Ameixa Importada Unidade" at bounding box center [185, 280] width 102 height 11
type input "**********"
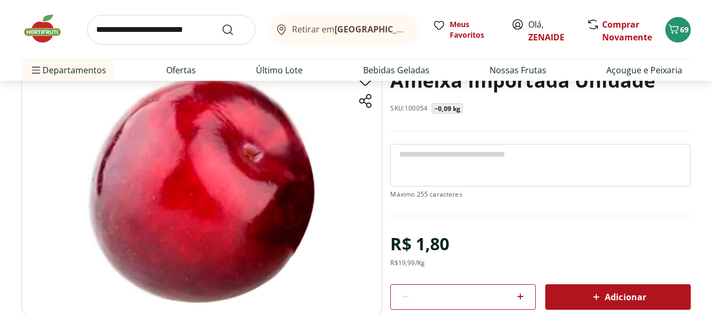
scroll to position [65, 0]
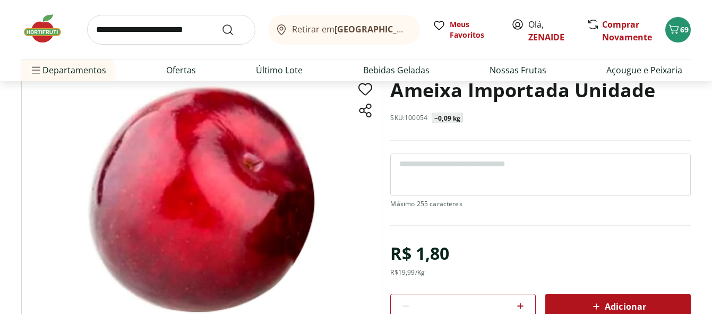
drag, startPoint x: 0, startPoint y: 0, endPoint x: 720, endPoint y: 38, distance: 721.2
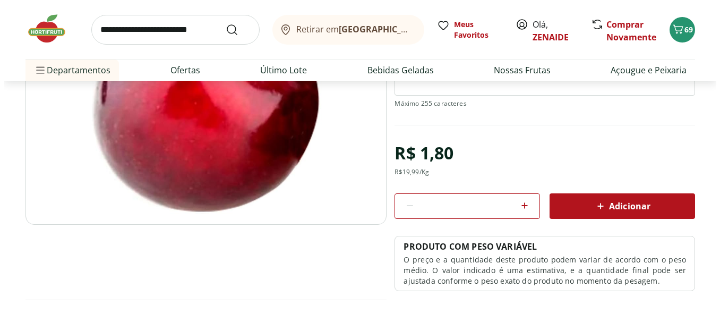
scroll to position [182, 0]
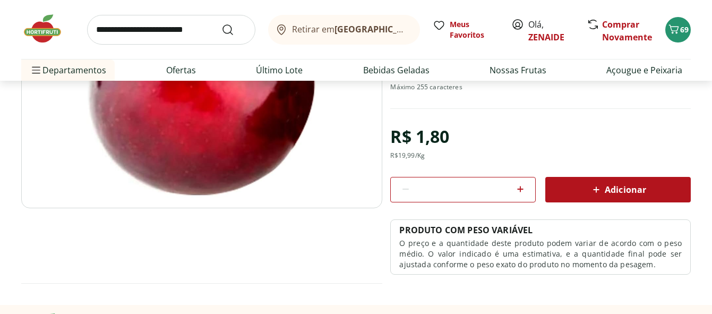
click at [520, 189] on icon at bounding box center [520, 189] width 6 height 6
type input "*"
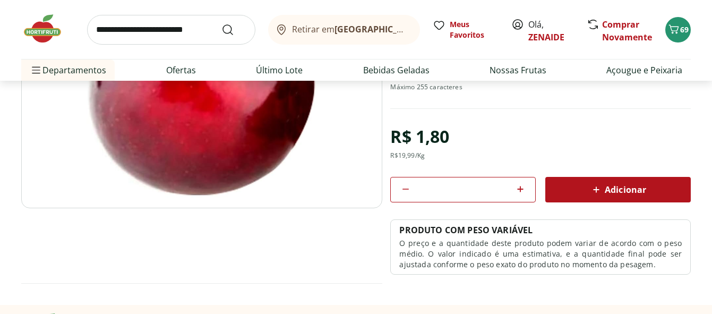
click at [603, 191] on span "Adicionar" at bounding box center [618, 189] width 56 height 13
click at [670, 28] on icon "Carrinho" at bounding box center [673, 29] width 13 height 13
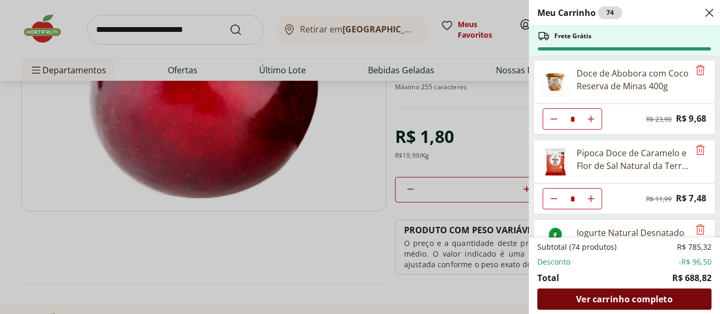
click at [636, 297] on span "Ver carrinho completo" at bounding box center [624, 299] width 96 height 8
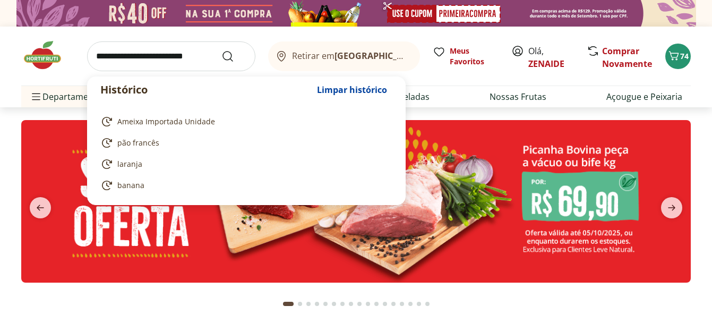
click at [99, 58] on input "search" at bounding box center [171, 56] width 168 height 30
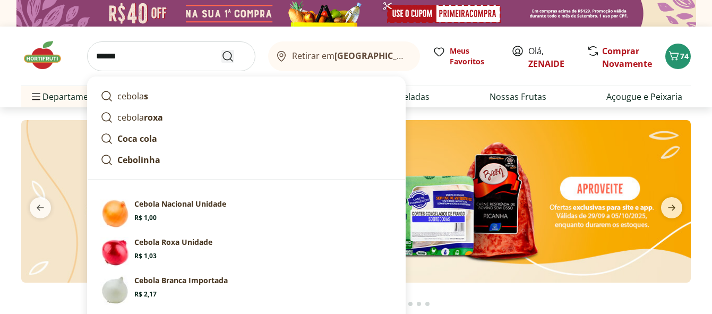
type input "******"
click at [226, 50] on icon "Submit Search" at bounding box center [227, 56] width 13 height 13
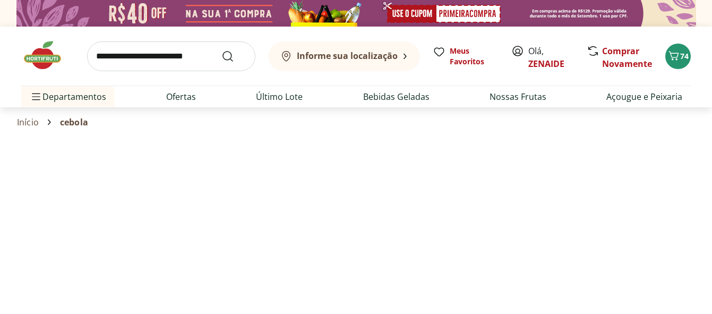
select select "**********"
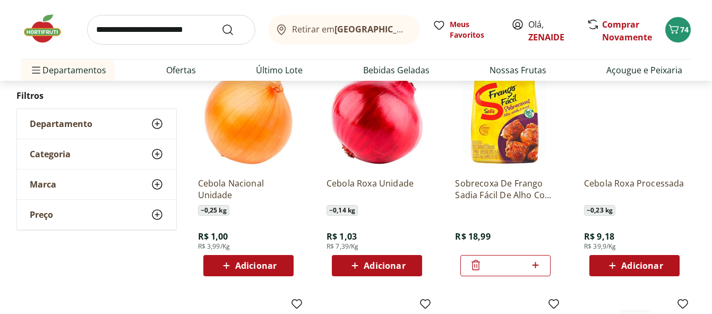
scroll to position [374, 0]
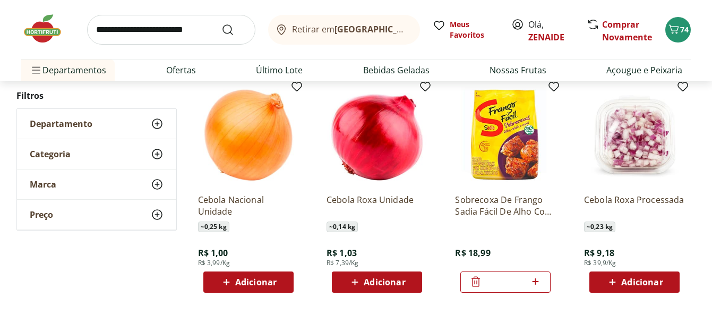
click at [248, 286] on span "Adicionar" at bounding box center [255, 282] width 41 height 8
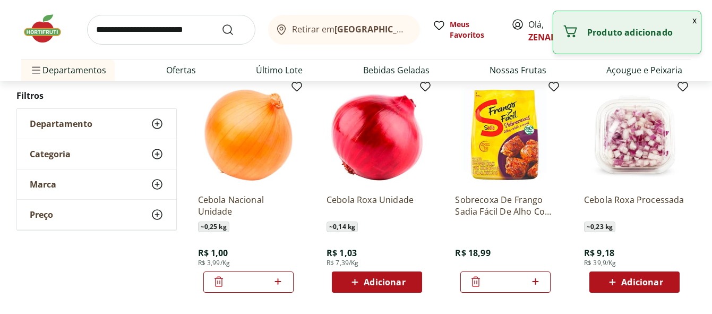
click at [281, 280] on icon at bounding box center [277, 281] width 13 height 13
type input "*"
drag, startPoint x: 407, startPoint y: 268, endPoint x: 401, endPoint y: 279, distance: 12.3
click at [406, 273] on div "Cebola Roxa Unidade ~ 0,14 kg R$ 1,03 R$ 7,39/Kg Adicionar" at bounding box center [376, 238] width 101 height 107
click at [394, 283] on span "Adicionar" at bounding box center [384, 282] width 41 height 8
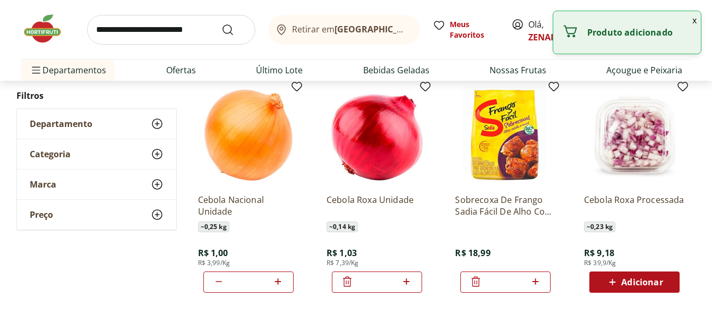
click at [405, 281] on icon at bounding box center [406, 281] width 6 height 6
type input "*"
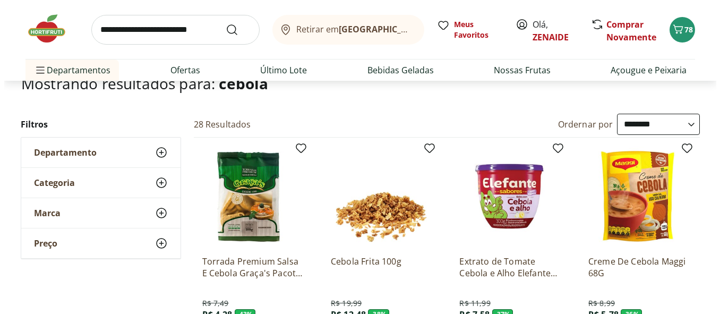
scroll to position [0, 0]
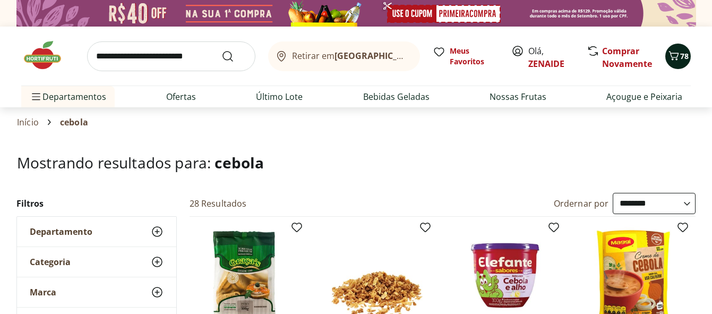
click at [672, 60] on icon "Carrinho" at bounding box center [674, 55] width 10 height 9
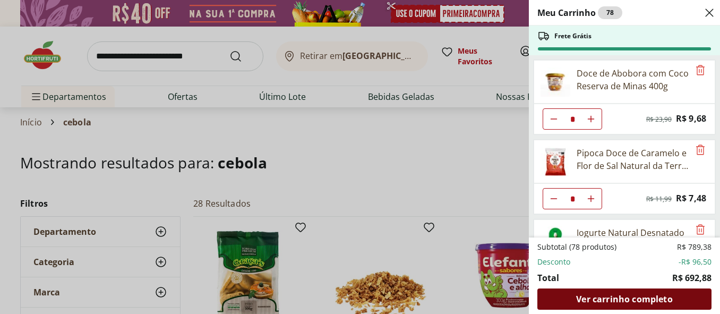
click at [631, 295] on span "Ver carrinho completo" at bounding box center [624, 299] width 96 height 8
